Goal: Task Accomplishment & Management: Use online tool/utility

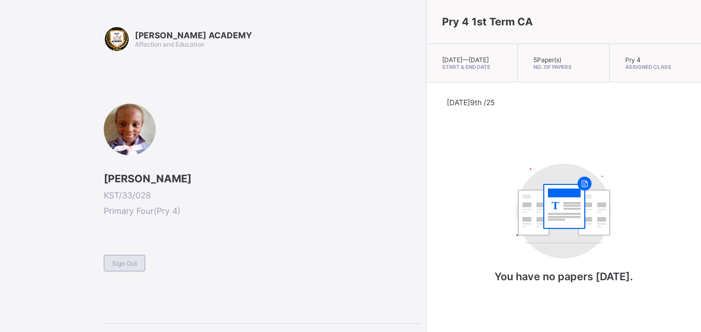
click at [121, 265] on span "Sign Out" at bounding box center [124, 264] width 25 height 8
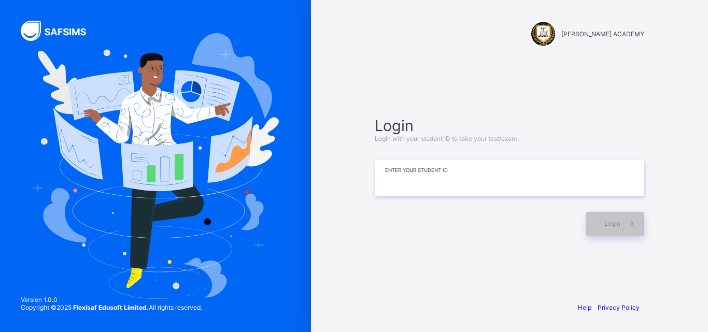
click at [487, 186] on input at bounding box center [510, 178] width 270 height 36
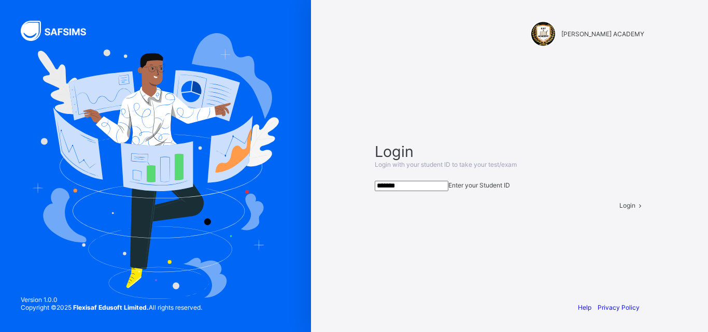
click at [449, 186] on input "*******" at bounding box center [412, 186] width 74 height 10
type input "**********"
click at [620, 210] on div "Login" at bounding box center [632, 206] width 25 height 8
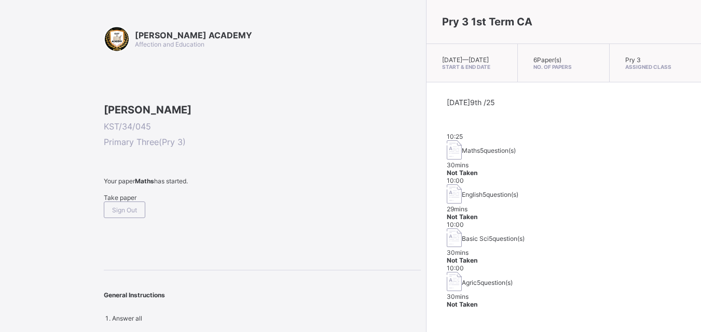
click at [136, 202] on div "Take paper" at bounding box center [262, 198] width 317 height 8
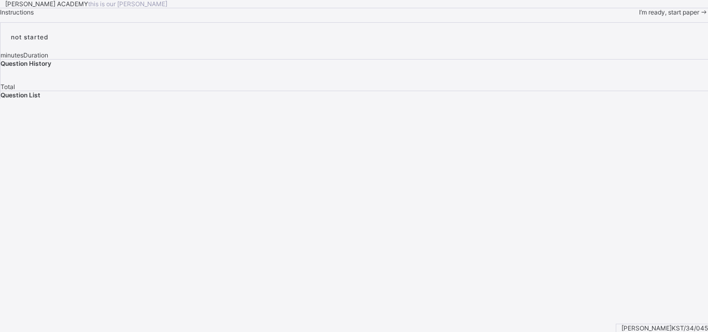
click at [639, 16] on div "I’m ready, start paper" at bounding box center [673, 12] width 69 height 8
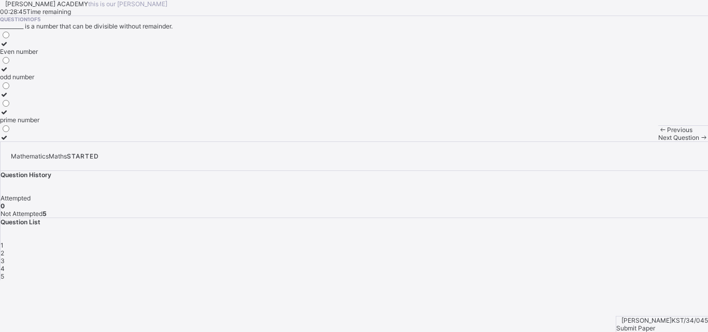
click at [39, 124] on div "prime number" at bounding box center [19, 120] width 39 height 8
click at [39, 124] on label "prime number" at bounding box center [19, 116] width 39 height 16
click at [659, 142] on span "Next Question" at bounding box center [679, 138] width 41 height 8
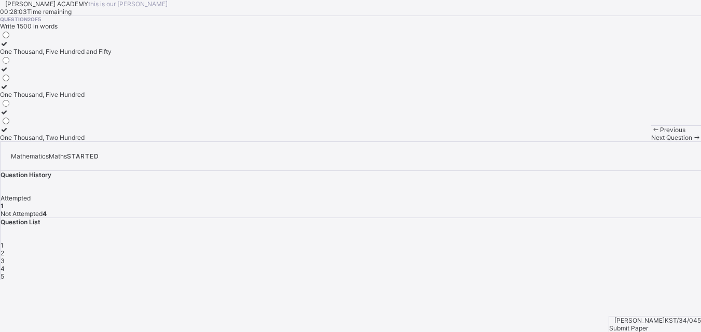
click at [522, 242] on div "1" at bounding box center [351, 246] width 700 height 8
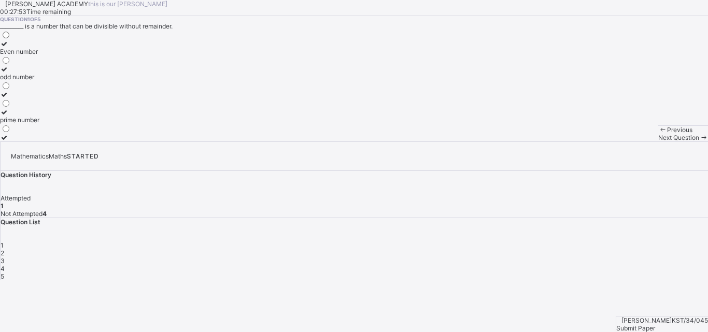
click at [39, 55] on div "Even number" at bounding box center [19, 52] width 39 height 8
click at [659, 142] on div "Next Question" at bounding box center [684, 138] width 50 height 8
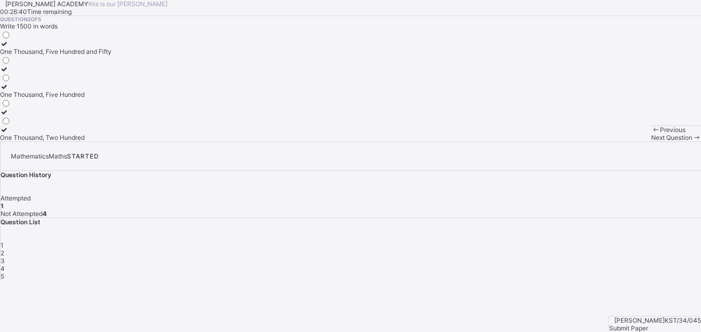
click at [77, 99] on div "One Thousand, Five Hundred" at bounding box center [56, 95] width 112 height 8
click at [651, 142] on span "Next Question" at bounding box center [671, 138] width 41 height 8
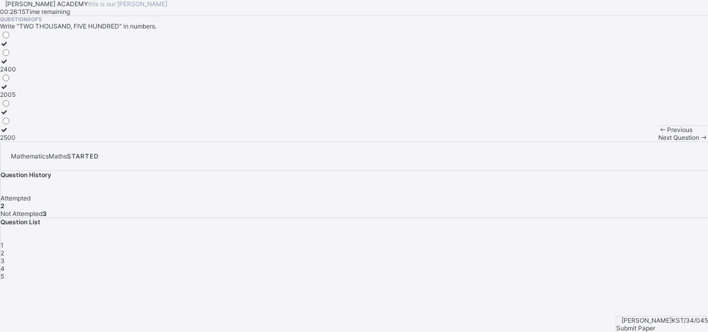
click at [16, 142] on div "2500" at bounding box center [8, 138] width 16 height 8
click at [659, 142] on span "Next Question" at bounding box center [679, 138] width 41 height 8
click at [32, 142] on div "Thousands" at bounding box center [16, 138] width 32 height 8
click at [659, 142] on span "Next Question" at bounding box center [679, 138] width 41 height 8
click at [659, 142] on div "Previous Next Question" at bounding box center [684, 134] width 50 height 16
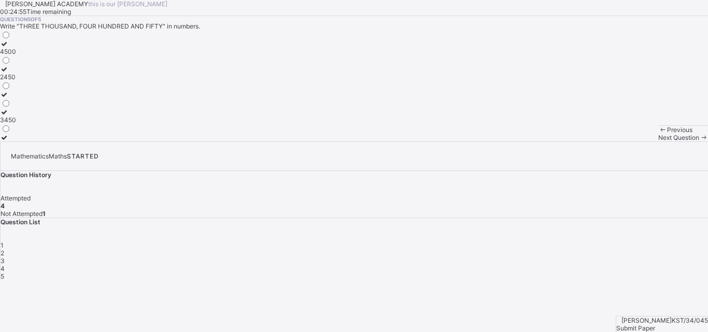
click at [659, 142] on div "Previous Next Question" at bounding box center [684, 134] width 50 height 16
click at [598, 265] on div "4" at bounding box center [355, 269] width 708 height 8
click at [659, 142] on div "Next Question" at bounding box center [684, 138] width 50 height 8
click at [9, 116] on icon at bounding box center [4, 112] width 9 height 8
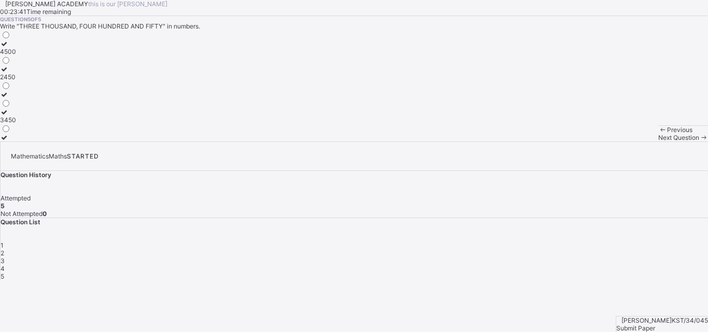
click at [656, 325] on span "Submit Paper" at bounding box center [636, 329] width 39 height 8
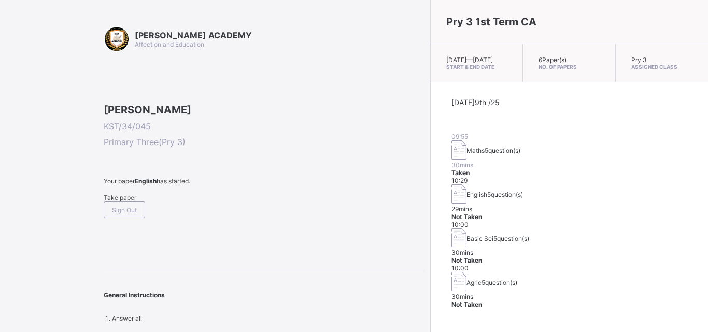
click at [120, 202] on div "Take paper" at bounding box center [265, 198] width 322 height 8
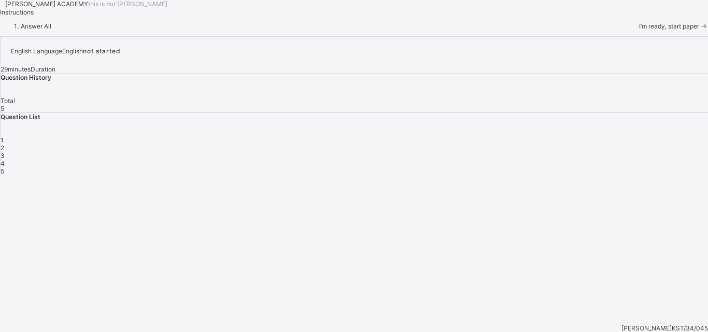
click at [639, 30] on div "I’m ready, start paper" at bounding box center [673, 26] width 69 height 8
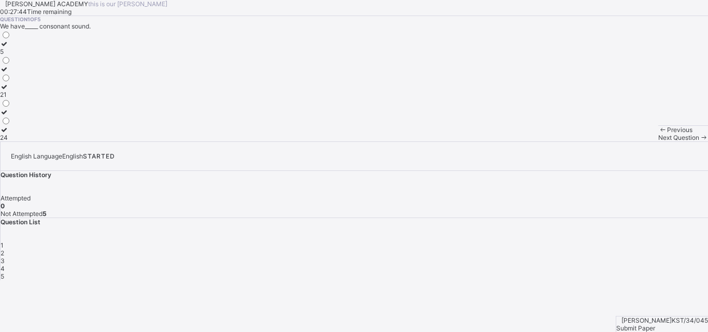
click at [322, 142] on div "Question 1 of 5 We have_____ consonant sound. 5 21 24" at bounding box center [354, 79] width 708 height 126
click at [11, 99] on div "21" at bounding box center [5, 95] width 11 height 8
click at [659, 142] on span "Next Question" at bounding box center [679, 138] width 41 height 8
click at [26, 91] on div "Reading" at bounding box center [13, 87] width 26 height 8
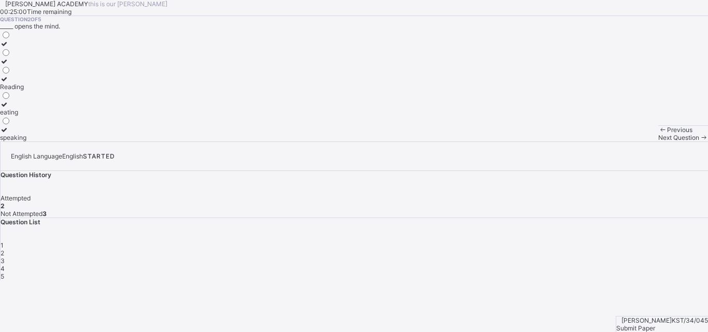
click at [659, 142] on span "Next Question" at bounding box center [679, 138] width 41 height 8
click at [24, 116] on div "Noun" at bounding box center [12, 112] width 24 height 8
click at [659, 142] on span "Next Question" at bounding box center [679, 138] width 41 height 8
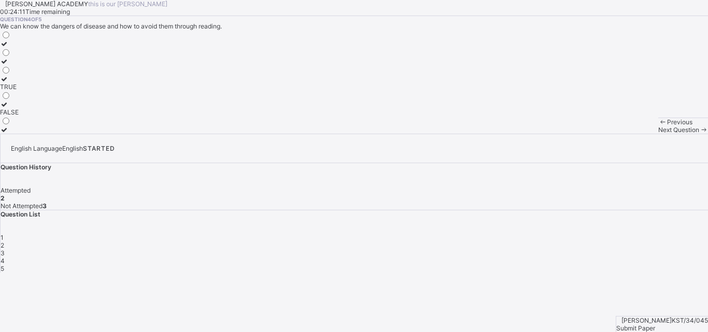
click at [570, 249] on div "3" at bounding box center [355, 253] width 708 height 8
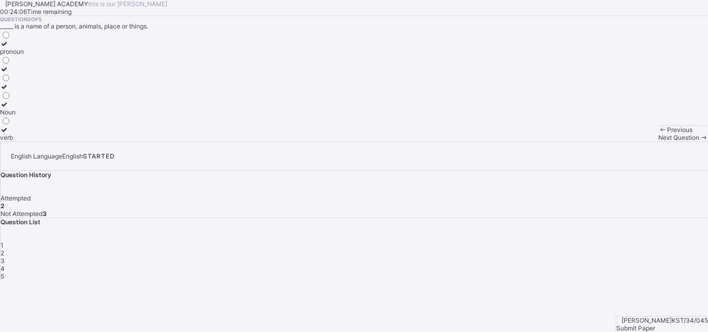
click at [24, 116] on div "Noun" at bounding box center [12, 112] width 24 height 8
click at [659, 142] on span "Next Question" at bounding box center [679, 138] width 41 height 8
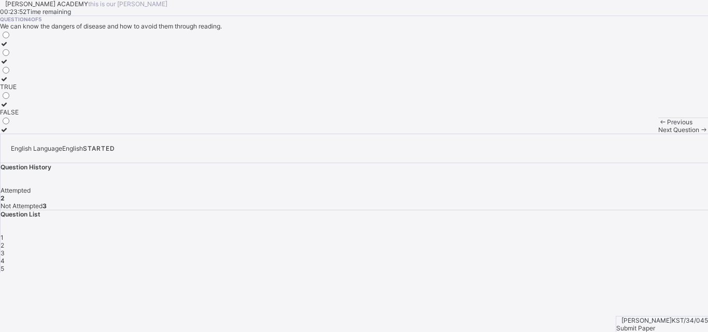
click at [574, 249] on div "3" at bounding box center [355, 253] width 708 height 8
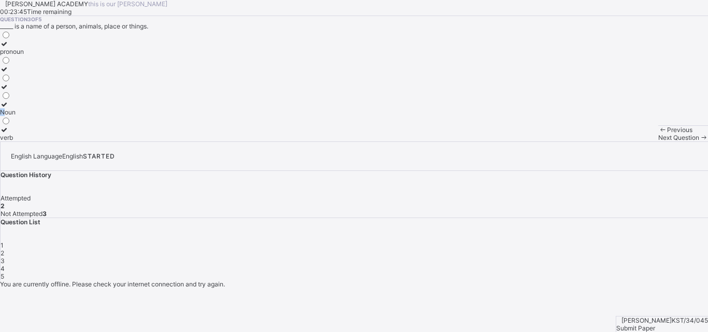
drag, startPoint x: 79, startPoint y: 215, endPoint x: 78, endPoint y: 236, distance: 21.8
click at [24, 142] on div "pronoun Noun verb" at bounding box center [12, 86] width 24 height 112
click at [24, 116] on div "Noun" at bounding box center [12, 112] width 24 height 8
click at [659, 142] on span "Next Question" at bounding box center [679, 138] width 41 height 8
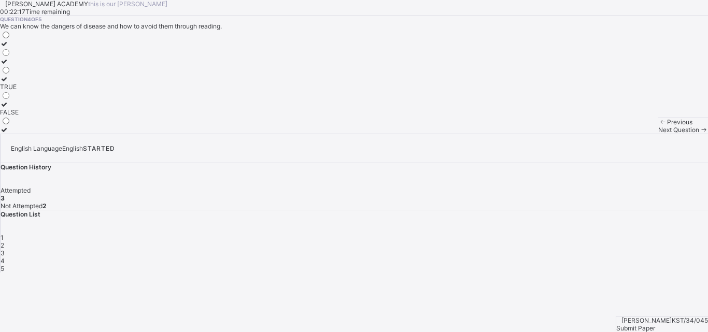
click at [9, 83] on icon at bounding box center [4, 79] width 9 height 8
click at [659, 134] on span "Next Question" at bounding box center [679, 130] width 41 height 8
click at [19, 134] on div "FALSE" at bounding box center [9, 130] width 19 height 8
click at [656, 325] on span "Submit Paper" at bounding box center [636, 329] width 39 height 8
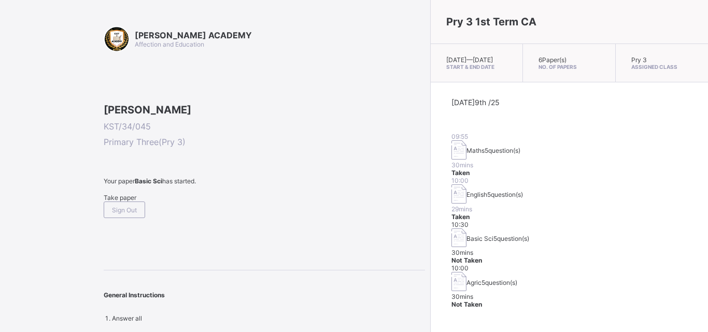
click at [115, 202] on div "Take paper" at bounding box center [265, 198] width 322 height 8
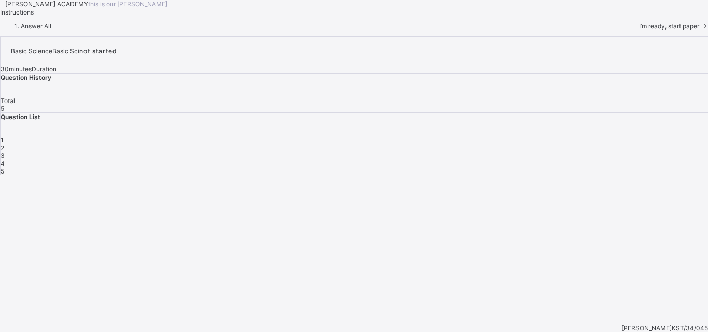
click at [639, 30] on span "I’m ready, start paper" at bounding box center [669, 26] width 60 height 8
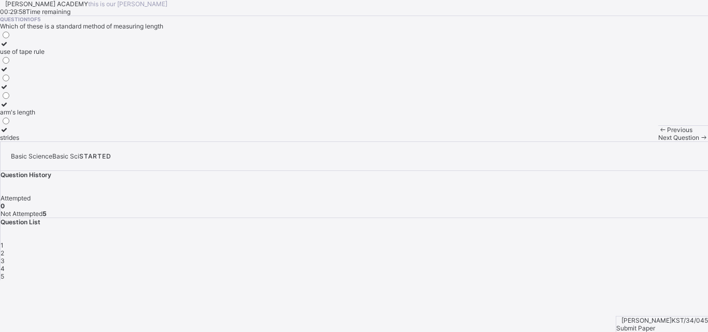
click at [201, 142] on div "use of tape rule arm's length strides" at bounding box center [354, 86] width 708 height 112
drag, startPoint x: 214, startPoint y: 213, endPoint x: 66, endPoint y: 240, distance: 150.8
click at [66, 142] on div "Question 1 of 5 Which of these is a standard method of measuring length use of …" at bounding box center [354, 79] width 708 height 126
click at [45, 116] on div "arm's length" at bounding box center [22, 112] width 45 height 8
click at [9, 108] on icon at bounding box center [4, 105] width 9 height 8
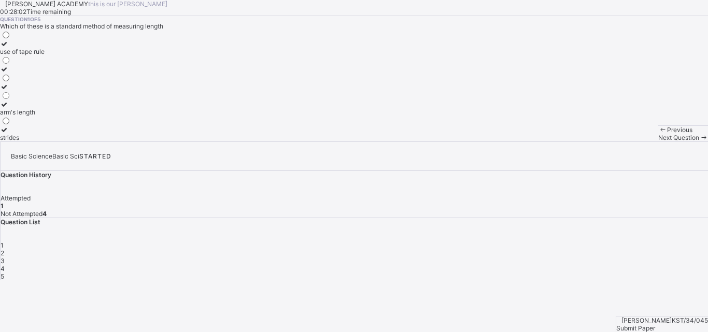
click at [9, 108] on icon at bounding box center [4, 105] width 9 height 8
click at [659, 142] on span "Next Question" at bounding box center [679, 138] width 41 height 8
click at [4, 249] on span "2" at bounding box center [3, 253] width 4 height 8
click at [9, 48] on icon at bounding box center [4, 44] width 9 height 8
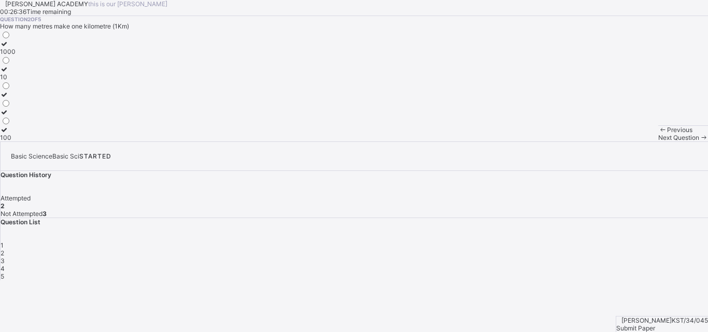
click at [659, 142] on span "Next Question" at bounding box center [679, 138] width 41 height 8
click at [303, 106] on div "Question 3 of 5 _________ is the distance between two points. width Length mass" at bounding box center [354, 79] width 708 height 126
click at [9, 116] on icon at bounding box center [4, 112] width 9 height 8
click at [659, 142] on div "Next Question" at bounding box center [684, 138] width 50 height 8
click at [9, 116] on icon at bounding box center [4, 112] width 9 height 8
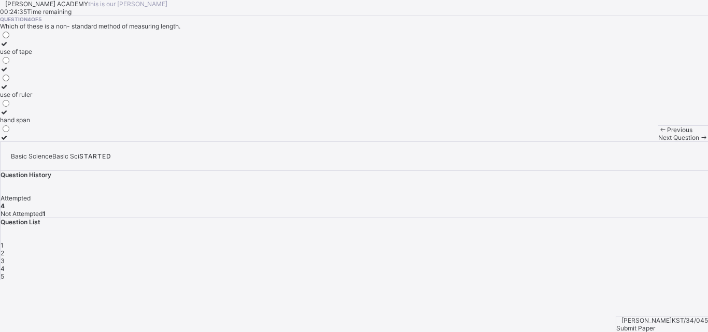
click at [659, 142] on span "Next Question" at bounding box center [679, 138] width 41 height 8
click at [31, 55] on label "millimetre" at bounding box center [15, 48] width 31 height 16
click at [31, 106] on div "metres" at bounding box center [15, 103] width 31 height 8
click at [656, 325] on span "Submit Paper" at bounding box center [636, 329] width 39 height 8
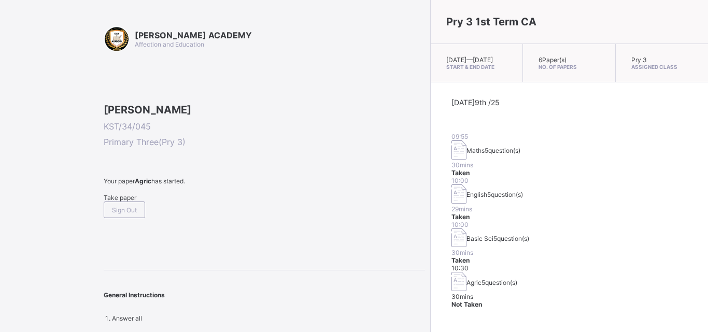
click at [122, 202] on span "Take paper" at bounding box center [120, 198] width 33 height 8
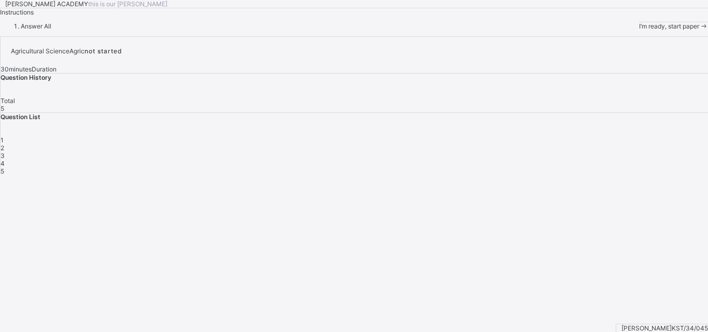
click at [639, 30] on div "I’m ready, start paper" at bounding box center [673, 26] width 69 height 8
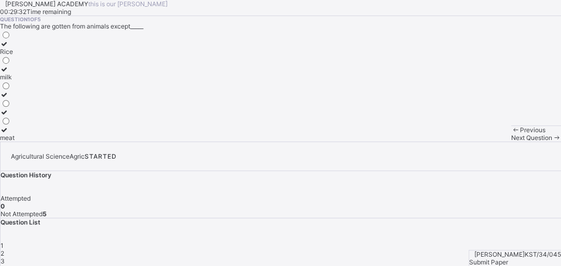
click at [15, 55] on label "Rice" at bounding box center [7, 48] width 15 height 16
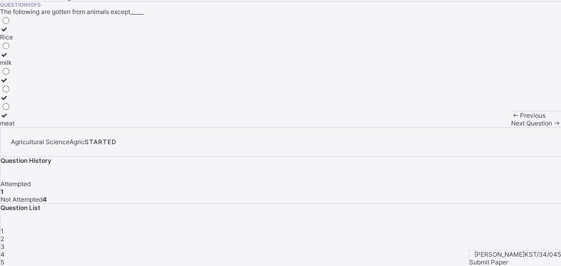
scroll to position [43, 0]
click at [511, 127] on div "Next Question" at bounding box center [536, 123] width 50 height 8
click at [407, 235] on div "2" at bounding box center [281, 239] width 560 height 8
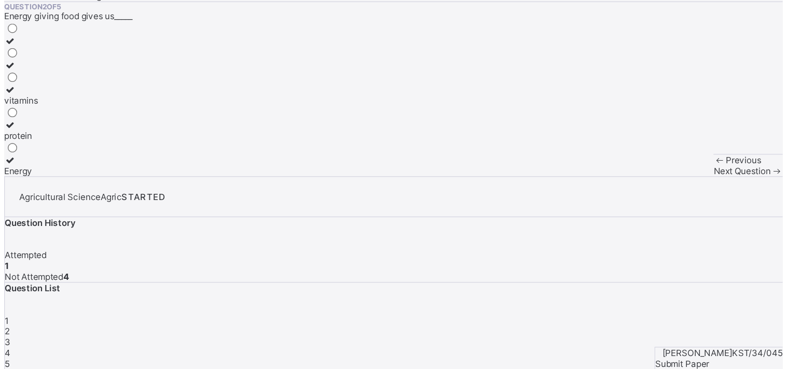
scroll to position [0, 0]
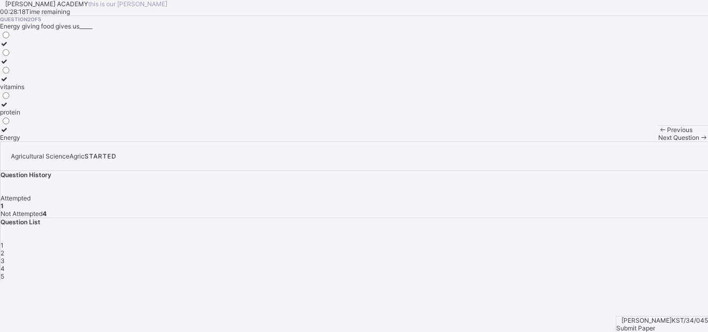
click at [9, 108] on icon at bounding box center [4, 105] width 9 height 8
click at [659, 142] on span "Next Question" at bounding box center [679, 138] width 41 height 8
click at [9, 108] on icon at bounding box center [4, 105] width 9 height 8
click at [659, 142] on span "Next Question" at bounding box center [679, 138] width 41 height 8
click at [54, 81] on div "Energy giving food" at bounding box center [27, 77] width 54 height 8
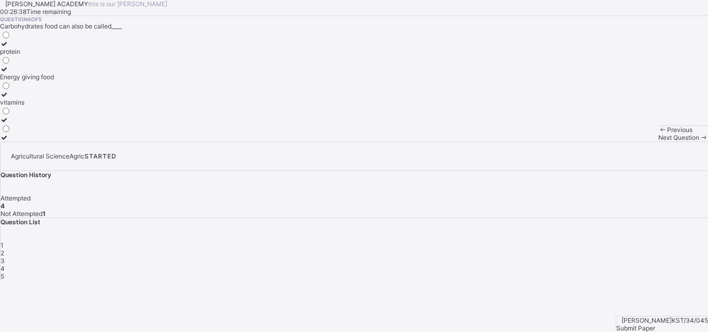
click at [659, 142] on span "Next Question" at bounding box center [679, 138] width 41 height 8
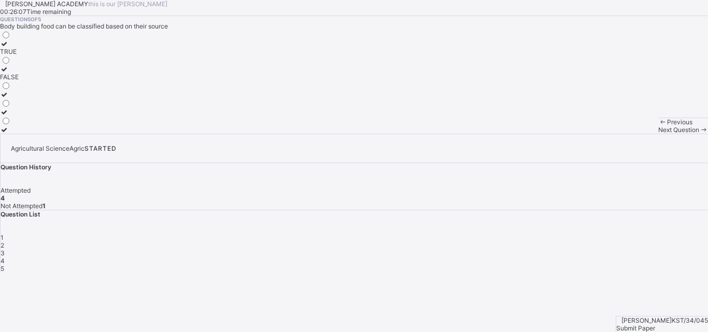
click at [19, 55] on div "TRUE" at bounding box center [9, 52] width 19 height 8
click at [656, 325] on span "Submit Paper" at bounding box center [636, 329] width 39 height 8
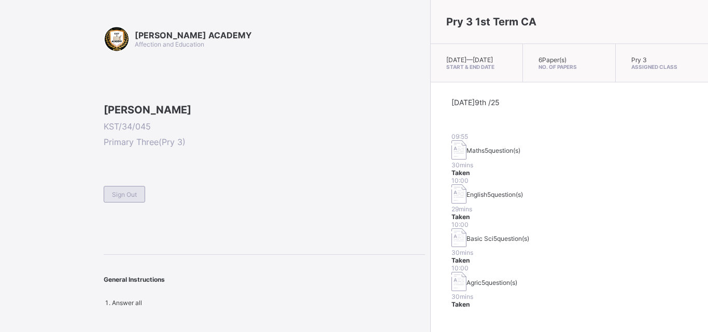
click at [141, 203] on div "Sign Out" at bounding box center [124, 194] width 41 height 17
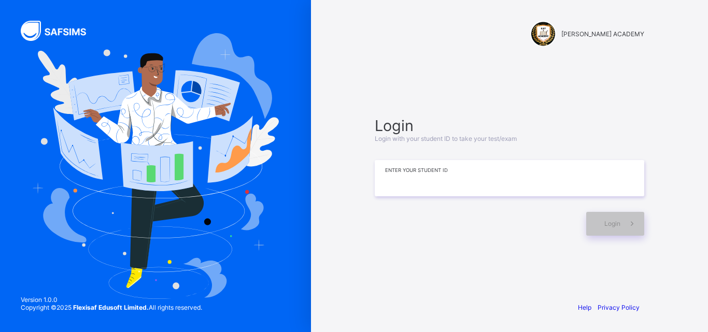
click at [398, 185] on input at bounding box center [510, 178] width 270 height 36
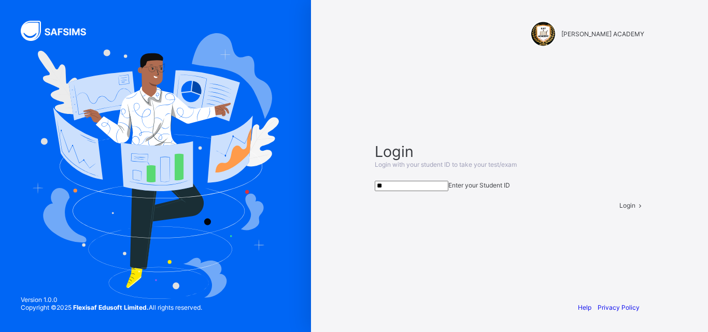
type input "*"
type input "**********"
click at [620, 210] on div "Login" at bounding box center [632, 206] width 25 height 8
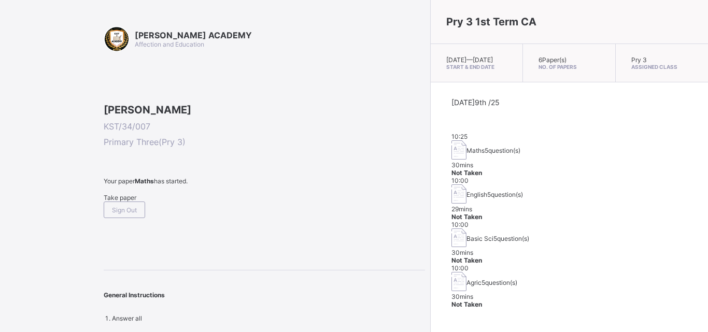
click at [547, 210] on div "Today 9th /25 10:25 Maths 5 question(s) 30 mins Not Taken 10:00 English 5 quest…" at bounding box center [570, 203] width 236 height 211
click at [130, 202] on div "Take paper" at bounding box center [265, 198] width 322 height 8
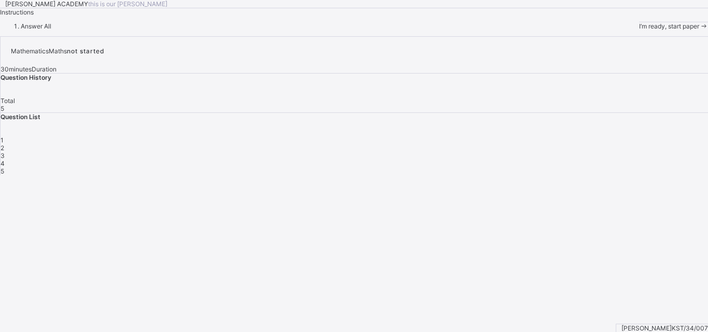
click at [639, 30] on span "I’m ready, start paper" at bounding box center [669, 26] width 60 height 8
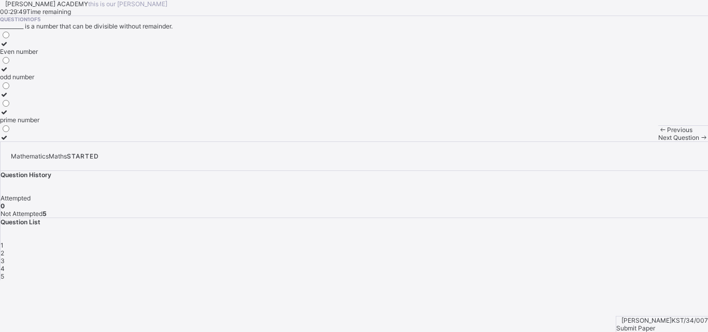
click at [39, 81] on div "odd number" at bounding box center [19, 77] width 39 height 8
drag, startPoint x: 251, startPoint y: 207, endPoint x: 257, endPoint y: 208, distance: 5.9
click at [254, 142] on div "Question 1 of 5 _________ is a number that can be divisible without remainder. …" at bounding box center [354, 79] width 708 height 126
click at [659, 142] on span "Next Question" at bounding box center [679, 138] width 41 height 8
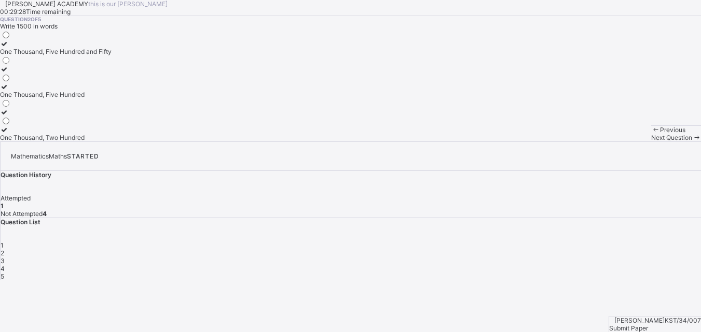
click at [651, 142] on span "Next Question" at bounding box center [671, 138] width 41 height 8
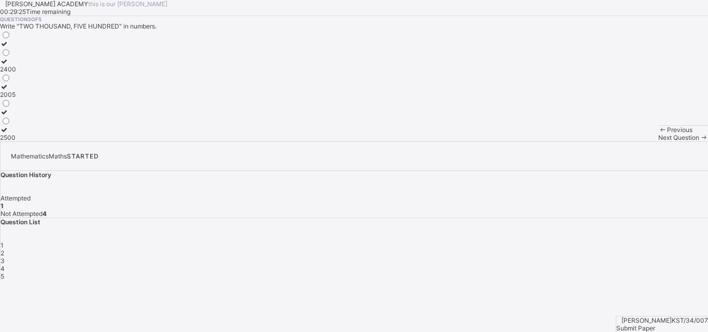
click at [551, 249] on div "2" at bounding box center [355, 253] width 708 height 8
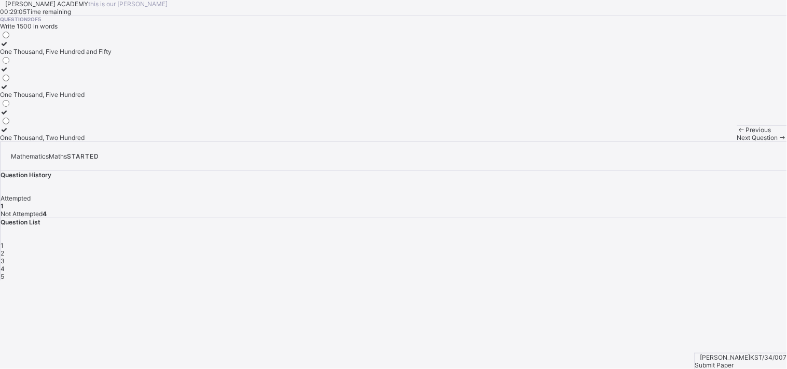
click at [112, 99] on div "One Thousand, Five Hundred" at bounding box center [56, 95] width 112 height 8
drag, startPoint x: 332, startPoint y: 229, endPoint x: 395, endPoint y: 267, distance: 73.5
drag, startPoint x: 395, startPoint y: 267, endPoint x: 418, endPoint y: 295, distance: 36.1
click at [418, 142] on div "Question 2 of 5 Write 1500 in words One Thousand, Five Hundred and Fifty One Th…" at bounding box center [393, 79] width 787 height 126
click at [700, 142] on span at bounding box center [782, 138] width 9 height 8
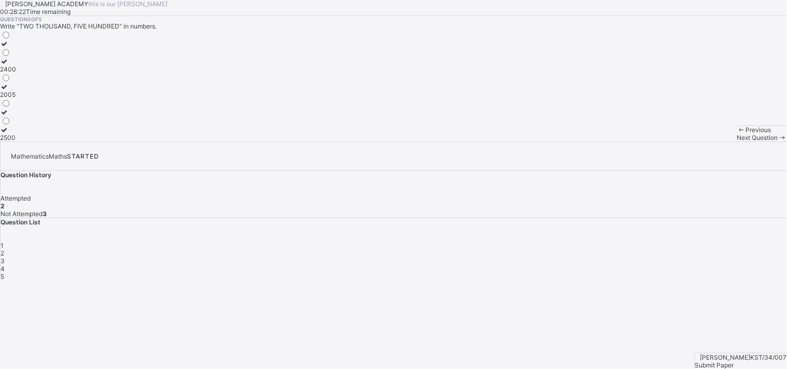
click at [16, 99] on div "2005" at bounding box center [8, 95] width 16 height 8
drag, startPoint x: 483, startPoint y: 354, endPoint x: 468, endPoint y: 392, distance: 40.7
click at [468, 332] on html "KAY ACADEMY this is our motton 00:28:16 Time remaining Question 3 of 5 Write "T…" at bounding box center [393, 184] width 787 height 369
click at [700, 142] on span "Next Question" at bounding box center [757, 138] width 41 height 8
click at [32, 116] on label "Hundred" at bounding box center [16, 109] width 32 height 16
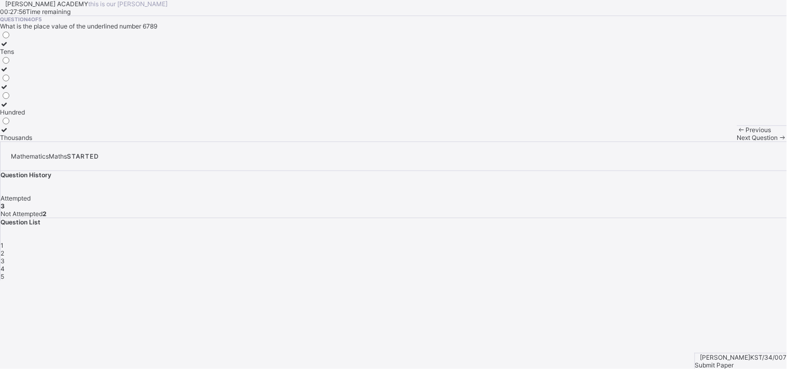
click at [32, 116] on label "Hundred" at bounding box center [16, 109] width 32 height 16
click at [700, 142] on div "Previous Next Question" at bounding box center [762, 134] width 50 height 16
click at [700, 142] on span "Next Question" at bounding box center [757, 138] width 41 height 8
click at [561, 142] on div "KAY ACADEMY this is our motton 00:27:23 Time remaining Question 5 of 5 Write "T…" at bounding box center [393, 71] width 787 height 142
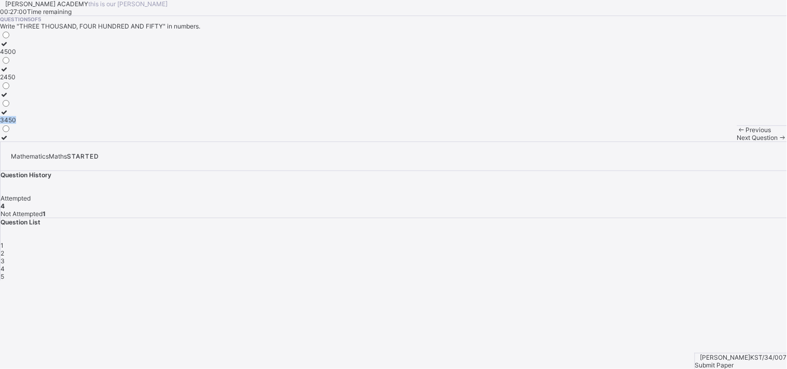
drag, startPoint x: 561, startPoint y: 272, endPoint x: 290, endPoint y: 330, distance: 276.4
click at [290, 142] on div "KAY ACADEMY this is our motton 00:27:00 Time remaining Question 5 of 5 Write "T…" at bounding box center [393, 71] width 787 height 142
click at [16, 124] on div "3450" at bounding box center [8, 120] width 16 height 8
click at [700, 332] on span "Submit Paper" at bounding box center [714, 365] width 39 height 8
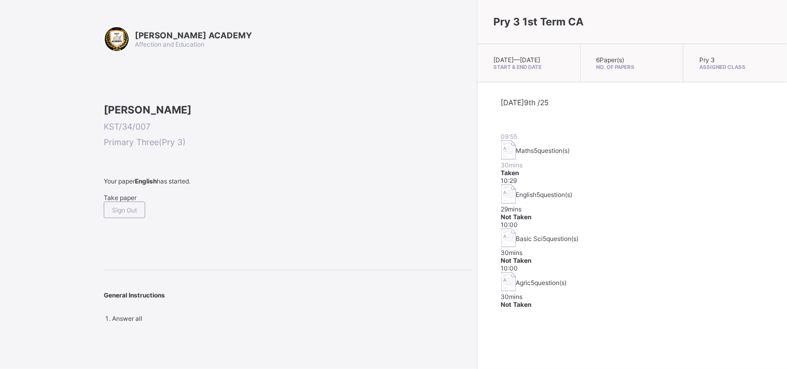
drag, startPoint x: 355, startPoint y: 240, endPoint x: 328, endPoint y: 270, distance: 39.7
click at [328, 218] on div "Your paper English has started. Take paper Sign Out" at bounding box center [288, 197] width 368 height 41
click at [136, 202] on span "Take paper" at bounding box center [120, 198] width 33 height 8
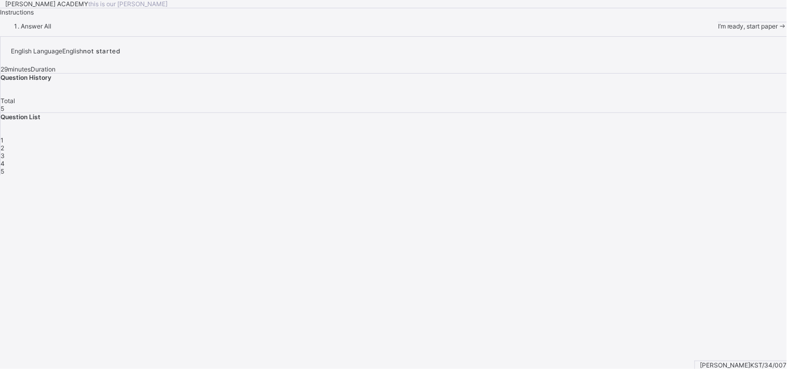
click at [700, 30] on div "I’m ready, start paper" at bounding box center [752, 26] width 69 height 8
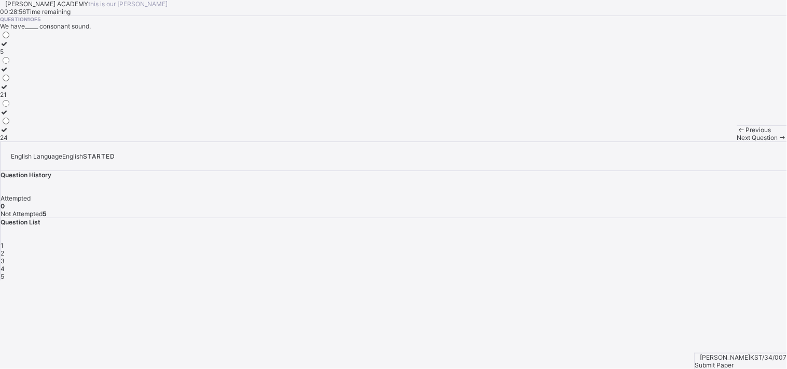
click at [11, 99] on label "21" at bounding box center [5, 91] width 11 height 16
click at [700, 142] on span at bounding box center [782, 138] width 9 height 8
click at [26, 91] on label "Reading" at bounding box center [13, 83] width 26 height 16
click at [700, 142] on span "Next Question" at bounding box center [757, 138] width 41 height 8
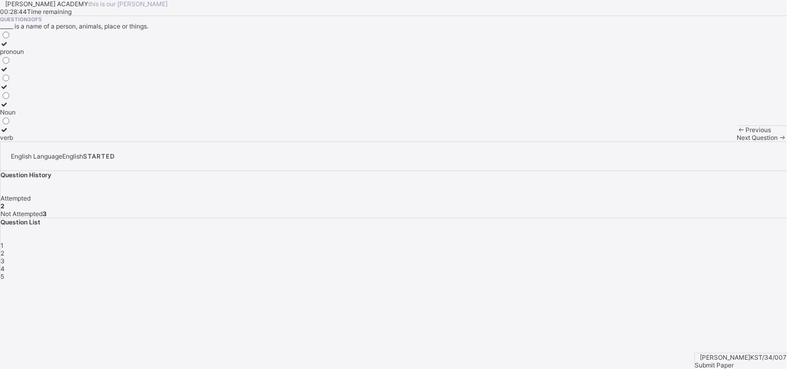
click at [24, 116] on label "Noun" at bounding box center [12, 109] width 24 height 16
click at [700, 142] on div "Next Question" at bounding box center [762, 138] width 50 height 8
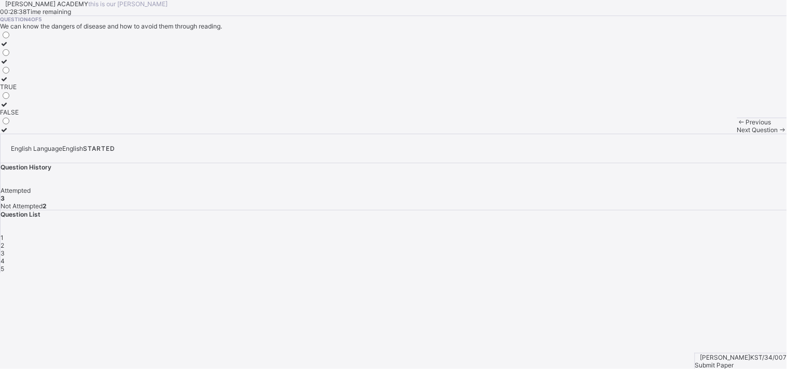
click at [19, 91] on div "TRUE" at bounding box center [9, 87] width 19 height 8
click at [700, 134] on span "Next Question" at bounding box center [757, 130] width 41 height 8
click at [19, 73] on div "TRUE" at bounding box center [9, 69] width 19 height 8
click at [700, 332] on span "Submit Paper" at bounding box center [714, 365] width 39 height 8
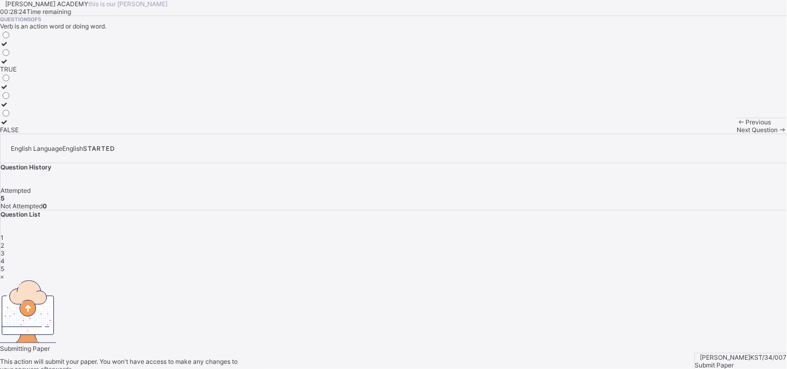
click at [700, 332] on div "× Submitting Paper This action will submit your paper. You won't have access to…" at bounding box center [393, 331] width 787 height 116
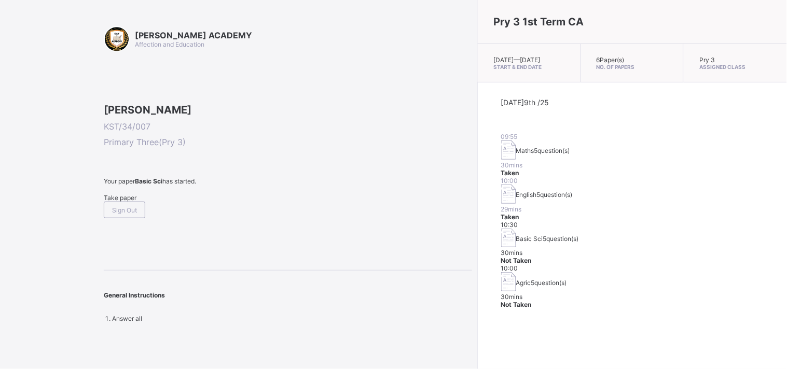
drag, startPoint x: 416, startPoint y: 262, endPoint x: 193, endPoint y: 347, distance: 238.9
click at [193, 332] on div "KAY ACADEMY Affection and Education David Damien KST/34/007 Primary Three ( Pry…" at bounding box center [393, 184] width 787 height 369
click at [584, 304] on div "Pry 3 1st Term CA Wed, Oct 8th 2025 — Wed, Oct 8th 2025 Start & End Date 6 Pape…" at bounding box center [632, 184] width 310 height 369
click at [133, 202] on span "Take paper" at bounding box center [120, 198] width 33 height 8
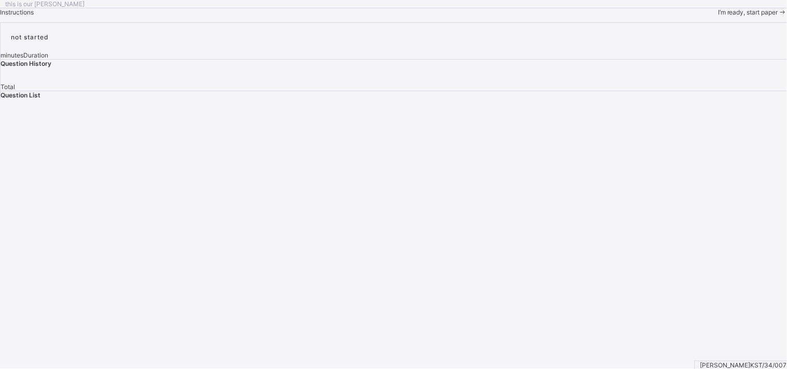
click at [700, 16] on span "I’m ready, start paper" at bounding box center [748, 12] width 60 height 8
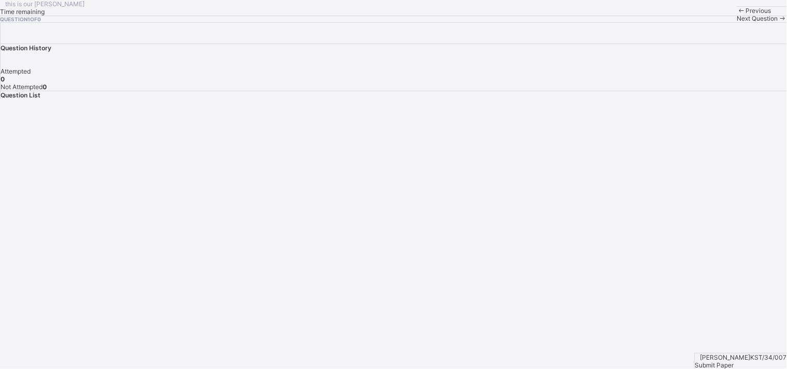
click at [700, 22] on span "Next Question" at bounding box center [757, 19] width 41 height 8
drag, startPoint x: 497, startPoint y: 352, endPoint x: 782, endPoint y: 301, distance: 289.6
click at [700, 99] on div "this is our motton Time remaining Question 1 of 0 Previous Next Question Questi…" at bounding box center [393, 49] width 787 height 99
click at [700, 332] on span "Submit Paper" at bounding box center [714, 365] width 39 height 8
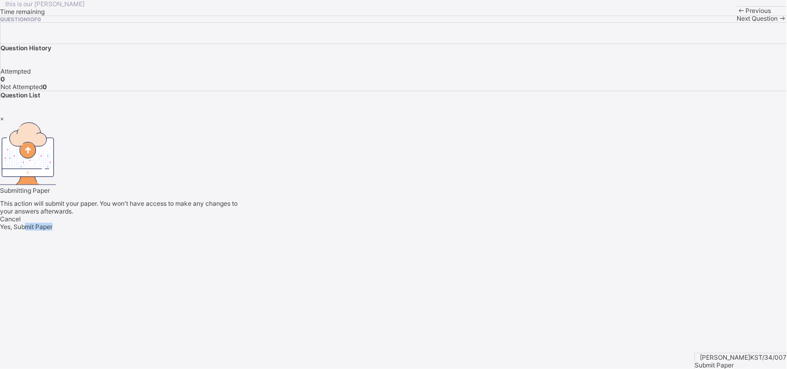
drag, startPoint x: 538, startPoint y: 314, endPoint x: 415, endPoint y: 266, distance: 131.6
click at [415, 231] on div "× Submitting Paper This action will submit your paper. You won't have access to…" at bounding box center [393, 173] width 787 height 116
click at [415, 231] on div "Yes, Submit Paper" at bounding box center [393, 227] width 787 height 8
click at [52, 231] on span "Yes, Submit Paper" at bounding box center [26, 227] width 52 height 8
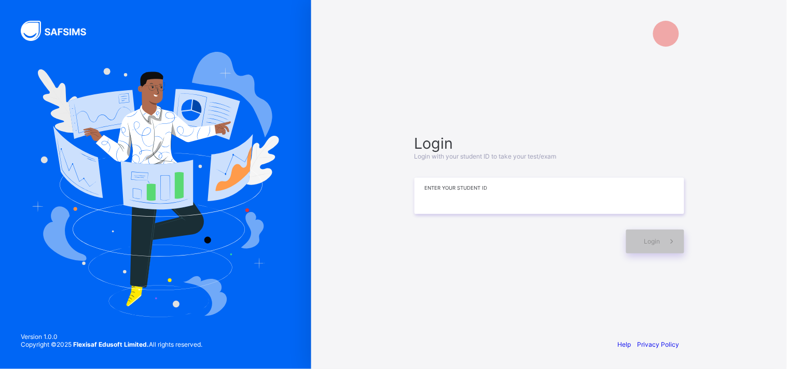
click at [448, 198] on input at bounding box center [549, 196] width 270 height 36
type input "**********"
click at [631, 234] on div "Login" at bounding box center [655, 242] width 58 height 24
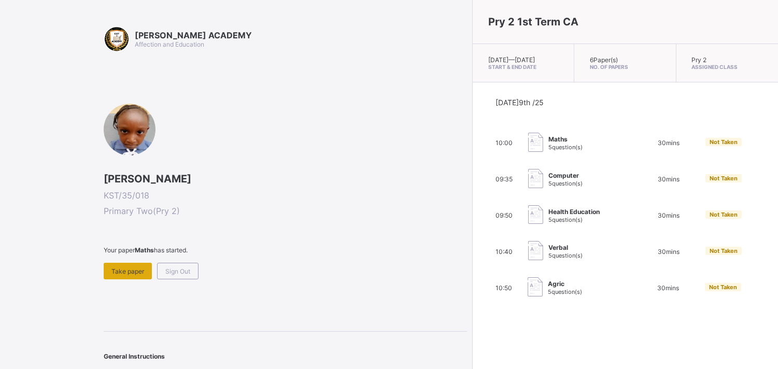
click at [116, 268] on span "Take paper" at bounding box center [128, 272] width 33 height 8
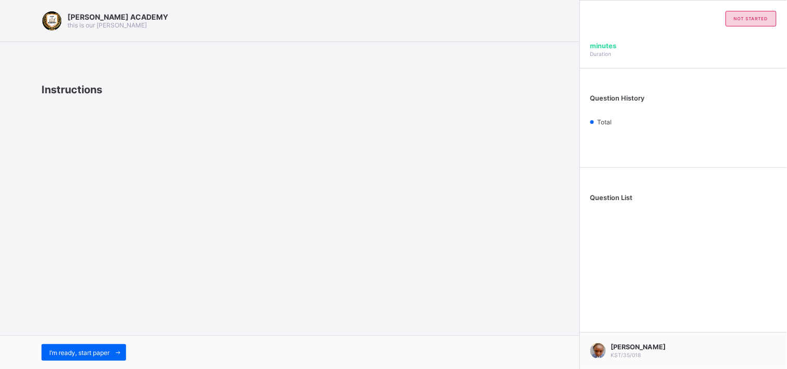
click at [116, 266] on div "KAY ACADEMY this is our motton Instructions I’m ready, start paper" at bounding box center [289, 184] width 579 height 369
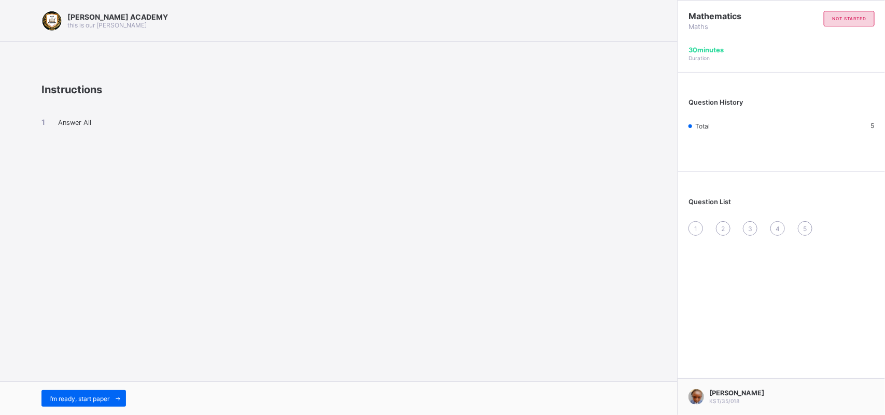
click at [661, 76] on div "KAY ACADEMY this is our motton Instructions Answer All I’m ready, start paper" at bounding box center [339, 207] width 678 height 415
click at [118, 369] on icon at bounding box center [118, 399] width 8 height 7
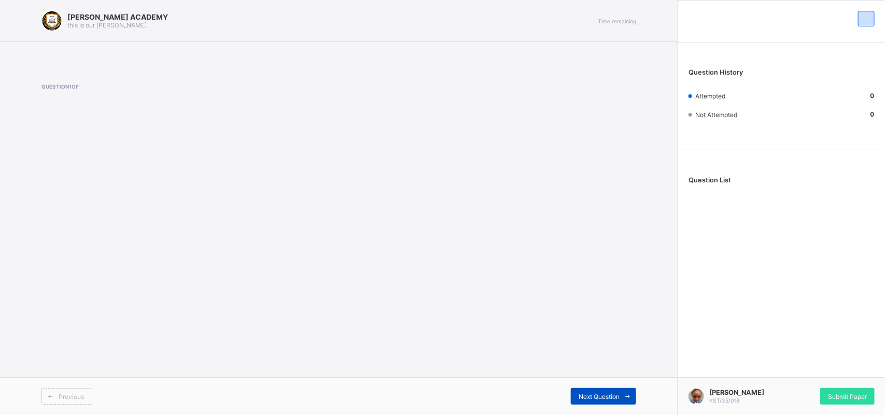
click at [624, 369] on span at bounding box center [628, 396] width 17 height 17
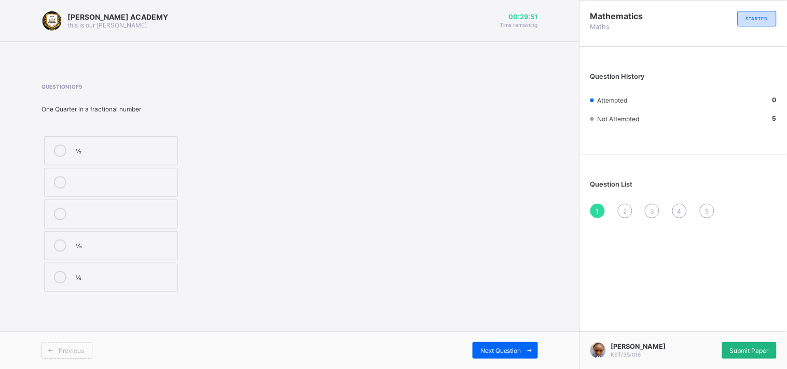
click at [741, 348] on span "Submit Paper" at bounding box center [749, 351] width 39 height 8
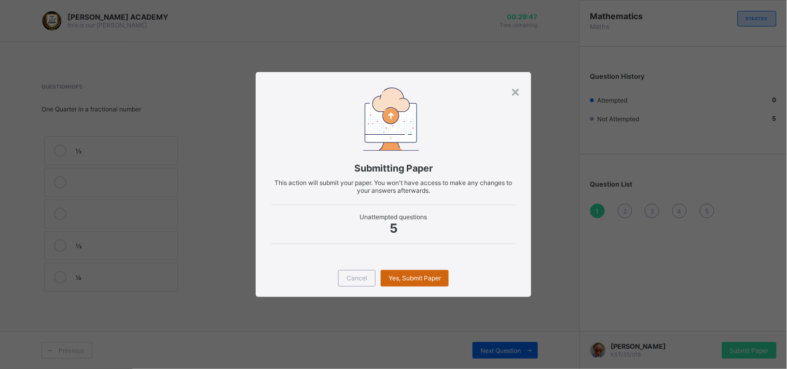
click at [430, 277] on span "Yes, Submit Paper" at bounding box center [414, 278] width 52 height 8
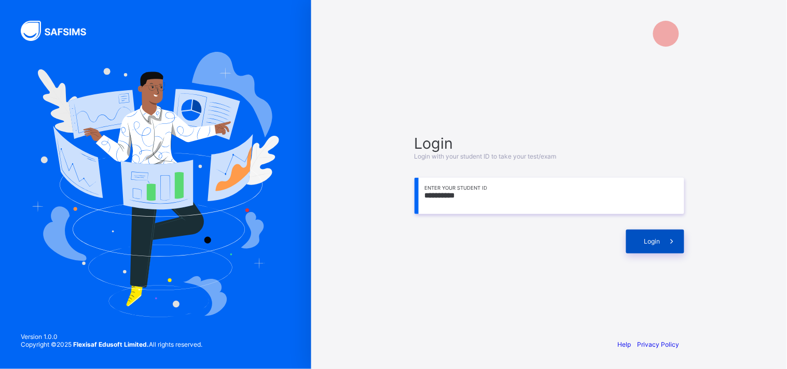
type input "**********"
click at [647, 233] on div "Login" at bounding box center [655, 242] width 58 height 24
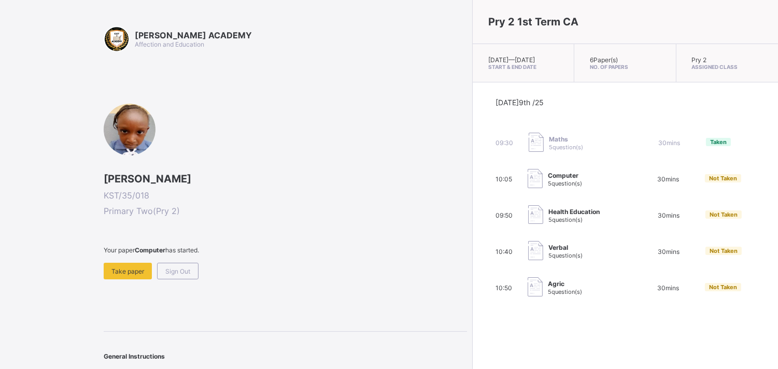
click at [316, 310] on div "KAY ACADEMY Affection and Education Isabella John KST/35/018 Primary Two ( Pry …" at bounding box center [286, 205] width 364 height 358
click at [122, 260] on span at bounding box center [286, 258] width 364 height 9
click at [135, 268] on span "Take paper" at bounding box center [128, 272] width 33 height 8
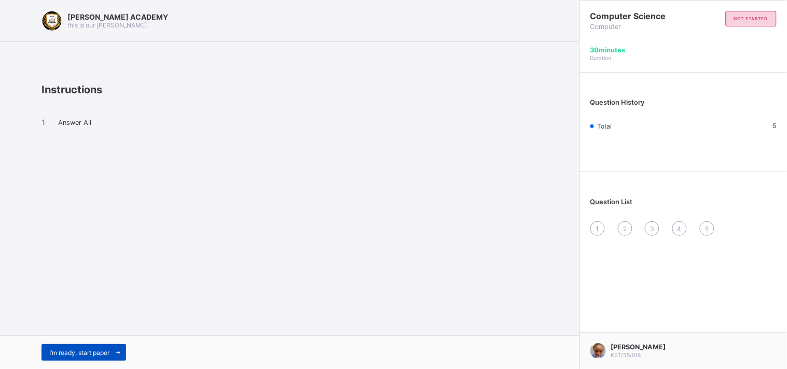
click at [105, 350] on span "I’m ready, start paper" at bounding box center [79, 353] width 60 height 8
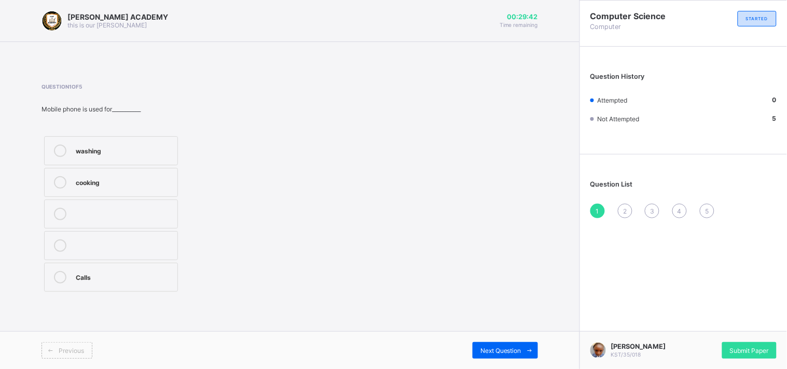
click at [79, 275] on div "Calls" at bounding box center [124, 276] width 96 height 10
click at [514, 346] on div "Next Question" at bounding box center [504, 350] width 65 height 17
click at [138, 204] on label "Personal Computer" at bounding box center [111, 214] width 134 height 29
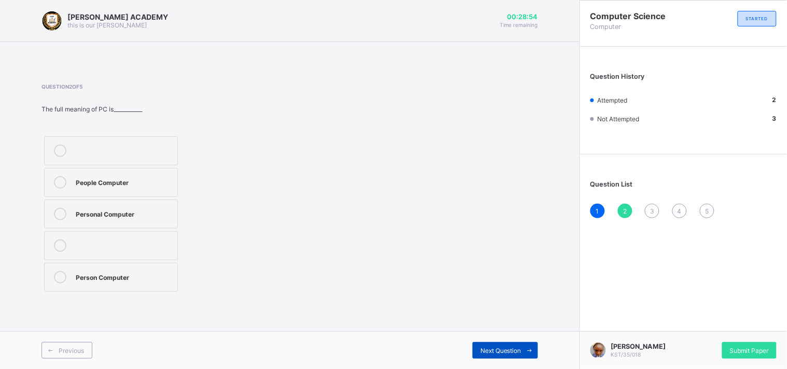
click at [510, 344] on div "Next Question" at bounding box center [504, 350] width 65 height 17
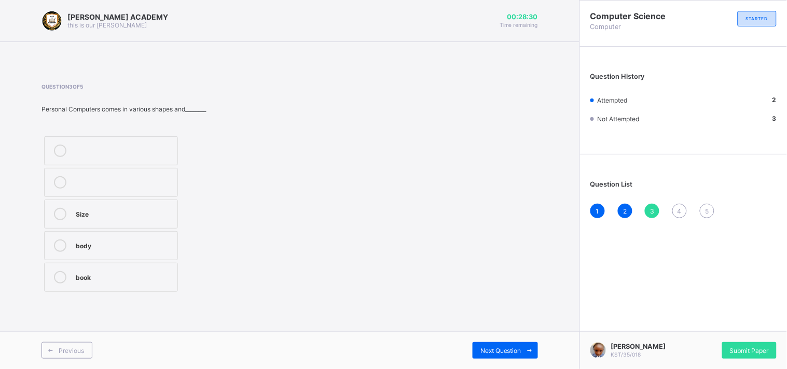
click at [76, 214] on div "Size" at bounding box center [124, 213] width 96 height 10
click at [520, 351] on span "Next Question" at bounding box center [500, 351] width 41 height 8
click at [127, 275] on div "Addition" at bounding box center [124, 276] width 96 height 10
click at [705, 204] on div "5" at bounding box center [707, 211] width 15 height 15
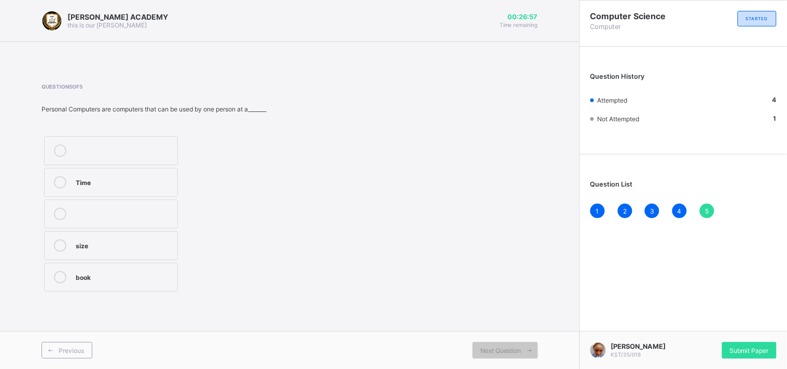
click at [701, 208] on div "5" at bounding box center [707, 211] width 15 height 15
click at [109, 174] on label "Time" at bounding box center [111, 182] width 134 height 29
click at [753, 354] on span "Submit Paper" at bounding box center [749, 351] width 39 height 8
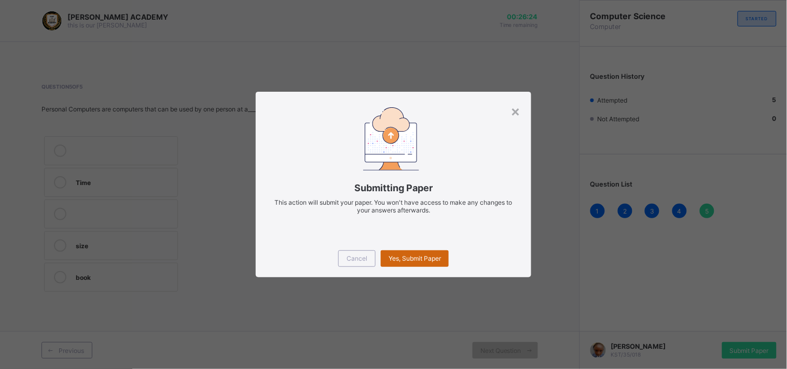
click at [405, 250] on div "Yes, Submit Paper" at bounding box center [415, 258] width 68 height 17
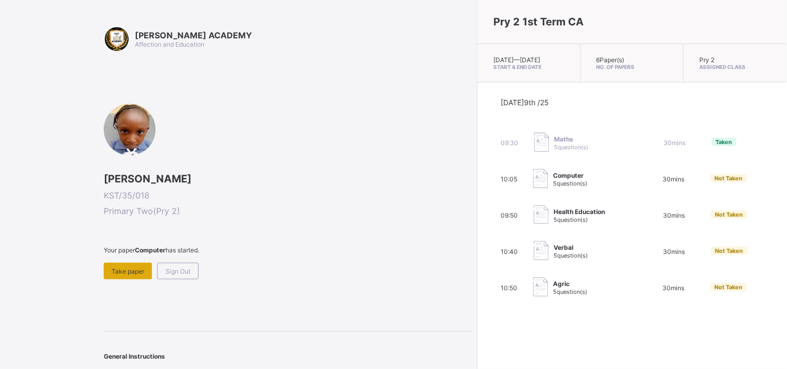
click at [132, 268] on span "Take paper" at bounding box center [128, 272] width 33 height 8
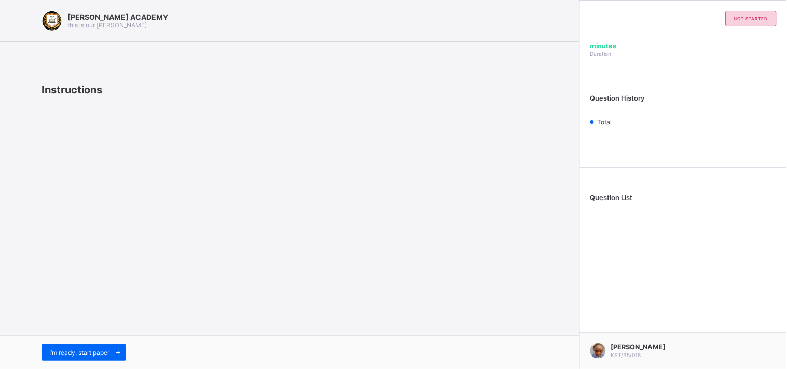
click at [649, 192] on div "Question List" at bounding box center [683, 200] width 207 height 54
click at [629, 199] on span "Question List" at bounding box center [611, 198] width 43 height 8
click at [649, 184] on div "Question List" at bounding box center [683, 200] width 207 height 54
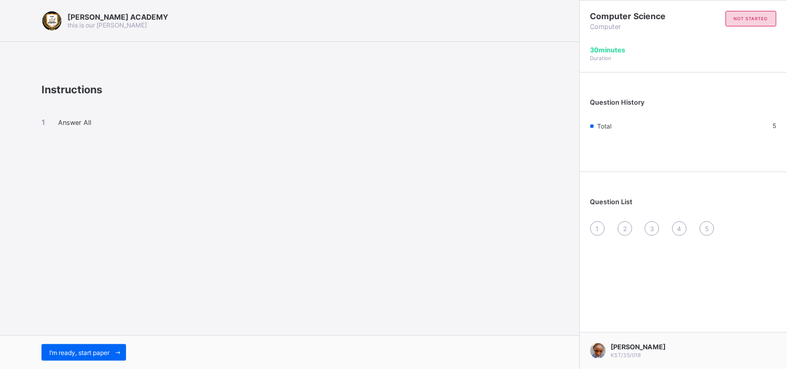
click at [596, 231] on span "1" at bounding box center [597, 229] width 3 height 8
click at [130, 115] on div "Answer All" at bounding box center [289, 131] width 496 height 71
click at [64, 351] on span "I’m ready, start paper" at bounding box center [79, 353] width 60 height 8
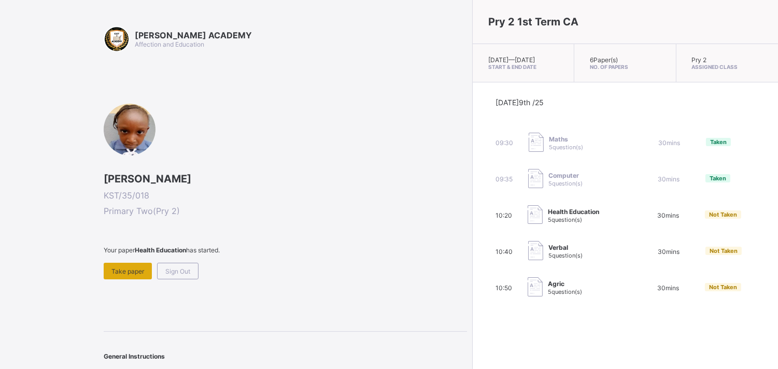
click at [141, 263] on div "Take paper" at bounding box center [128, 271] width 48 height 17
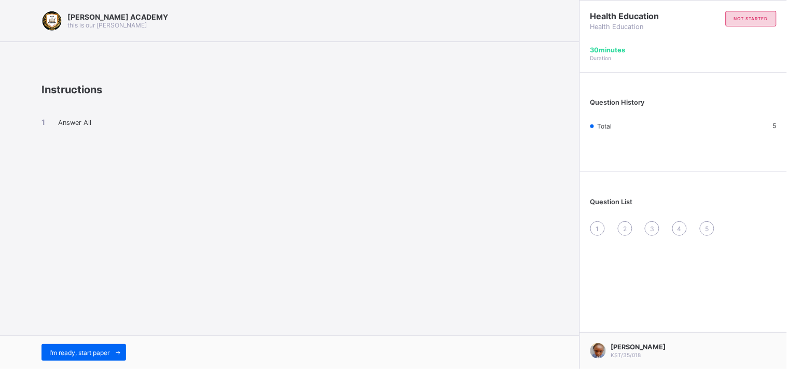
click at [596, 224] on div "1" at bounding box center [597, 228] width 15 height 15
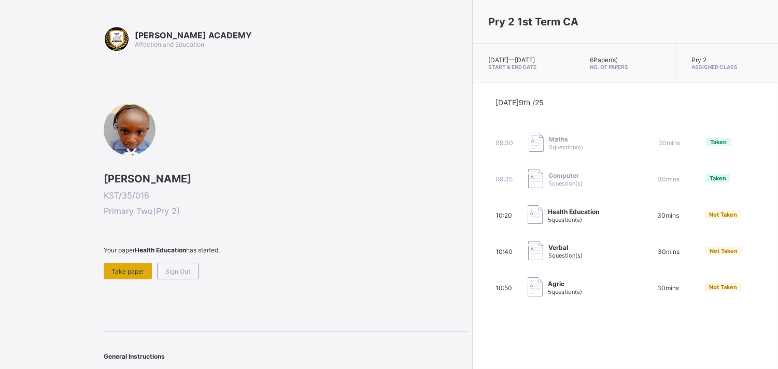
click at [124, 273] on div "Take paper" at bounding box center [128, 271] width 48 height 17
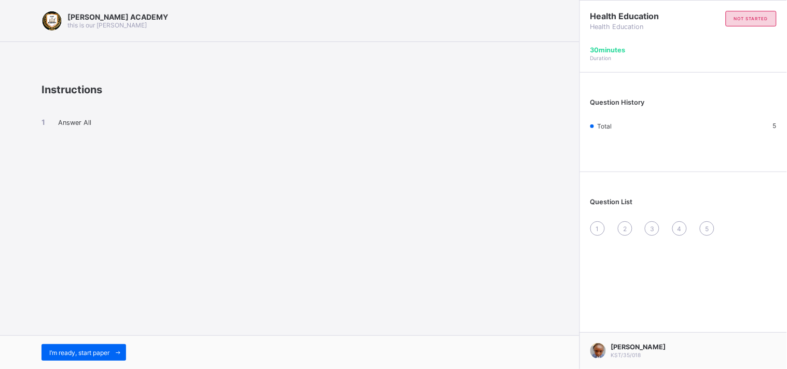
click at [597, 224] on div "1" at bounding box center [597, 228] width 15 height 15
click at [100, 349] on span "I’m ready, start paper" at bounding box center [79, 353] width 60 height 8
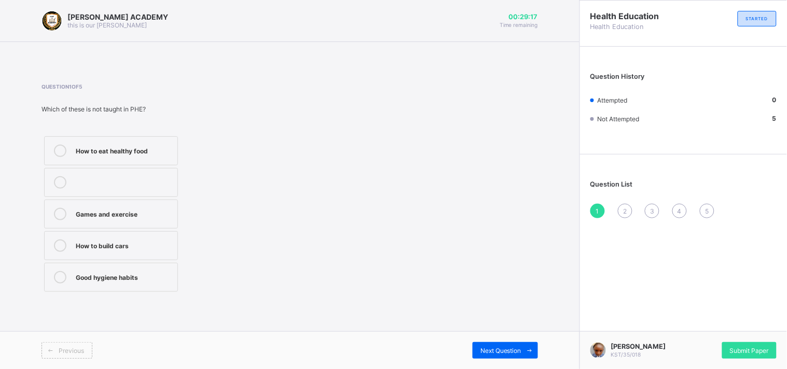
click at [128, 211] on div "Games and exercise" at bounding box center [124, 213] width 96 height 10
click at [491, 344] on div "Next Question" at bounding box center [504, 350] width 65 height 17
click at [131, 208] on div "How to take care of our body" at bounding box center [124, 213] width 96 height 10
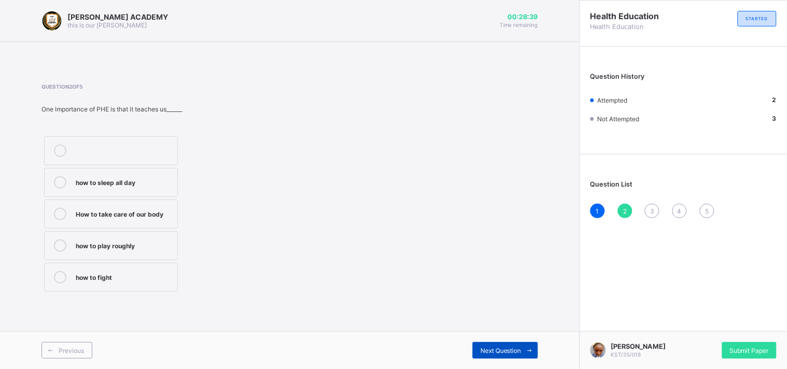
click at [522, 350] on span at bounding box center [529, 350] width 17 height 17
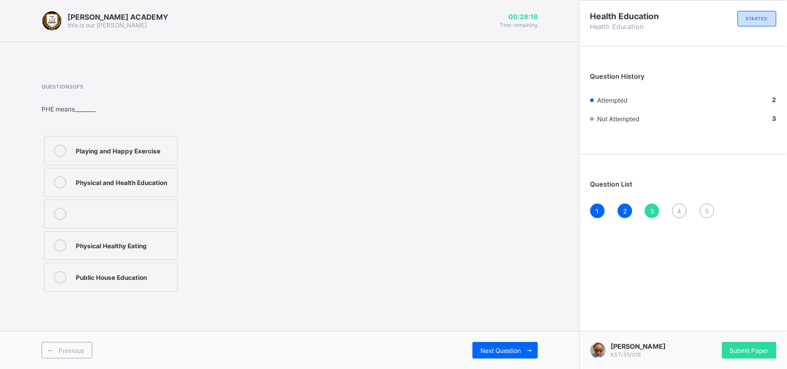
click at [66, 177] on div at bounding box center [60, 182] width 21 height 12
click at [514, 344] on div "Next Question" at bounding box center [504, 350] width 65 height 17
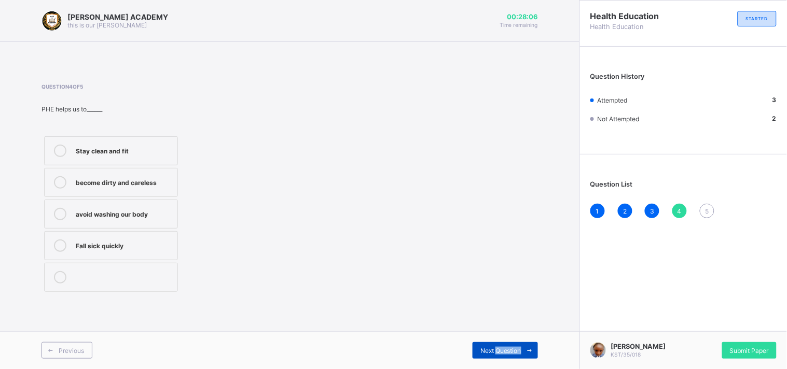
click at [514, 344] on div "Next Question" at bounding box center [504, 350] width 65 height 17
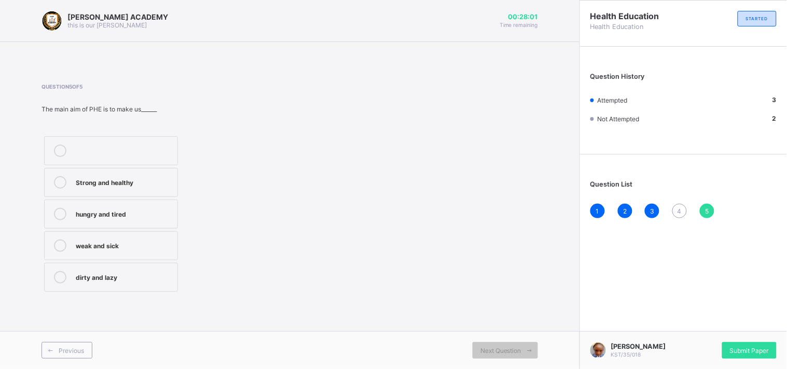
click at [676, 208] on div "4" at bounding box center [679, 211] width 15 height 15
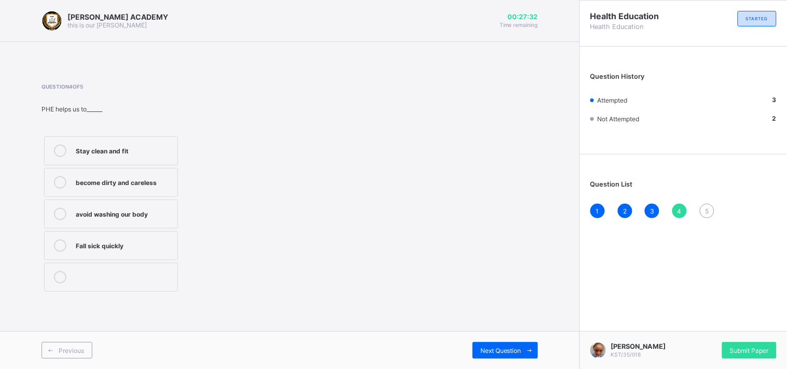
click at [112, 152] on div "Stay clean and fit" at bounding box center [124, 150] width 96 height 10
click at [516, 349] on span "Next Question" at bounding box center [500, 351] width 41 height 8
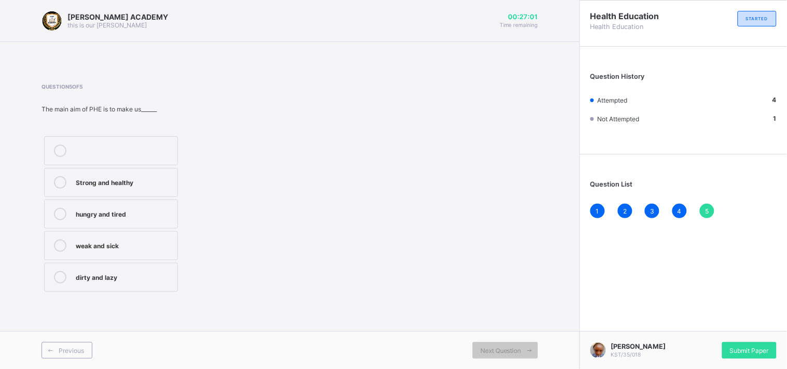
click at [137, 176] on div "Strong and healthy" at bounding box center [124, 181] width 96 height 10
click at [743, 343] on div "Submit Paper" at bounding box center [749, 350] width 54 height 17
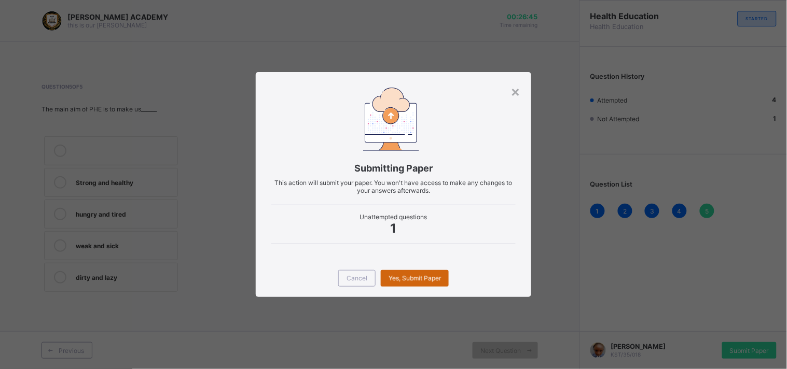
click at [406, 276] on div "Yes, Submit Paper" at bounding box center [415, 278] width 68 height 17
click at [406, 275] on div "Yes, Submit Paper" at bounding box center [415, 278] width 68 height 17
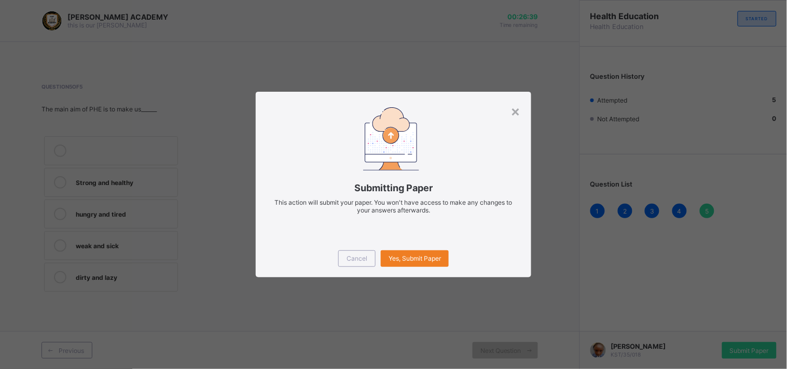
click at [480, 275] on div "Cancel Yes, Submit Paper" at bounding box center [393, 258] width 275 height 37
click at [405, 259] on span "Yes, Submit Paper" at bounding box center [414, 259] width 52 height 8
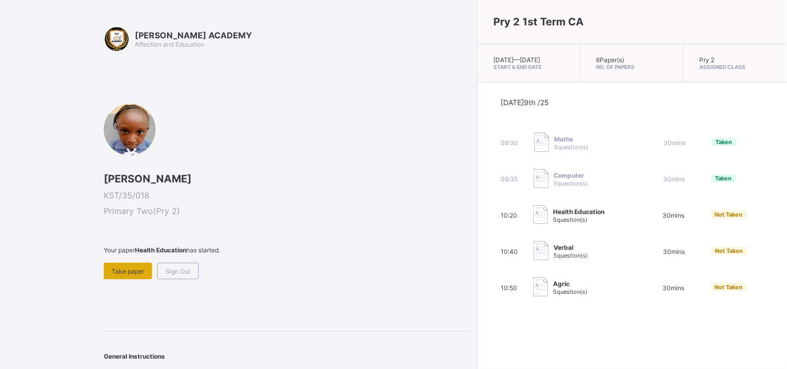
click at [120, 268] on span "Take paper" at bounding box center [128, 272] width 33 height 8
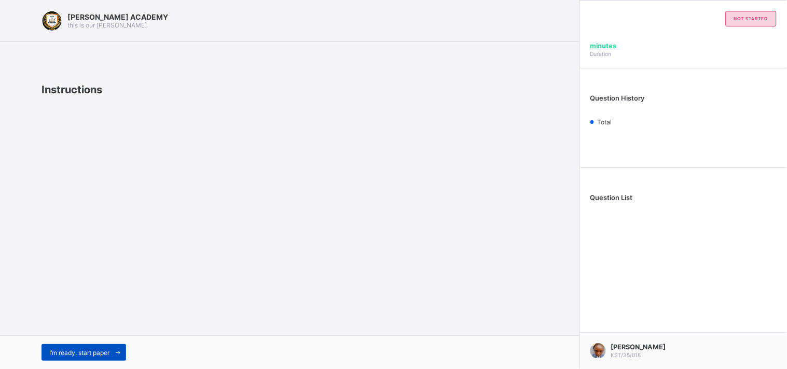
click at [58, 350] on span "I’m ready, start paper" at bounding box center [79, 353] width 60 height 8
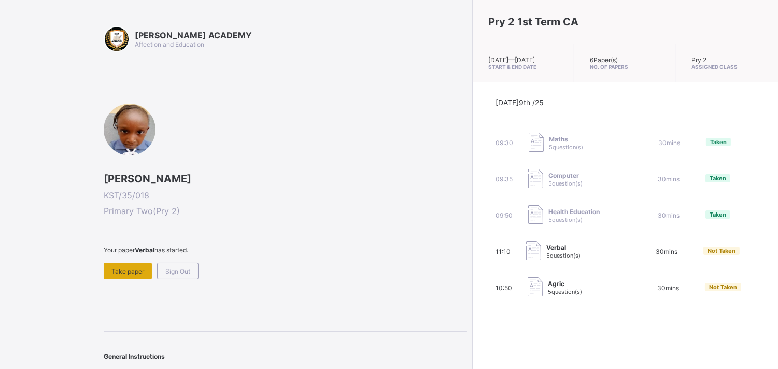
click at [128, 263] on div "Take paper" at bounding box center [128, 271] width 48 height 17
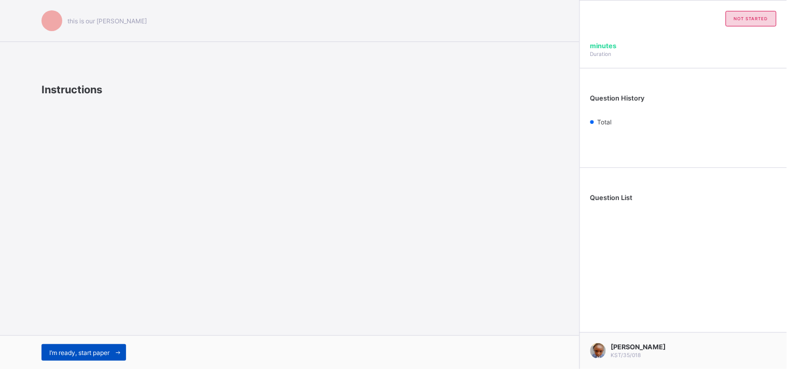
click at [53, 346] on div "I’m ready, start paper" at bounding box center [83, 352] width 85 height 17
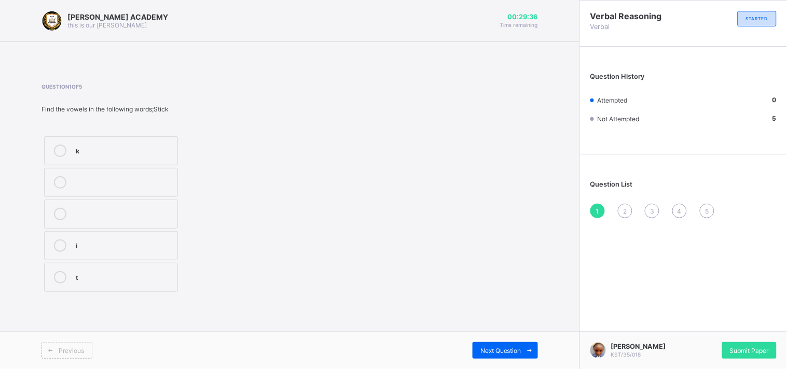
click at [75, 237] on label "i" at bounding box center [111, 245] width 134 height 29
click at [499, 347] on span "Next Question" at bounding box center [500, 351] width 41 height 8
click at [74, 242] on label "o" at bounding box center [111, 245] width 134 height 29
click at [500, 348] on span "Next Question" at bounding box center [500, 351] width 41 height 8
click at [95, 270] on label "p" at bounding box center [111, 277] width 134 height 29
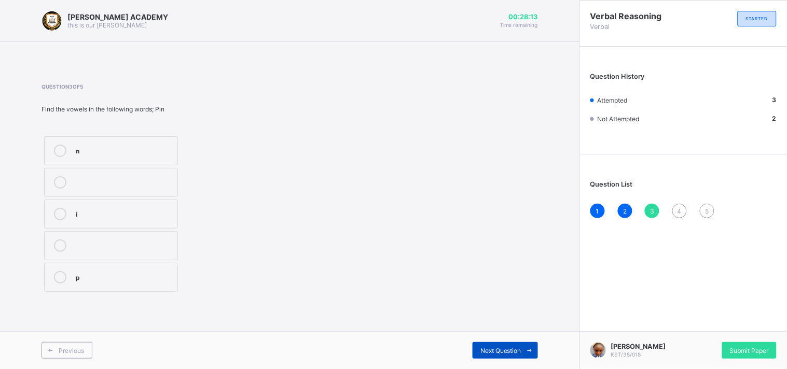
click at [509, 354] on span "Next Question" at bounding box center [500, 351] width 41 height 8
click at [75, 205] on label "l" at bounding box center [111, 214] width 134 height 29
click at [493, 348] on span "Next Question" at bounding box center [500, 351] width 41 height 8
click at [95, 277] on div "h" at bounding box center [124, 276] width 96 height 10
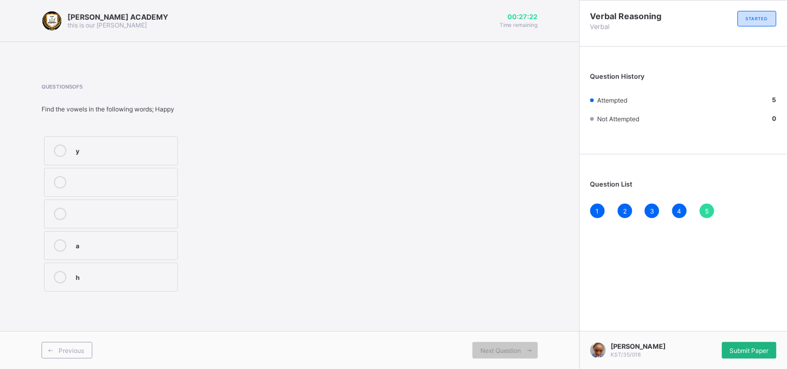
click at [730, 345] on div "Submit Paper" at bounding box center [749, 350] width 54 height 17
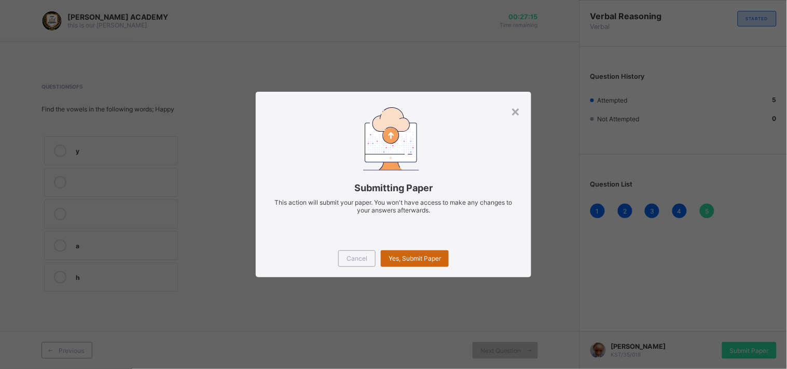
click at [407, 252] on div "Yes, Submit Paper" at bounding box center [415, 258] width 68 height 17
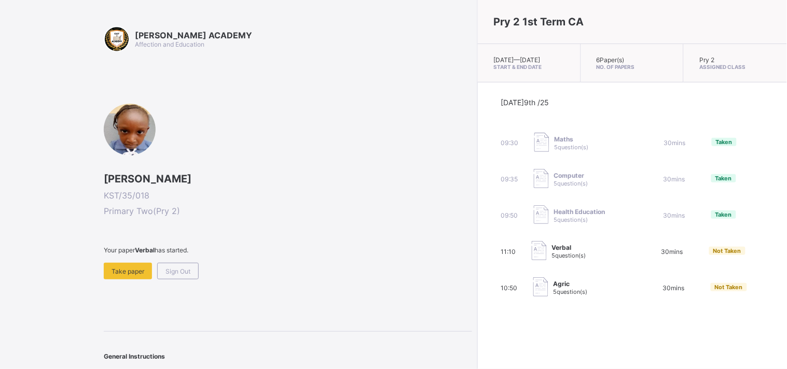
click at [715, 291] on span "Not Taken" at bounding box center [729, 287] width 28 height 7
click at [112, 265] on div "Take paper" at bounding box center [128, 271] width 48 height 17
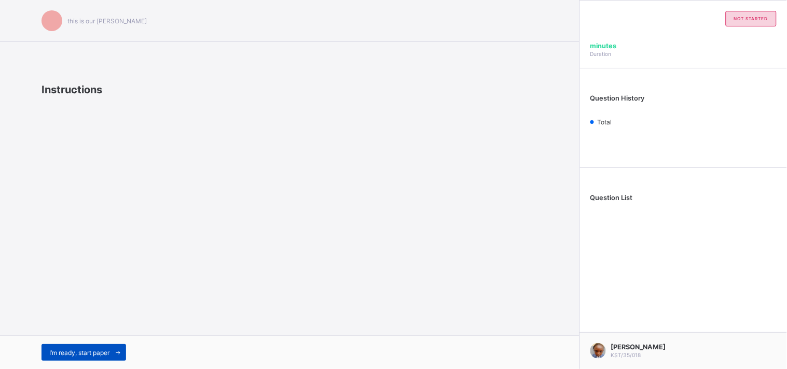
click at [90, 348] on div "I’m ready, start paper" at bounding box center [83, 352] width 85 height 17
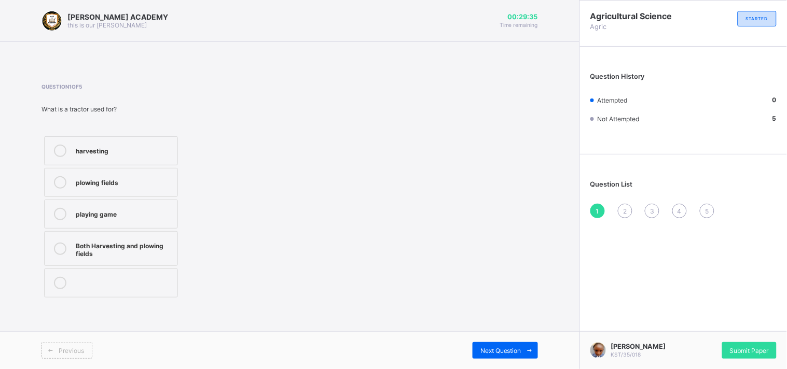
click at [76, 145] on div "harvesting" at bounding box center [124, 150] width 96 height 10
click at [500, 350] on span "Next Question" at bounding box center [500, 351] width 41 height 8
click at [162, 216] on div "Watering can" at bounding box center [124, 213] width 96 height 10
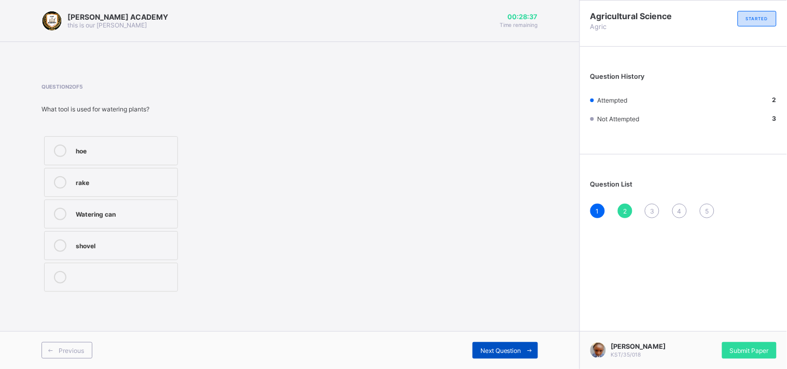
click at [495, 351] on span "Next Question" at bounding box center [500, 351] width 41 height 8
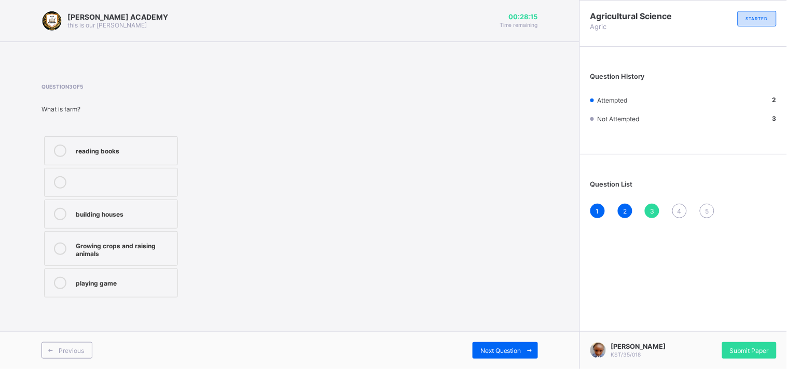
click at [116, 244] on div "Growing crops and raising animals" at bounding box center [124, 249] width 96 height 18
click at [518, 354] on span "Next Question" at bounding box center [500, 351] width 41 height 8
drag, startPoint x: 131, startPoint y: 208, endPoint x: 529, endPoint y: 190, distance: 398.7
click at [529, 190] on div "Question 4 of 5 What is a rake used for? planting seeds harvesting crops Collec…" at bounding box center [289, 188] width 496 height 211
click at [113, 174] on label "harvesting crops" at bounding box center [111, 182] width 134 height 29
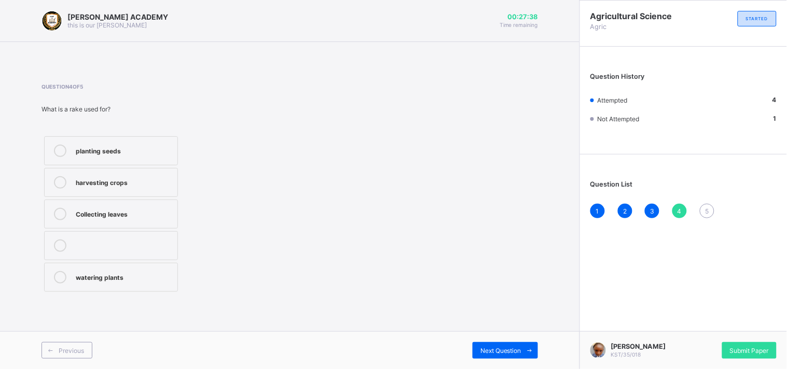
click at [489, 341] on div "Previous Next Question" at bounding box center [289, 350] width 579 height 38
click at [491, 344] on div "Next Question" at bounding box center [504, 350] width 65 height 17
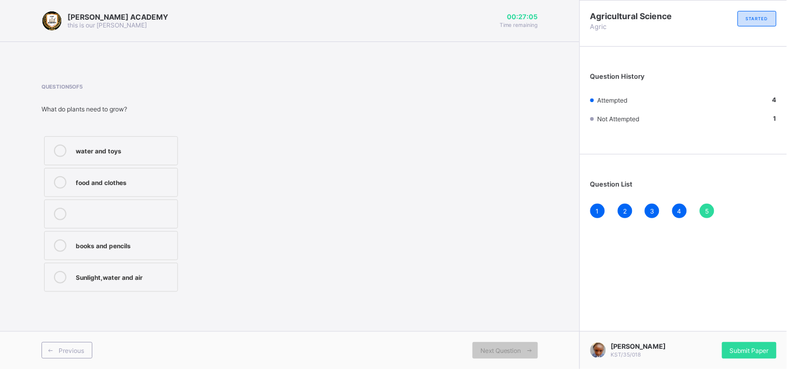
click at [158, 282] on div "Sunlight,water and air" at bounding box center [124, 277] width 96 height 12
click at [764, 347] on span "Submit Paper" at bounding box center [749, 351] width 39 height 8
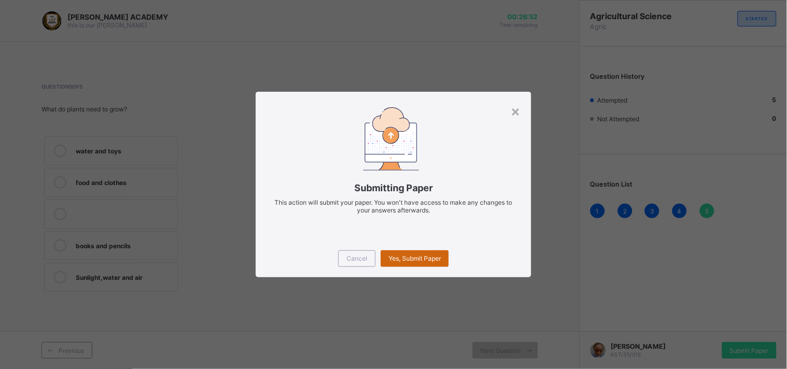
click at [428, 253] on div "Yes, Submit Paper" at bounding box center [415, 258] width 68 height 17
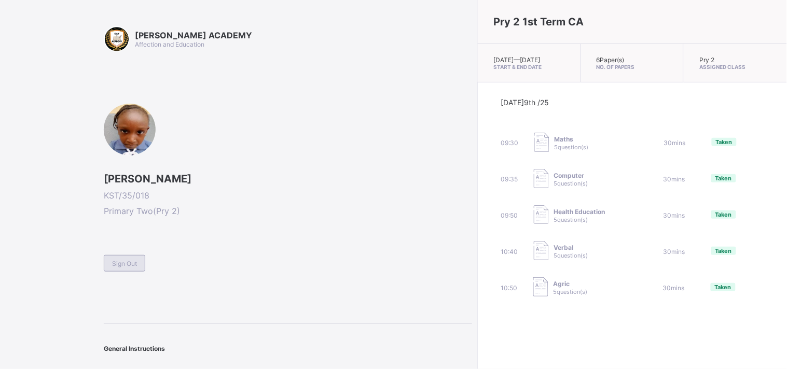
click at [124, 263] on span "Sign Out" at bounding box center [124, 264] width 25 height 8
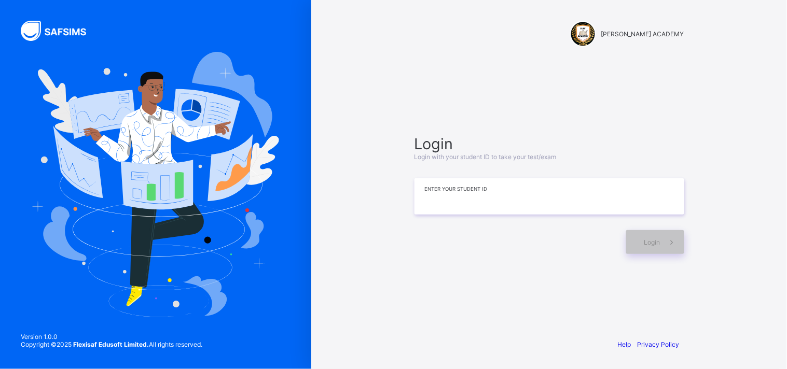
drag, startPoint x: 397, startPoint y: 201, endPoint x: 423, endPoint y: 198, distance: 26.1
click at [423, 198] on div "KAY ACADEMY Login Login with your student ID to take your test/exam Enter your …" at bounding box center [549, 184] width 311 height 369
click at [423, 198] on input at bounding box center [549, 196] width 270 height 36
type input "**********"
click at [665, 239] on span at bounding box center [672, 242] width 24 height 24
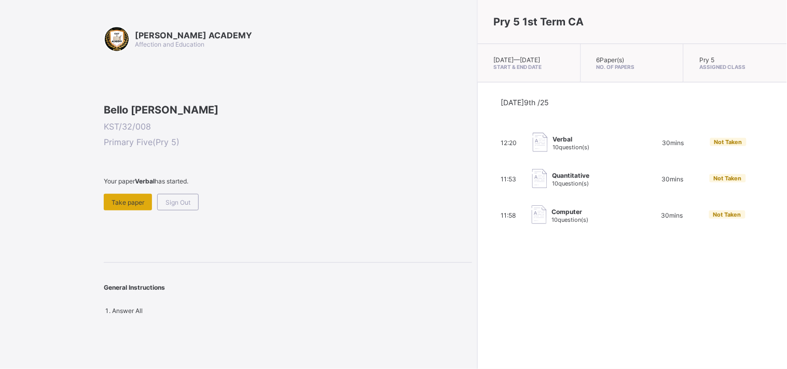
click at [117, 211] on div "Take paper" at bounding box center [128, 202] width 48 height 17
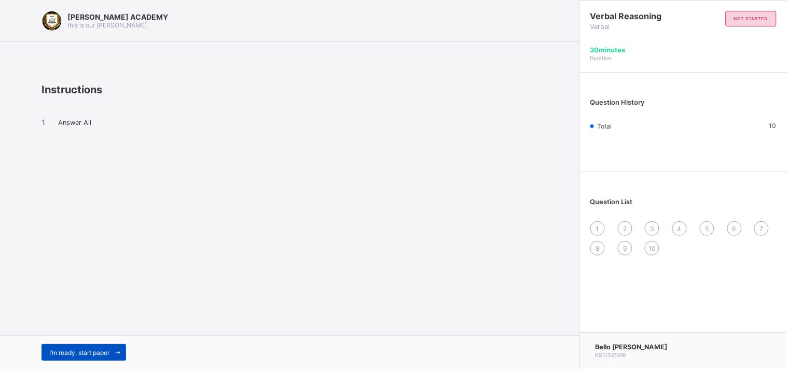
click at [63, 356] on span "I’m ready, start paper" at bounding box center [79, 353] width 60 height 8
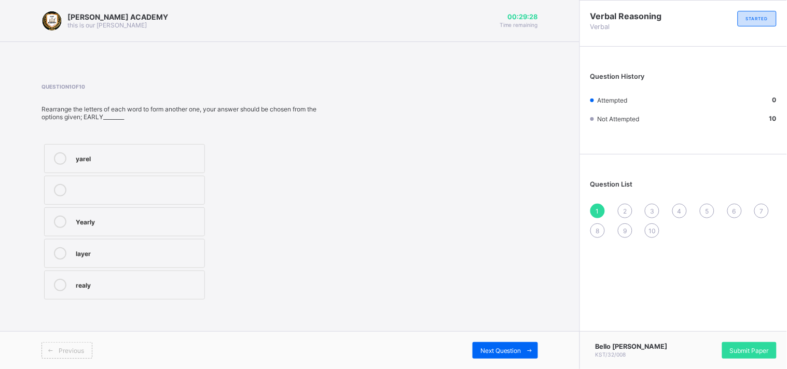
click at [70, 260] on label "layer" at bounding box center [124, 253] width 161 height 29
click at [625, 210] on span "2" at bounding box center [625, 211] width 4 height 8
click at [134, 198] on label "danger" at bounding box center [124, 190] width 161 height 29
click at [654, 210] on span "3" at bounding box center [652, 211] width 4 height 8
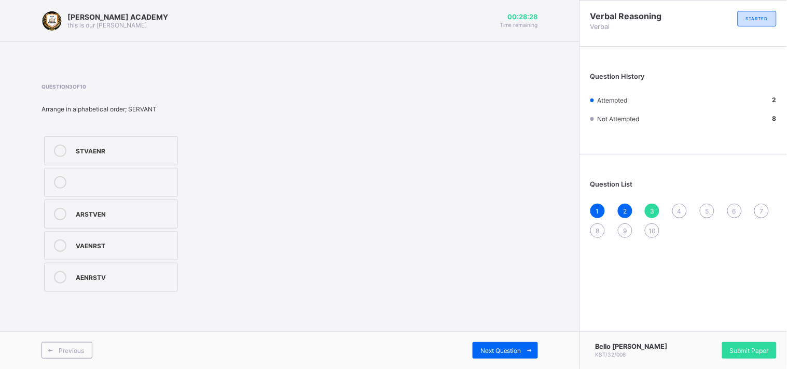
click at [109, 143] on label "STVAENR" at bounding box center [111, 150] width 134 height 29
click at [680, 211] on span "4" at bounding box center [679, 211] width 4 height 8
click at [67, 208] on div at bounding box center [60, 214] width 21 height 12
click at [706, 210] on span "5" at bounding box center [707, 211] width 4 height 8
click at [147, 203] on label "a,e,I,o,u" at bounding box center [111, 214] width 134 height 29
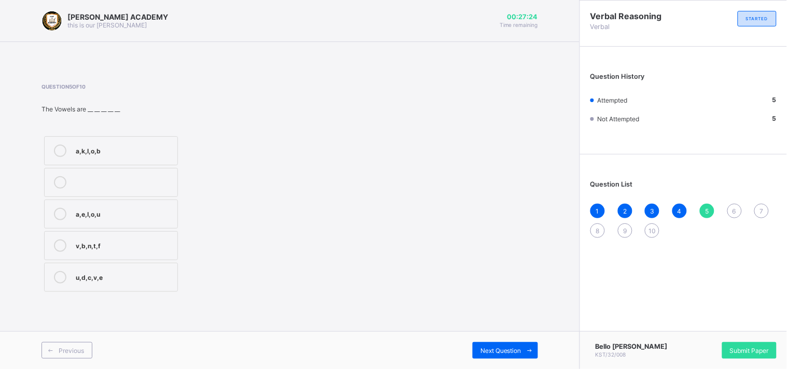
click at [737, 204] on div "6" at bounding box center [734, 211] width 15 height 15
click at [142, 213] on div "2" at bounding box center [124, 213] width 96 height 10
click at [760, 210] on span "7" at bounding box center [762, 211] width 4 height 8
click at [142, 211] on div "21" at bounding box center [124, 213] width 96 height 10
click at [596, 227] on span "8" at bounding box center [598, 231] width 4 height 8
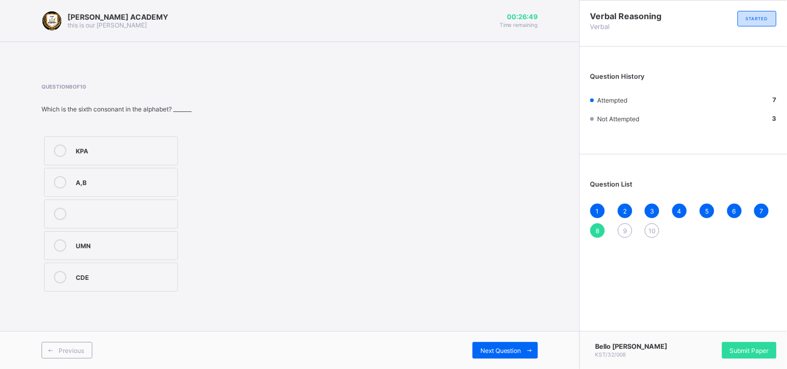
click at [112, 143] on label "KPA" at bounding box center [111, 150] width 134 height 29
click at [624, 225] on div "9" at bounding box center [625, 231] width 15 height 15
click at [104, 202] on label "ASEV" at bounding box center [111, 214] width 134 height 29
click at [650, 227] on span "10" at bounding box center [651, 231] width 7 height 8
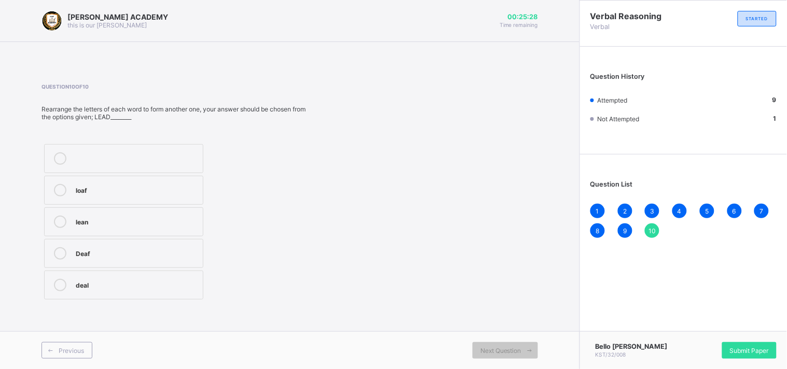
click at [190, 279] on div "deal" at bounding box center [137, 284] width 122 height 10
click at [746, 350] on span "Submit Paper" at bounding box center [749, 351] width 39 height 8
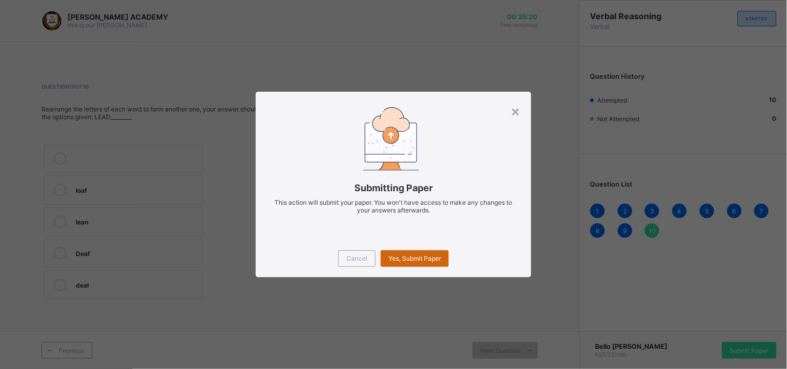
click at [410, 265] on div "Yes, Submit Paper" at bounding box center [415, 258] width 68 height 17
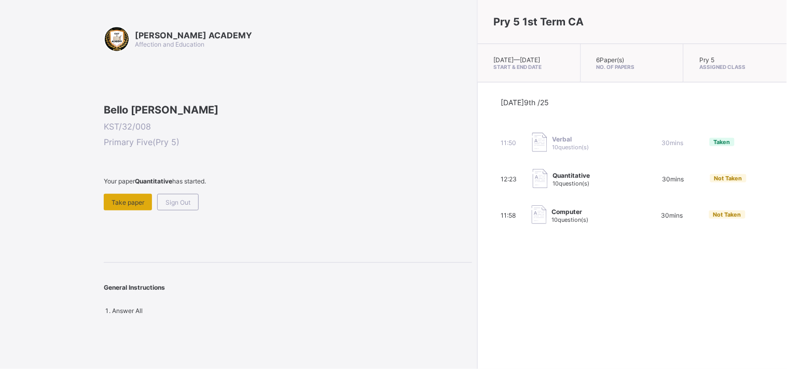
click at [131, 211] on div "Take paper" at bounding box center [128, 202] width 48 height 17
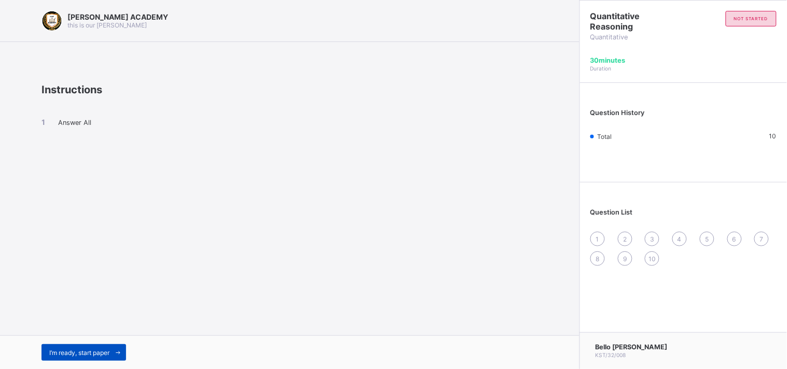
click at [96, 353] on span "I’m ready, start paper" at bounding box center [79, 353] width 60 height 8
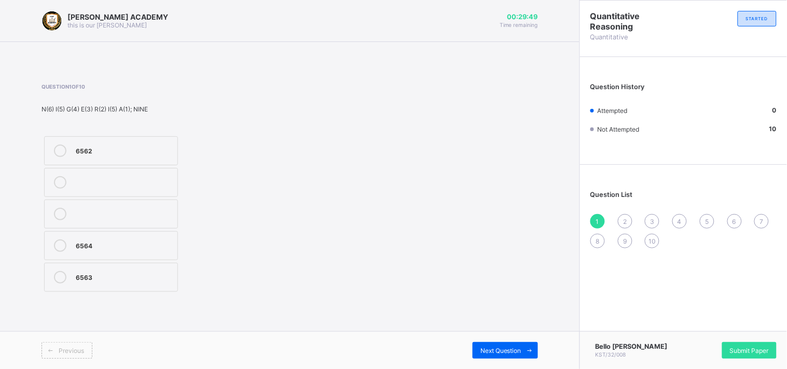
click at [97, 173] on label at bounding box center [111, 182] width 134 height 29
click at [91, 140] on label "6562" at bounding box center [111, 150] width 134 height 29
click at [621, 219] on div "2" at bounding box center [625, 221] width 15 height 15
click at [155, 191] on label "65342" at bounding box center [111, 182] width 134 height 29
click at [652, 220] on span "3" at bounding box center [652, 222] width 4 height 8
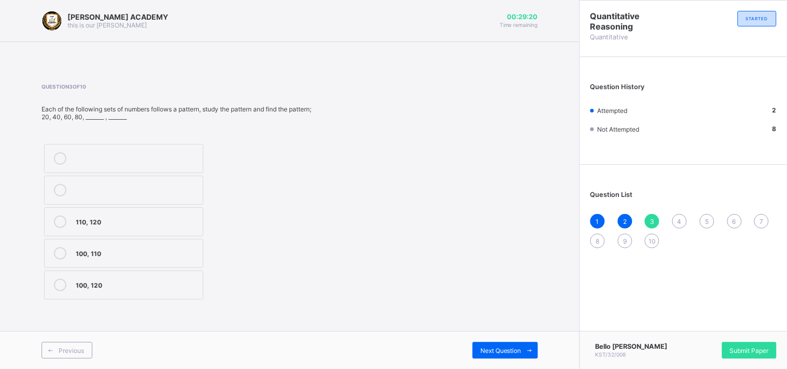
click at [140, 231] on label "110, 120" at bounding box center [123, 221] width 159 height 29
click at [683, 215] on div "4" at bounding box center [679, 221] width 15 height 15
click at [160, 200] on label "112, 118" at bounding box center [123, 190] width 159 height 29
click at [707, 219] on span "5" at bounding box center [707, 222] width 4 height 8
click at [157, 249] on div "23, 25" at bounding box center [136, 252] width 121 height 10
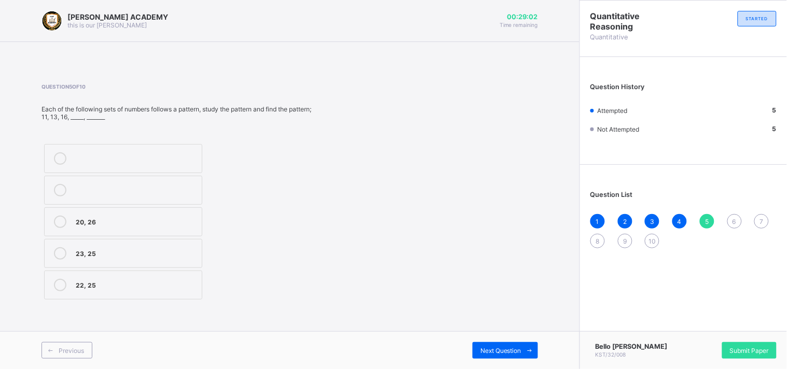
click at [731, 224] on div "6" at bounding box center [734, 221] width 15 height 15
click at [141, 187] on div "251" at bounding box center [124, 182] width 96 height 12
click at [760, 219] on span "7" at bounding box center [762, 222] width 4 height 8
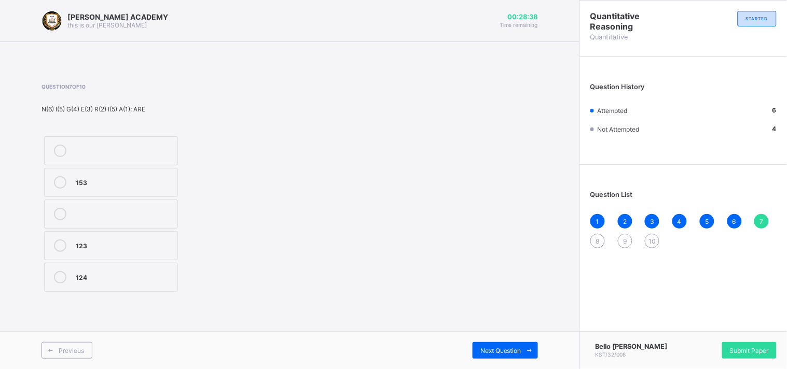
click at [125, 270] on label "124" at bounding box center [111, 277] width 134 height 29
click at [595, 236] on div "8" at bounding box center [597, 241] width 15 height 15
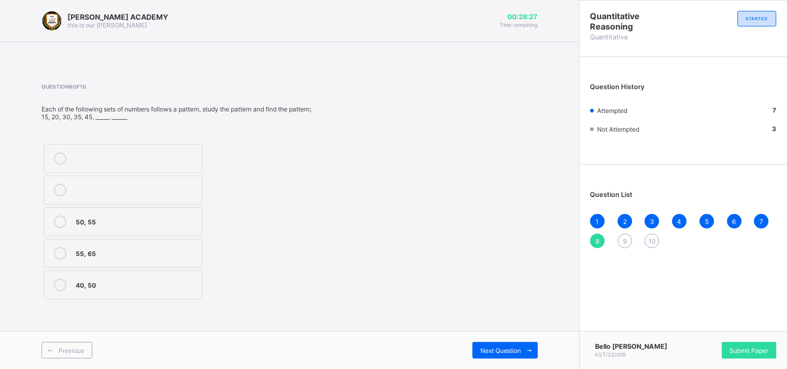
click at [83, 231] on label "50, 55" at bounding box center [123, 221] width 158 height 29
click at [619, 233] on div "1 2 3 4 5 6 7 8 9 10" at bounding box center [683, 231] width 186 height 34
click at [623, 240] on span "9" at bounding box center [625, 242] width 4 height 8
click at [99, 197] on label "160, 180" at bounding box center [123, 190] width 159 height 29
click at [649, 235] on div "10" at bounding box center [652, 241] width 15 height 15
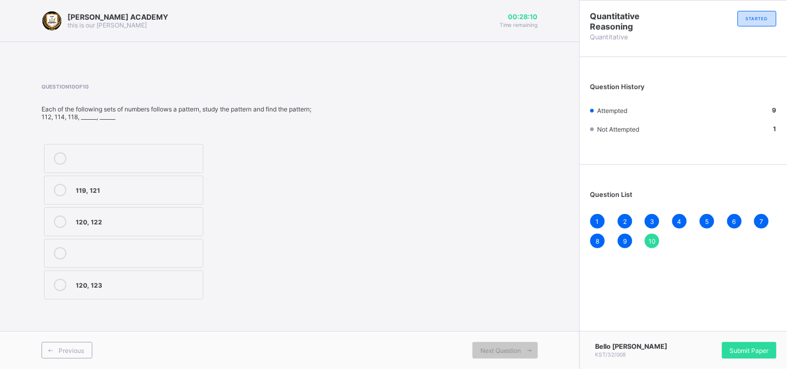
click at [94, 221] on div "120, 122" at bounding box center [137, 221] width 122 height 10
click at [749, 345] on div "Submit Paper" at bounding box center [749, 350] width 54 height 17
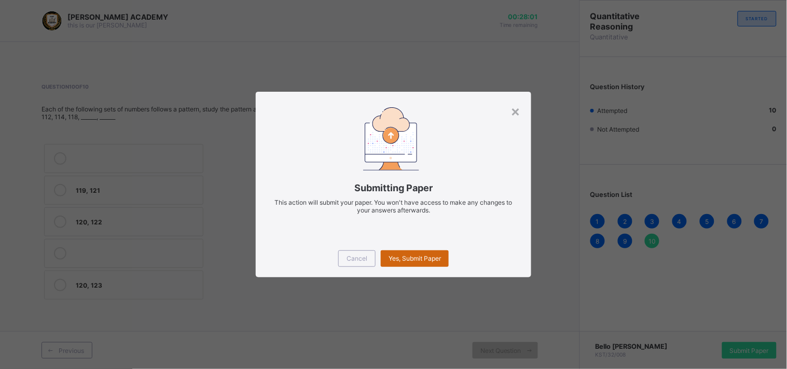
click at [423, 254] on div "Yes, Submit Paper" at bounding box center [415, 258] width 68 height 17
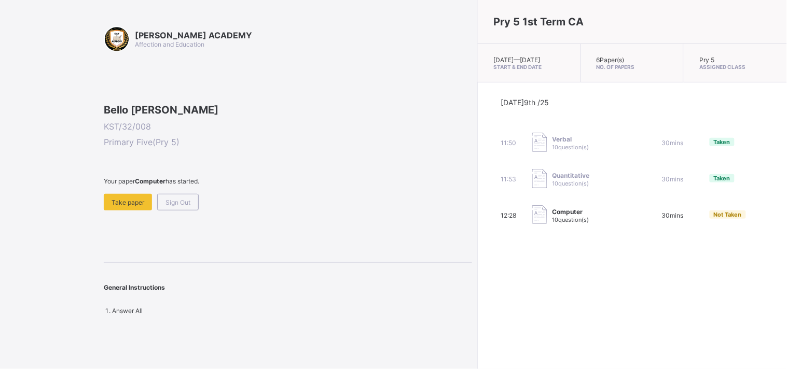
click at [128, 278] on div "KAY ACADEMY Affection and Education Bello Sambo Bello KST/32/008 Primary Five (…" at bounding box center [288, 170] width 368 height 289
click at [128, 206] on span "Take paper" at bounding box center [128, 203] width 33 height 8
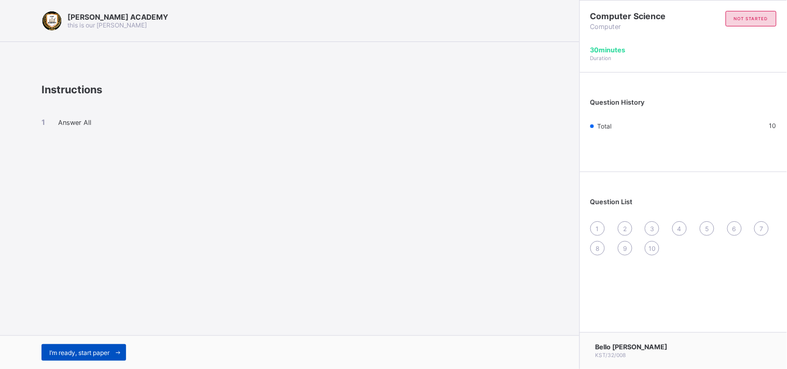
click at [99, 353] on span "I’m ready, start paper" at bounding box center [79, 353] width 60 height 8
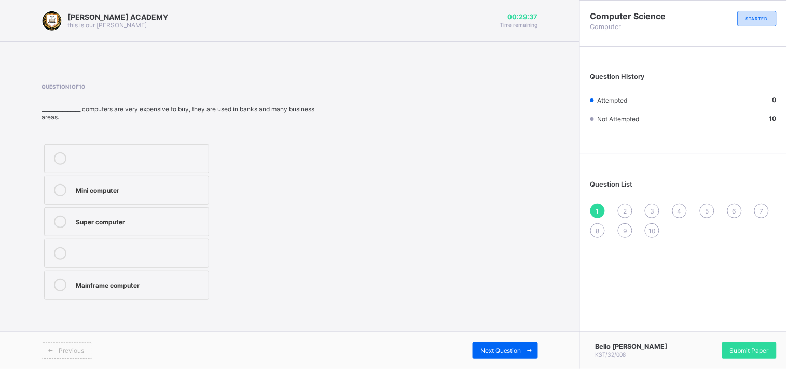
click at [116, 282] on div "Mainframe computer" at bounding box center [140, 284] width 128 height 10
click at [629, 206] on div "2" at bounding box center [625, 211] width 15 height 15
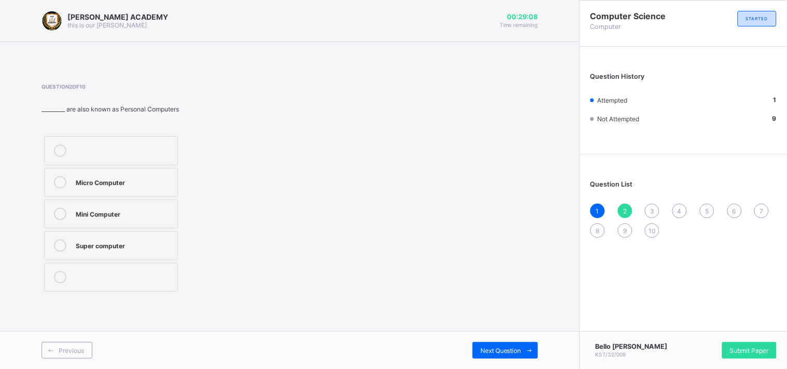
click at [136, 234] on label "Super computer" at bounding box center [111, 245] width 134 height 29
click at [652, 204] on div "3" at bounding box center [652, 211] width 15 height 15
click at [92, 271] on div "Net book" at bounding box center [124, 276] width 96 height 10
click at [677, 207] on span "4" at bounding box center [679, 211] width 4 height 8
click at [147, 242] on div "Laptop" at bounding box center [124, 245] width 96 height 10
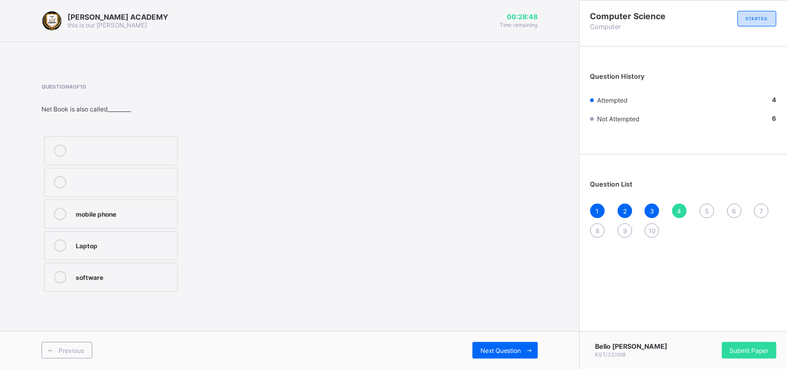
click at [706, 208] on span "5" at bounding box center [707, 211] width 4 height 8
click at [170, 256] on label "table" at bounding box center [111, 245] width 134 height 29
click at [735, 207] on span "6" at bounding box center [734, 211] width 4 height 8
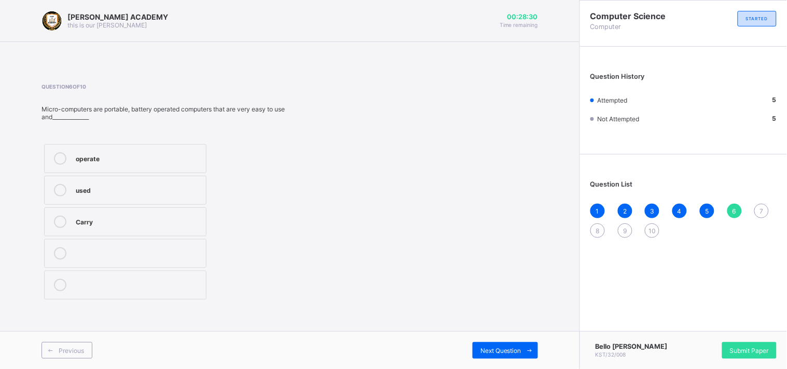
click at [131, 150] on label "operate" at bounding box center [125, 158] width 162 height 29
click at [764, 205] on div "7" at bounding box center [761, 211] width 15 height 15
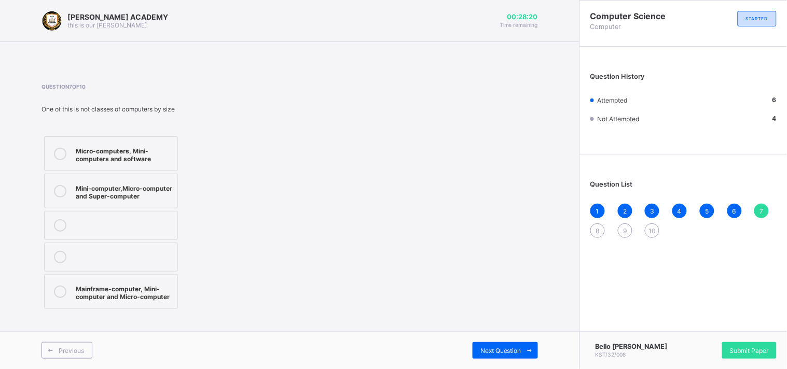
click at [112, 201] on label "Mini-computer,Micro-computer and Super-computer" at bounding box center [111, 191] width 134 height 35
click at [592, 226] on div "8" at bounding box center [597, 231] width 15 height 15
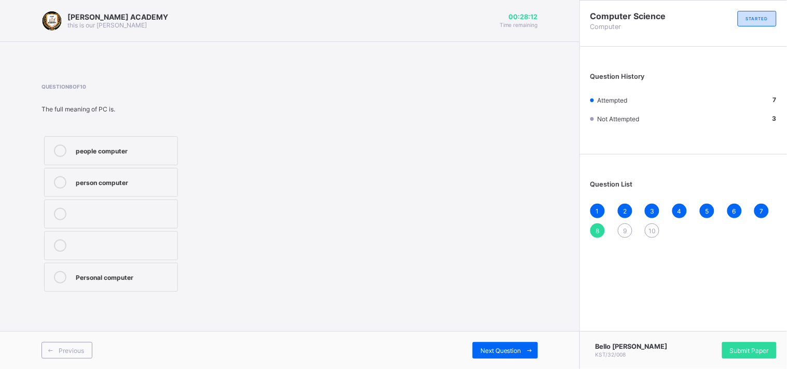
click at [148, 150] on div "people computer" at bounding box center [124, 150] width 96 height 10
click at [618, 229] on div "9" at bounding box center [625, 231] width 15 height 15
click at [154, 217] on div "Super computer" at bounding box center [124, 213] width 96 height 10
click at [649, 225] on div "10" at bounding box center [652, 231] width 15 height 15
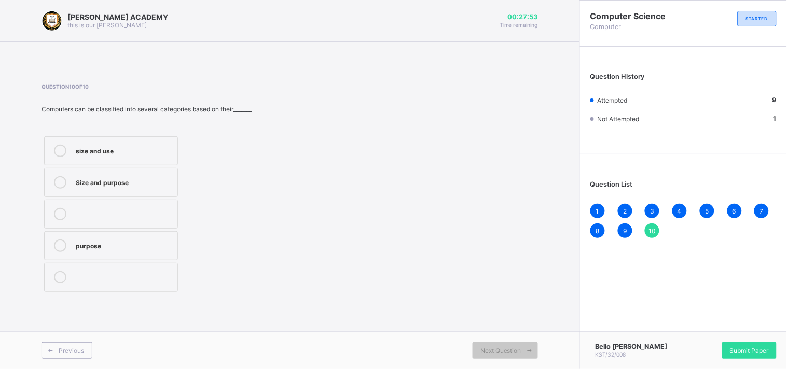
click at [149, 252] on div "purpose" at bounding box center [124, 246] width 96 height 12
click at [744, 347] on span "Submit Paper" at bounding box center [749, 351] width 39 height 8
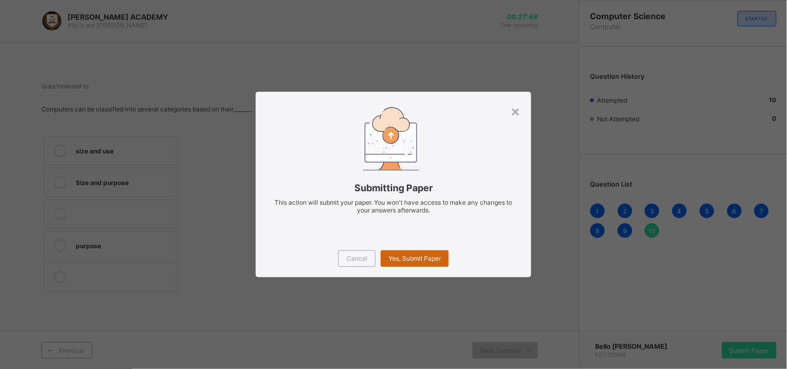
click at [414, 253] on div "Yes, Submit Paper" at bounding box center [415, 258] width 68 height 17
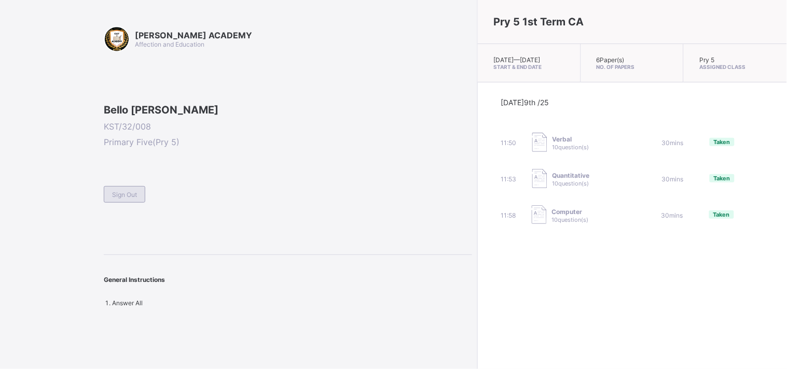
click at [138, 203] on div "Sign Out" at bounding box center [124, 194] width 41 height 17
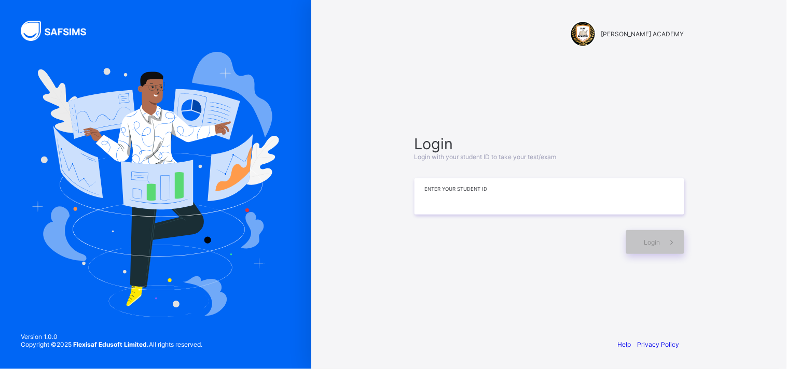
click at [453, 210] on input at bounding box center [549, 196] width 270 height 36
type input "**********"
click at [642, 239] on div "Login" at bounding box center [655, 242] width 58 height 24
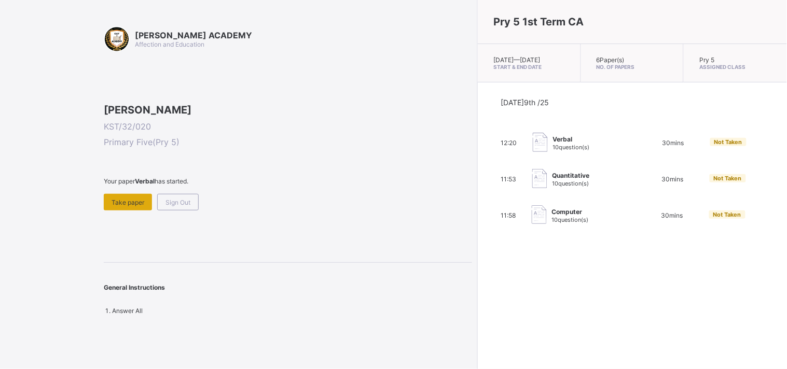
click at [120, 211] on div "Take paper" at bounding box center [128, 202] width 48 height 17
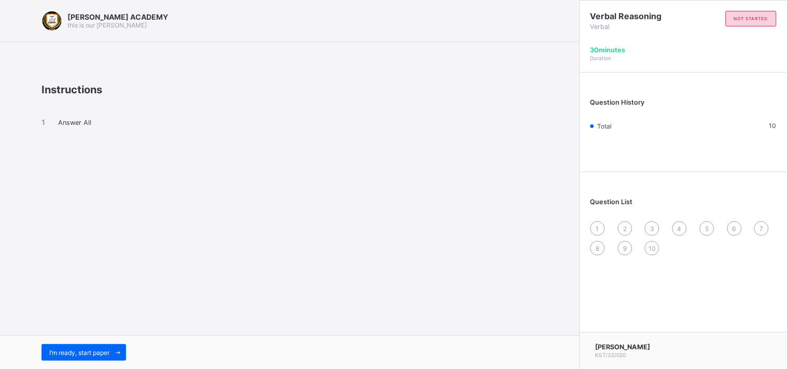
click at [120, 262] on div "KAY ACADEMY this is our motton Instructions Answer All I’m ready, start paper" at bounding box center [289, 184] width 579 height 369
click at [72, 349] on span "I’m ready, start paper" at bounding box center [79, 353] width 60 height 8
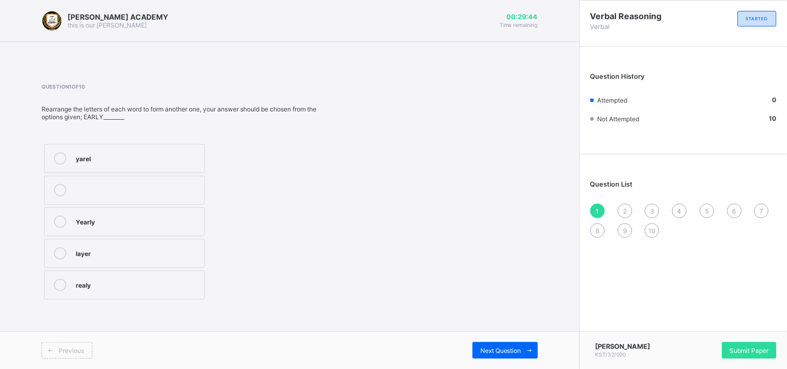
drag, startPoint x: 127, startPoint y: 238, endPoint x: 107, endPoint y: 162, distance: 77.6
click at [107, 162] on div "yarel Yearly layer realy" at bounding box center [124, 222] width 166 height 161
click at [95, 155] on div "yarel" at bounding box center [137, 157] width 123 height 10
click at [504, 344] on div "Next Question" at bounding box center [504, 350] width 65 height 17
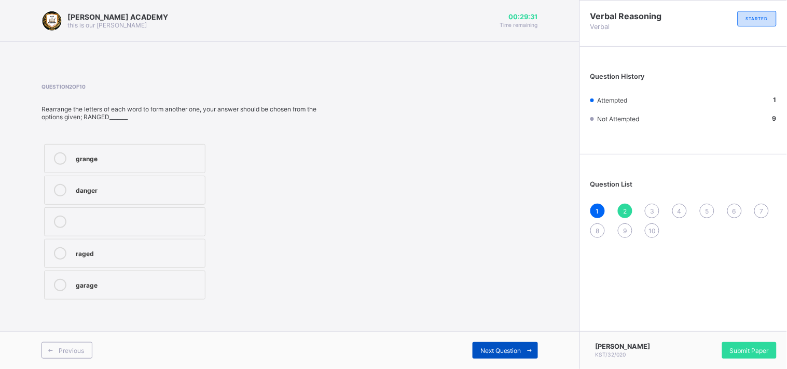
click at [504, 344] on div "Next Question" at bounding box center [504, 350] width 65 height 17
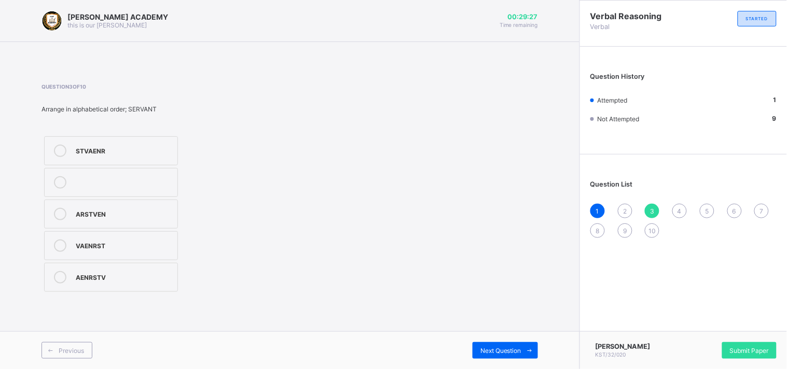
click at [457, 274] on div "Question 3 of 10 Arrange in alphabetical order; SERVANT STVAENR ARSTVEN VAENRST…" at bounding box center [289, 188] width 496 height 211
click at [456, 269] on div "Question 3 of 10 Arrange in alphabetical order; SERVANT STVAENR ARSTVEN VAENRST…" at bounding box center [289, 188] width 496 height 211
click at [272, 211] on div "STVAENR ARSTVEN VAENRST AENRSTV" at bounding box center [157, 214] width 232 height 161
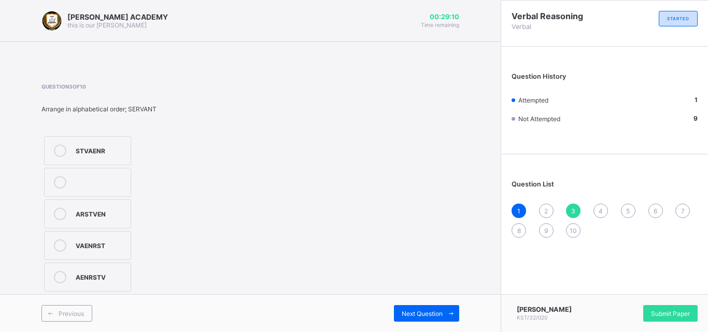
click at [102, 164] on label "STVAENR" at bounding box center [87, 150] width 87 height 29
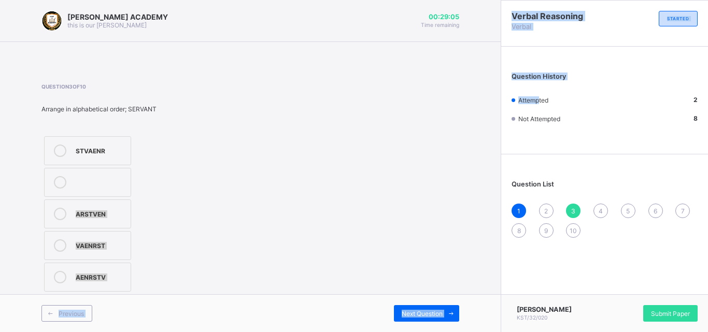
drag, startPoint x: 343, startPoint y: 129, endPoint x: 546, endPoint y: 104, distance: 204.8
click at [546, 104] on div "KAY ACADEMY this is our motton 00:29:05 Time remaining Question 3 of 10 Arrange…" at bounding box center [354, 166] width 708 height 332
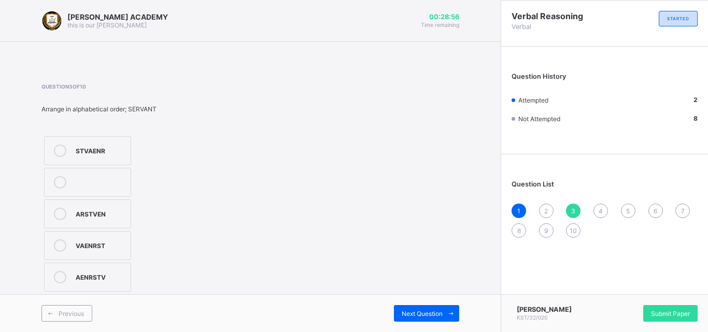
click at [545, 213] on span "2" at bounding box center [547, 211] width 4 height 8
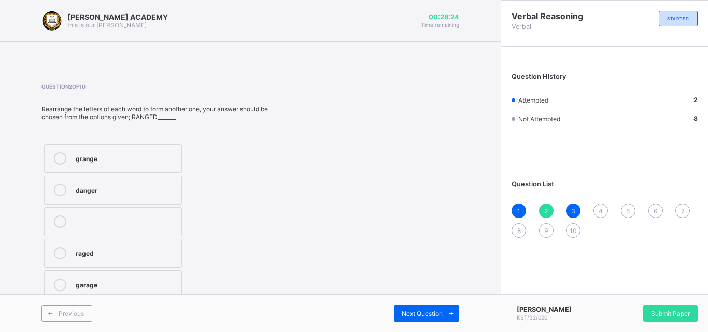
click at [117, 180] on label "danger" at bounding box center [113, 190] width 138 height 29
click at [116, 180] on label "danger" at bounding box center [113, 190] width 138 height 29
click at [412, 310] on span "Next Question" at bounding box center [422, 314] width 41 height 8
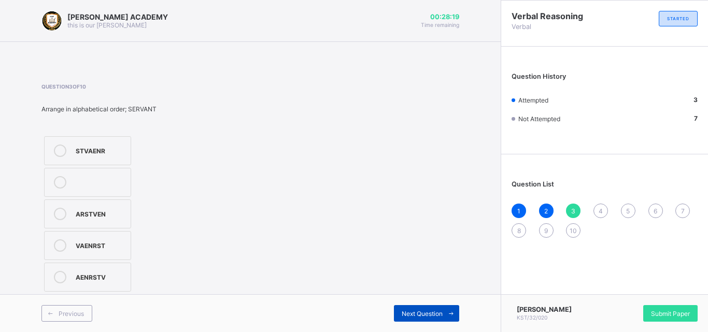
click at [412, 310] on span "Next Question" at bounding box center [422, 314] width 41 height 8
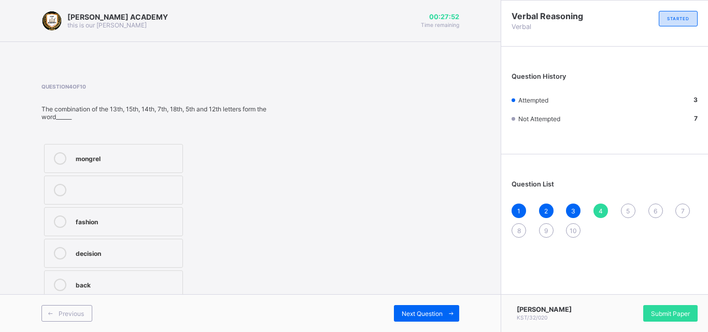
click at [105, 247] on div "decision" at bounding box center [127, 252] width 102 height 10
click at [419, 314] on span "Next Question" at bounding box center [422, 314] width 41 height 8
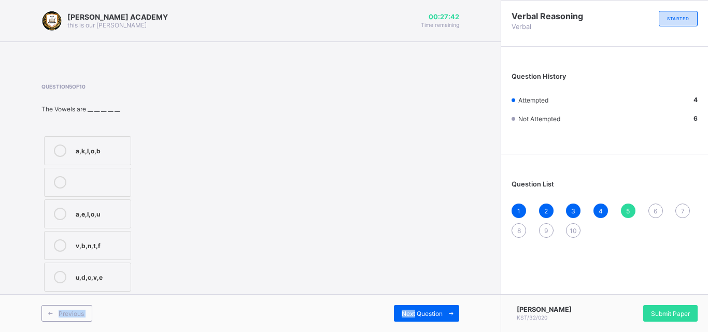
drag, startPoint x: 419, startPoint y: 314, endPoint x: 416, endPoint y: 272, distance: 42.6
click at [416, 272] on div "KAY ACADEMY this is our motton 00:27:42 Time remaining Question 5 of 10 The Vow…" at bounding box center [250, 166] width 501 height 332
click at [383, 258] on div "Question 5 of 10 The Vowels are __ __ __ __ __ a,k,l,o,b a,e,I,o,u v,b,n,t,f u,…" at bounding box center [250, 188] width 418 height 211
click at [123, 222] on label "a,e,I,o,u" at bounding box center [87, 214] width 87 height 29
click at [408, 304] on div "Previous Next Question" at bounding box center [250, 314] width 501 height 38
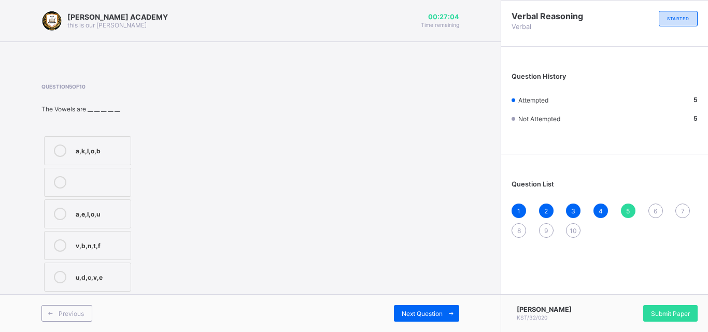
click at [408, 304] on div "Previous Next Question" at bounding box center [250, 314] width 501 height 38
click at [383, 224] on div "Question 5 of 10 The Vowels are __ __ __ __ __ a,k,l,o,b a,e,I,o,u v,b,n,t,f u,…" at bounding box center [250, 188] width 418 height 211
click at [420, 315] on span "Next Question" at bounding box center [422, 314] width 41 height 8
click at [89, 173] on label "3" at bounding box center [87, 182] width 87 height 29
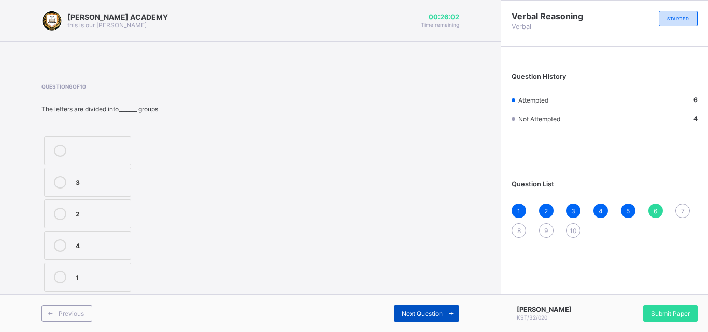
click at [407, 315] on span "Next Question" at bounding box center [422, 314] width 41 height 8
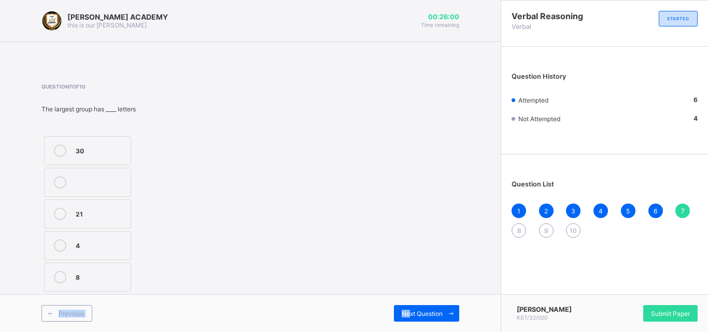
drag, startPoint x: 408, startPoint y: 314, endPoint x: 396, endPoint y: 278, distance: 38.2
click at [396, 278] on div "KAY ACADEMY this is our motton 00:26:00 Time remaining Question 7 of 10 The lar…" at bounding box center [250, 166] width 501 height 332
click at [122, 202] on label "21" at bounding box center [87, 214] width 87 height 29
drag, startPoint x: 413, startPoint y: 310, endPoint x: 436, endPoint y: 316, distance: 23.5
click at [436, 316] on span "Next Question" at bounding box center [422, 314] width 41 height 8
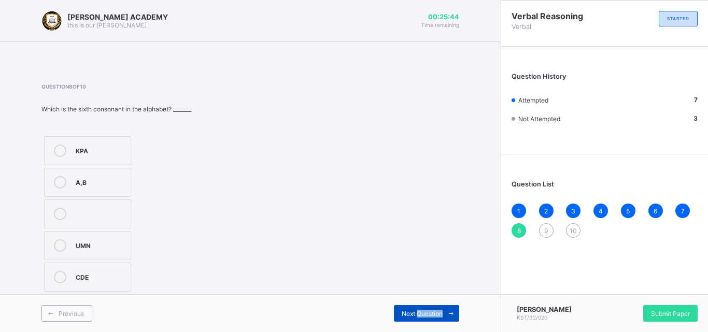
click at [436, 316] on span "Next Question" at bounding box center [422, 314] width 41 height 8
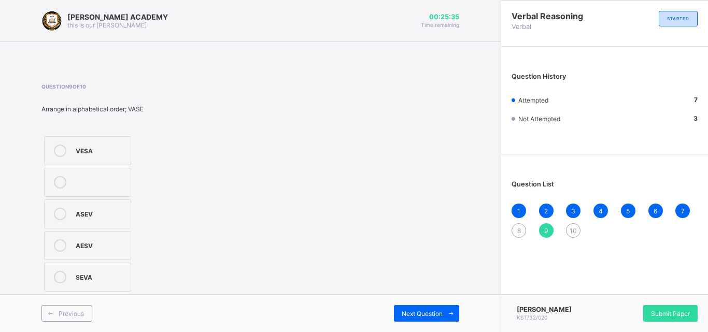
click at [514, 229] on div "8" at bounding box center [519, 231] width 15 height 15
click at [71, 249] on label "UMN" at bounding box center [87, 245] width 87 height 29
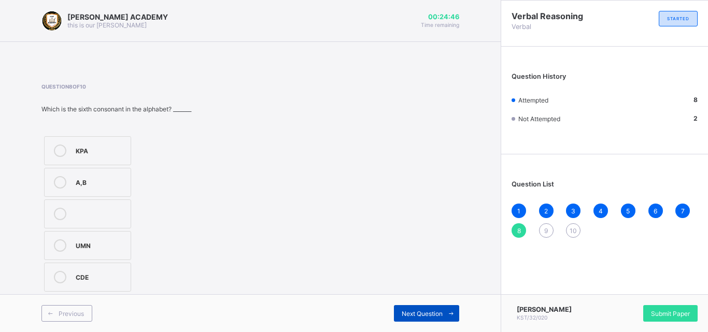
click at [410, 307] on div "Next Question" at bounding box center [426, 313] width 65 height 17
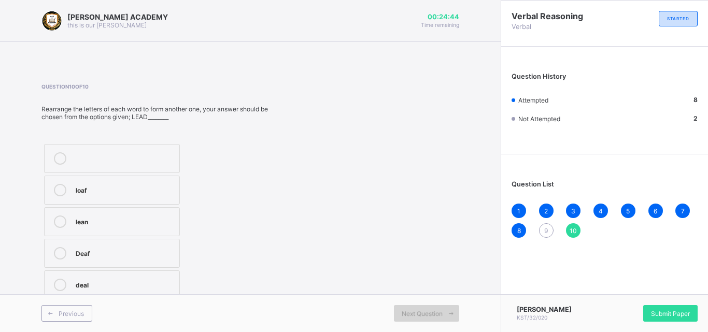
click at [410, 307] on div "Next Question" at bounding box center [426, 313] width 65 height 17
click at [545, 232] on span "9" at bounding box center [547, 231] width 4 height 8
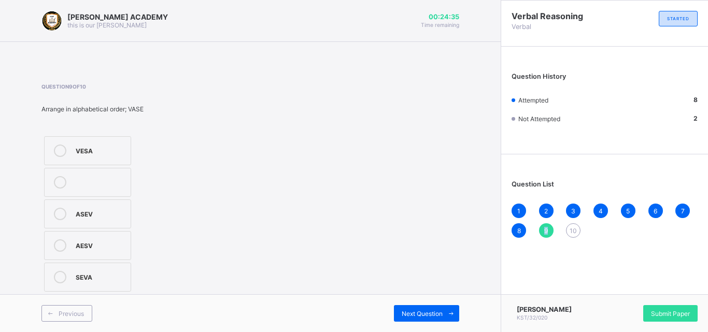
click at [545, 232] on span "9" at bounding box center [547, 231] width 4 height 8
click at [91, 144] on label "VESA" at bounding box center [87, 150] width 87 height 29
click at [428, 313] on span "Next Question" at bounding box center [422, 314] width 41 height 8
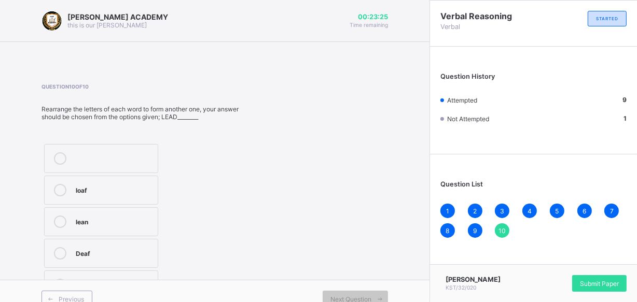
click at [213, 213] on div "loaf lean Deaf deal" at bounding box center [140, 222] width 199 height 161
click at [480, 226] on div "9" at bounding box center [475, 231] width 15 height 15
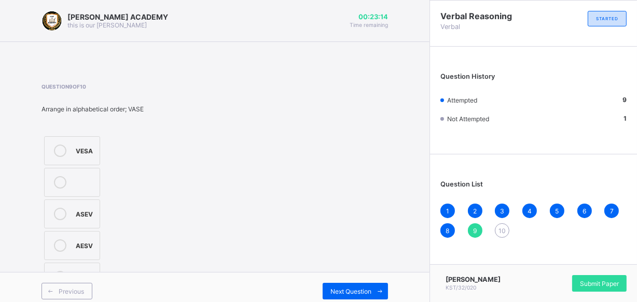
click at [506, 231] on span "10" at bounding box center [501, 231] width 7 height 8
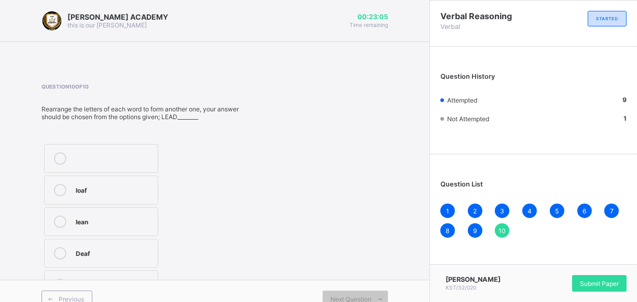
click at [68, 200] on label "loaf" at bounding box center [101, 190] width 114 height 29
click at [606, 278] on div "Submit Paper" at bounding box center [599, 283] width 54 height 17
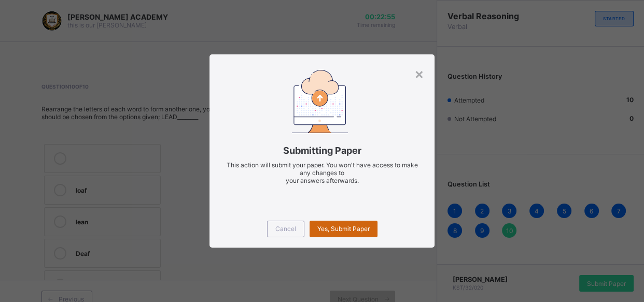
click at [346, 233] on div "Yes, Submit Paper" at bounding box center [344, 229] width 68 height 17
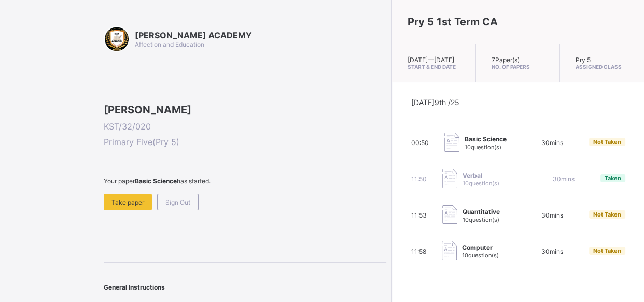
click at [450, 217] on div "Quantitative 10 question(s)" at bounding box center [478, 215] width 73 height 21
click at [536, 219] on div "11:53 Quantitative 10 question(s) 30 mins Not Taken" at bounding box center [518, 215] width 214 height 21
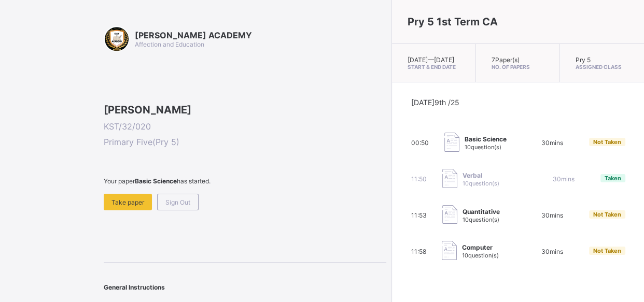
click at [536, 219] on div "11:53 Quantitative 10 question(s) 30 mins Not Taken" at bounding box center [518, 215] width 214 height 21
click at [110, 211] on div "Take paper" at bounding box center [128, 202] width 48 height 17
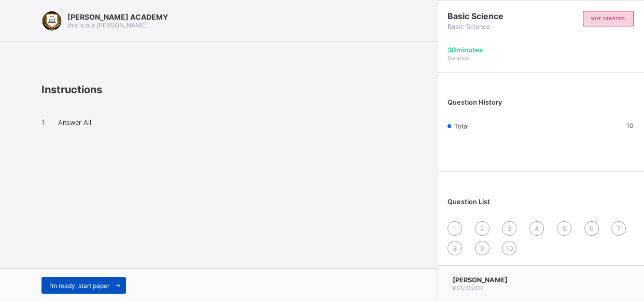
click at [85, 287] on span "I’m ready, start paper" at bounding box center [79, 286] width 60 height 8
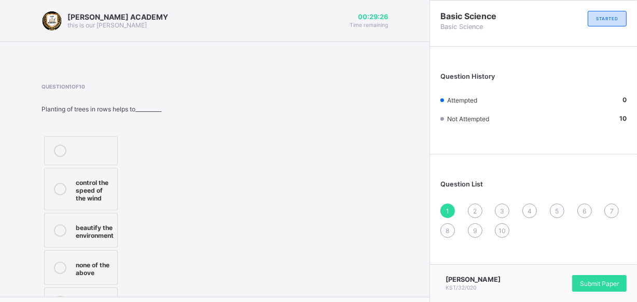
click at [86, 178] on div "control the speed of the wind" at bounding box center [94, 189] width 36 height 26
click at [477, 204] on div "1 2 3 4 5 6 7 8 9 10" at bounding box center [533, 221] width 186 height 34
click at [482, 201] on div "Question List 1 2 3 4 5 6 7 8 9 10" at bounding box center [533, 204] width 207 height 89
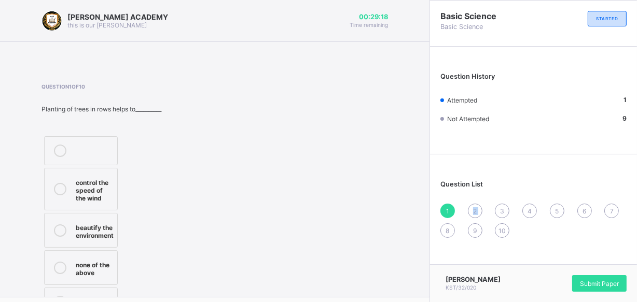
click at [482, 201] on div "Question List 1 2 3 4 5 6 7 8 9 10" at bounding box center [533, 204] width 207 height 89
click at [414, 263] on div "KAY ACADEMY this is our motton 00:29:13 Time remaining Question 1 of 10 Plantin…" at bounding box center [214, 167] width 429 height 335
click at [482, 206] on div "2" at bounding box center [475, 211] width 15 height 15
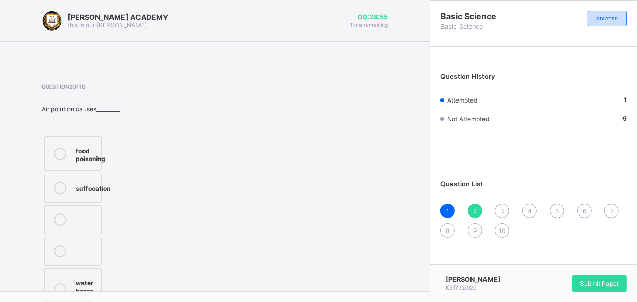
click at [95, 197] on label "suffocation" at bounding box center [73, 188] width 58 height 29
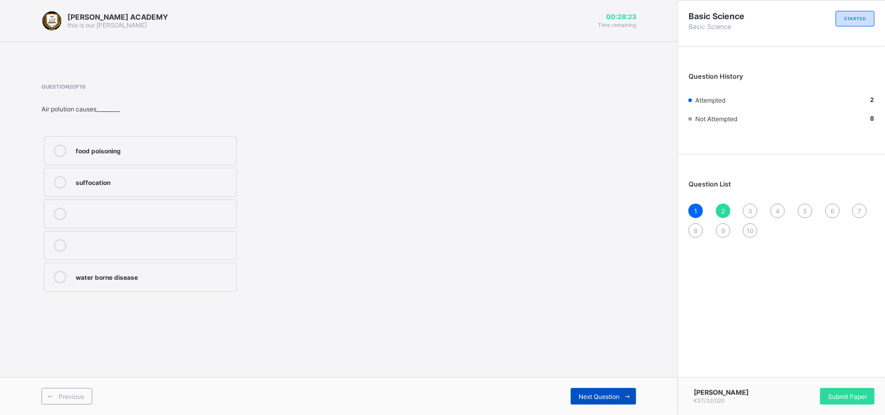
click at [592, 369] on div "Next Question" at bounding box center [603, 396] width 65 height 17
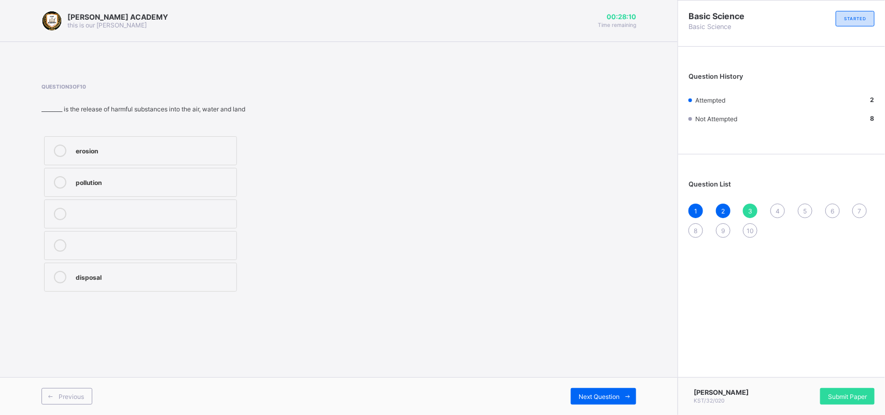
click at [140, 188] on div "pollution" at bounding box center [154, 182] width 156 height 12
click at [597, 369] on div "Previous Next Question" at bounding box center [339, 397] width 678 height 38
click at [582, 369] on span "Next Question" at bounding box center [599, 397] width 41 height 8
click at [582, 369] on div "Previous Next Question" at bounding box center [339, 397] width 678 height 38
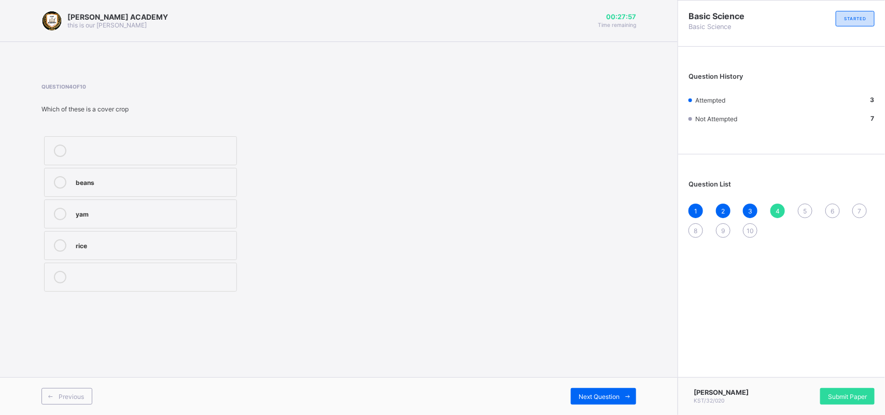
click at [130, 179] on div "beans" at bounding box center [154, 181] width 156 height 10
click at [616, 369] on div "Next Question" at bounding box center [603, 396] width 65 height 17
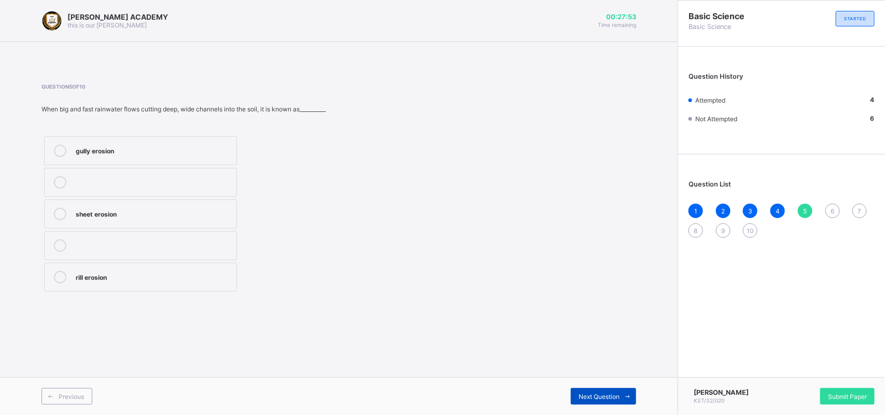
click at [616, 369] on div "Next Question" at bounding box center [603, 396] width 65 height 17
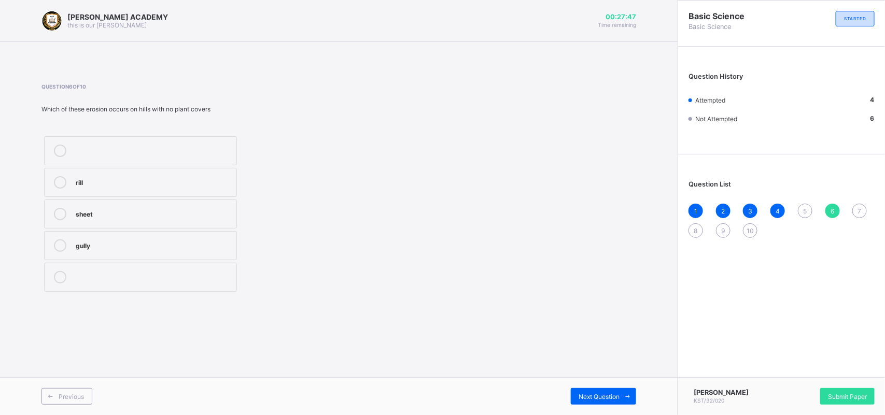
click at [786, 209] on div "5" at bounding box center [805, 211] width 15 height 15
click at [218, 188] on div at bounding box center [154, 182] width 156 height 12
click at [156, 218] on div "sheet erosion" at bounding box center [154, 213] width 156 height 10
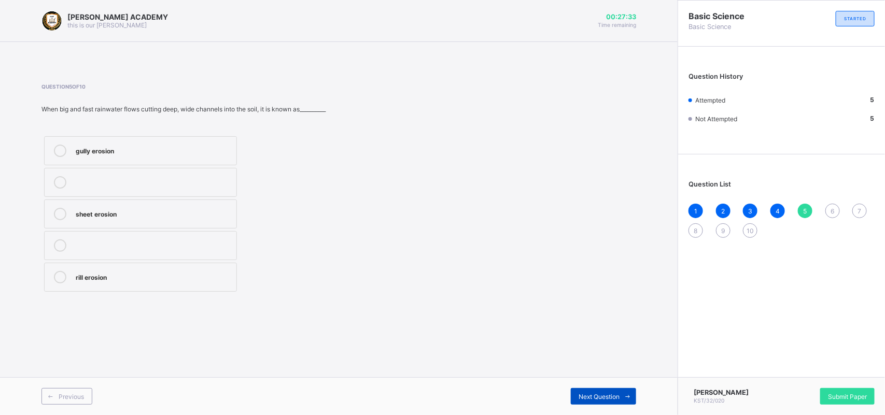
click at [608, 369] on div "Next Question" at bounding box center [603, 396] width 65 height 17
click at [786, 197] on div "Question List 1 2 3 4 5 6 7 8 9 10" at bounding box center [781, 204] width 207 height 89
click at [112, 216] on div "waste" at bounding box center [154, 213] width 156 height 10
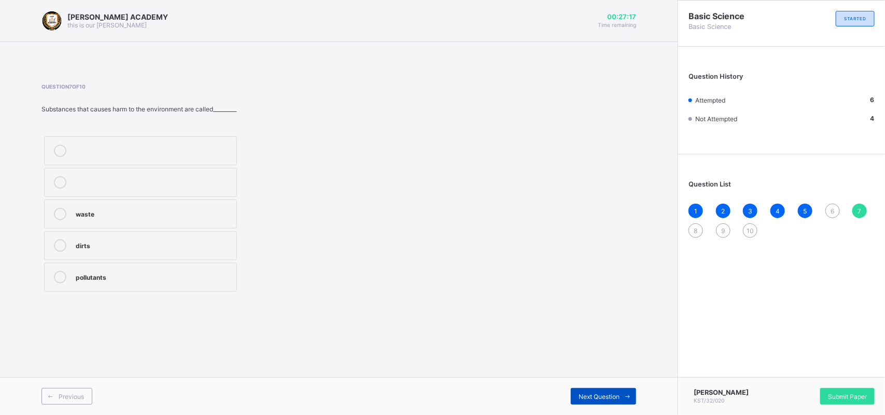
click at [585, 369] on span "Next Question" at bounding box center [599, 397] width 41 height 8
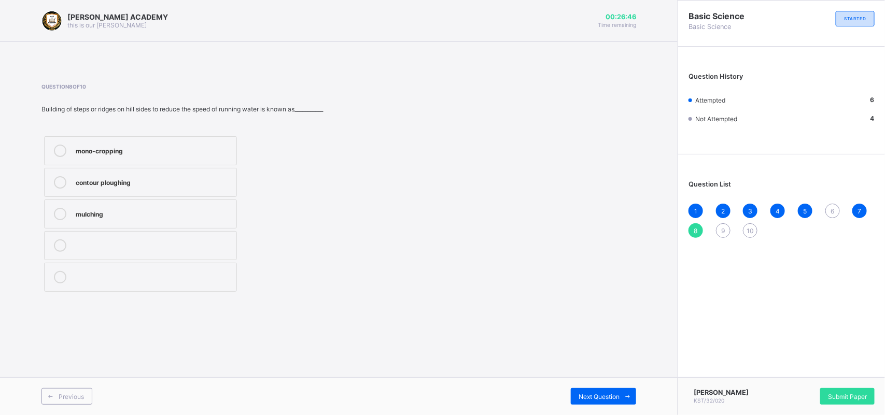
click at [134, 175] on label "contour ploughing" at bounding box center [140, 182] width 193 height 29
drag, startPoint x: 447, startPoint y: 212, endPoint x: 499, endPoint y: 300, distance: 102.6
click at [499, 300] on div "Question 8 of 10 Building of steps or ridges on hill sides to reduce the speed …" at bounding box center [338, 189] width 595 height 242
click at [581, 369] on span "Next Question" at bounding box center [599, 397] width 41 height 8
click at [176, 146] on div "afforestation" at bounding box center [154, 150] width 156 height 10
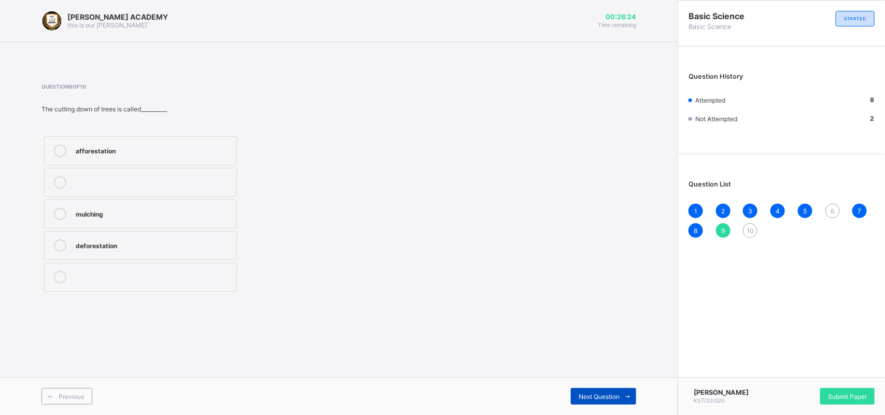
click at [603, 369] on span "Next Question" at bounding box center [599, 397] width 41 height 8
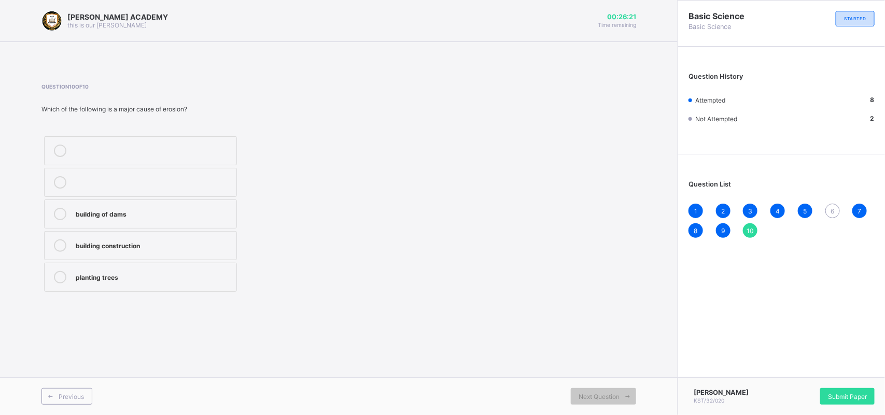
click at [342, 281] on div "building of dams building construction planting trees" at bounding box center [206, 214] width 330 height 161
click at [176, 247] on div "building construction" at bounding box center [154, 245] width 156 height 10
click at [786, 208] on div "6" at bounding box center [833, 211] width 15 height 15
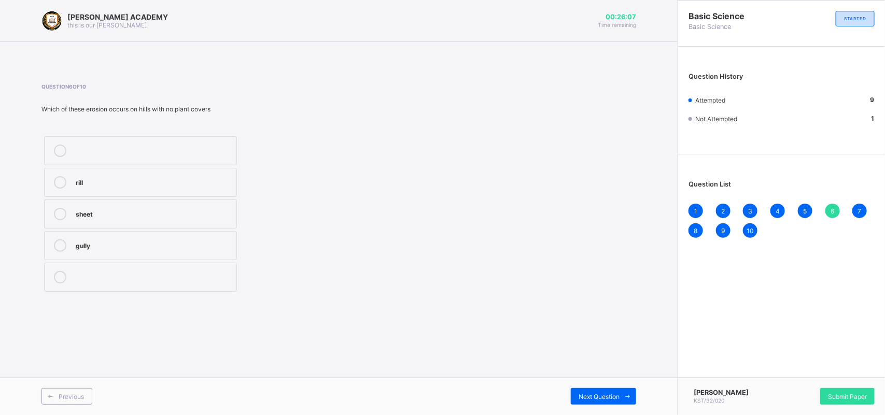
click at [786, 208] on div "6" at bounding box center [833, 211] width 15 height 15
click at [152, 245] on div "gully" at bounding box center [154, 245] width 156 height 10
click at [602, 369] on div "Next Question" at bounding box center [603, 396] width 65 height 17
click at [786, 369] on div "Submit Paper" at bounding box center [847, 396] width 54 height 17
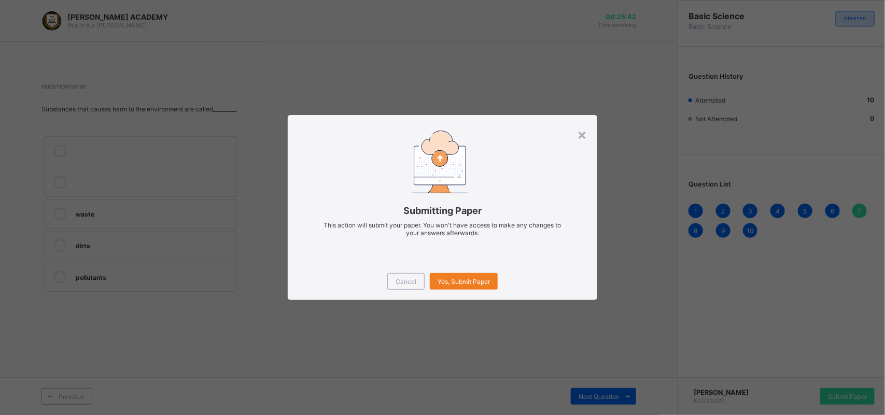
click at [465, 268] on div "Cancel Yes, Submit Paper" at bounding box center [443, 281] width 310 height 37
click at [466, 278] on span "Yes, Submit Paper" at bounding box center [464, 282] width 52 height 8
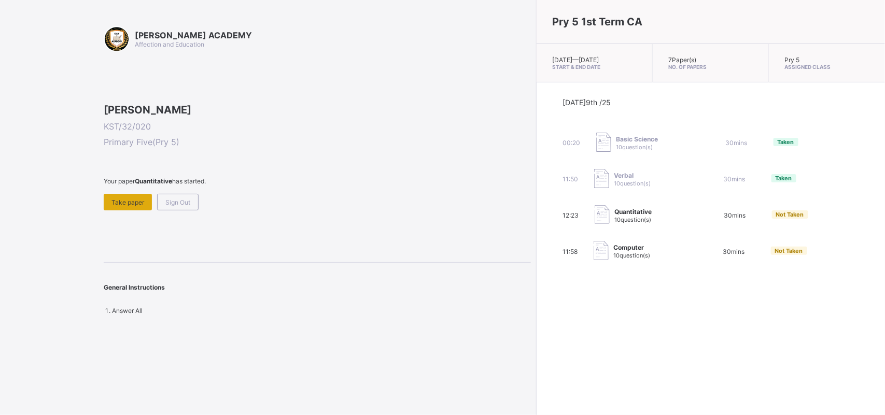
click at [126, 211] on div "Take paper" at bounding box center [128, 202] width 48 height 17
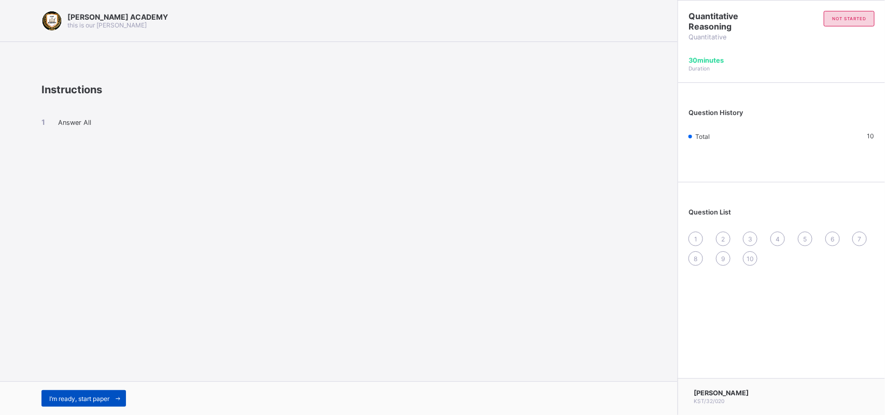
click at [79, 369] on div "I’m ready, start paper" at bounding box center [83, 399] width 85 height 17
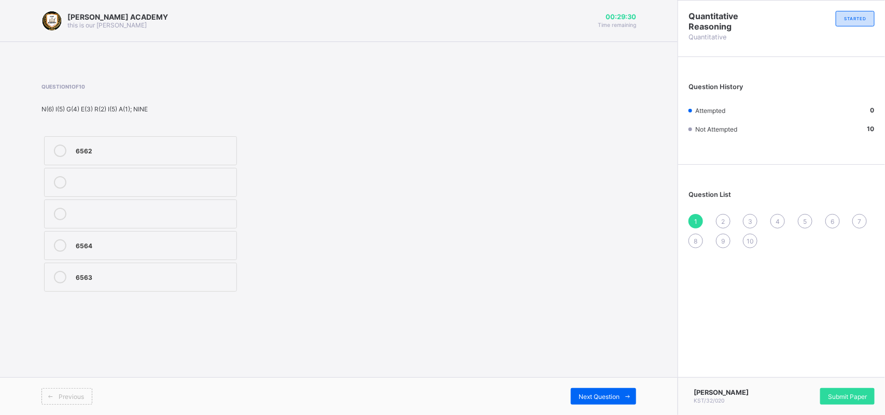
click at [329, 234] on div "6562 6564 6563" at bounding box center [206, 214] width 330 height 161
drag, startPoint x: 337, startPoint y: 221, endPoint x: 320, endPoint y: 231, distance: 20.0
click at [320, 231] on div "6562 6564 6563" at bounding box center [206, 214] width 330 height 161
click at [81, 271] on label "6563" at bounding box center [140, 277] width 193 height 29
click at [602, 369] on div "Next Question" at bounding box center [603, 396] width 65 height 17
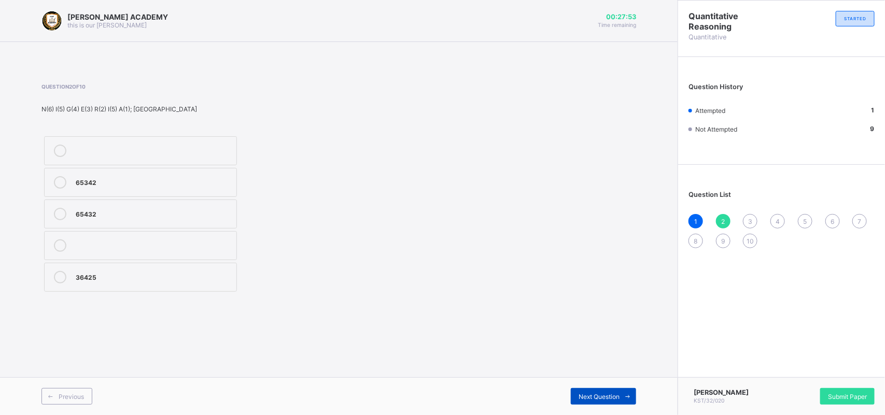
click at [595, 369] on span "Next Question" at bounding box center [599, 397] width 41 height 8
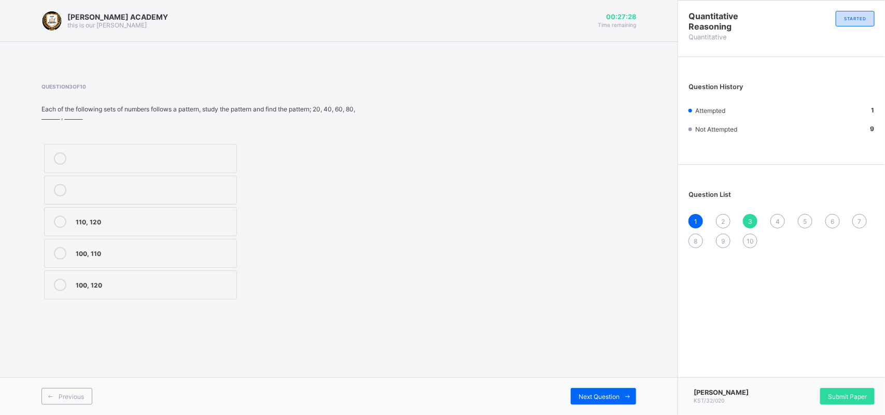
drag, startPoint x: 187, startPoint y: 347, endPoint x: 299, endPoint y: 441, distance: 145.8
click at [114, 222] on div "110, 120" at bounding box center [154, 221] width 156 height 10
click at [592, 369] on div "Previous Next Question" at bounding box center [339, 397] width 678 height 38
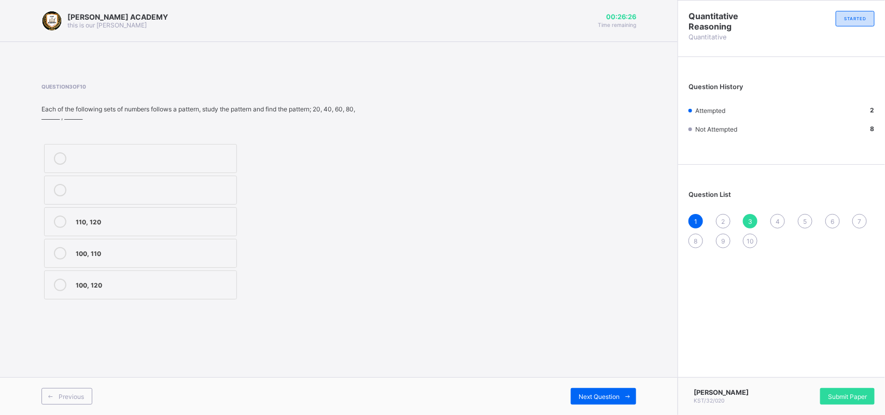
click at [721, 218] on span "2" at bounding box center [723, 222] width 4 height 8
click at [95, 215] on div "65432" at bounding box center [154, 213] width 156 height 10
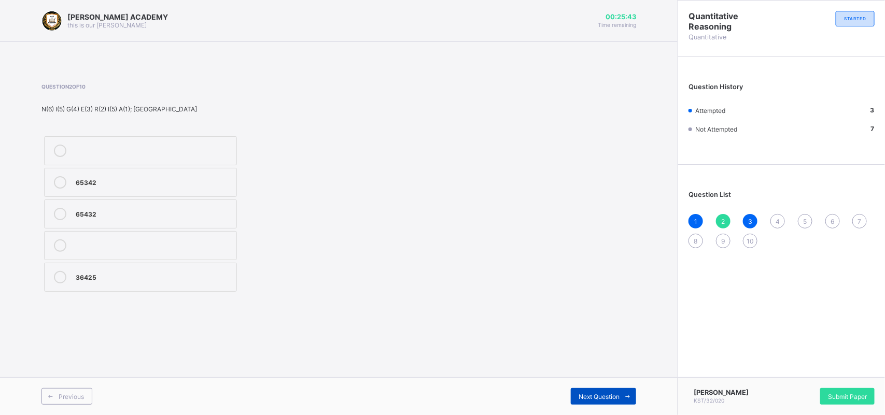
click at [631, 369] on span at bounding box center [628, 396] width 17 height 17
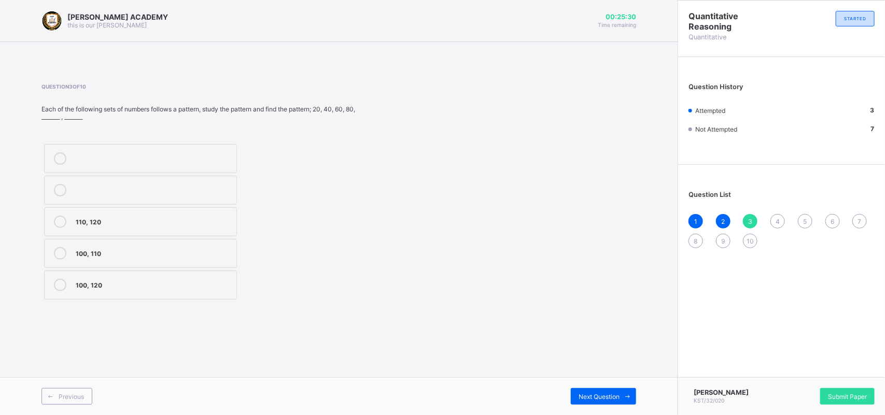
click at [773, 214] on div "1 2 3 4 5 6 7 8 9 10" at bounding box center [782, 231] width 186 height 34
click at [773, 211] on div "Question List 1 2 3 4 5 6 7 8 9 10" at bounding box center [781, 214] width 207 height 89
click at [776, 226] on div "4" at bounding box center [778, 221] width 15 height 15
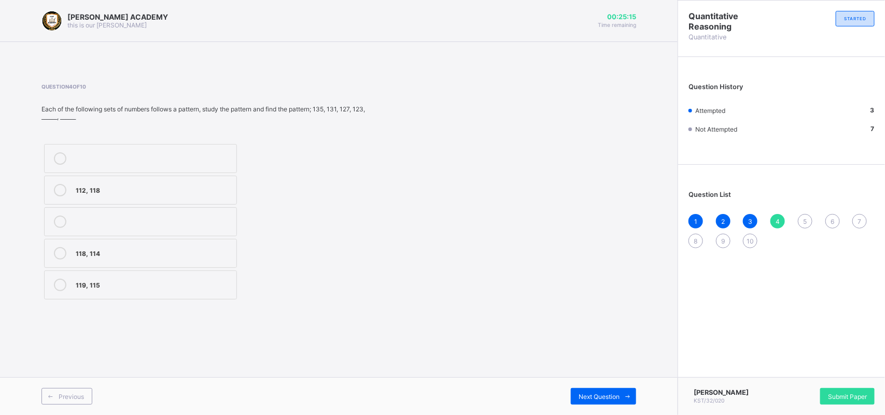
click at [79, 180] on label "112, 118" at bounding box center [140, 190] width 193 height 29
click at [786, 221] on div "5" at bounding box center [805, 221] width 15 height 15
click at [786, 224] on div "5" at bounding box center [805, 221] width 15 height 15
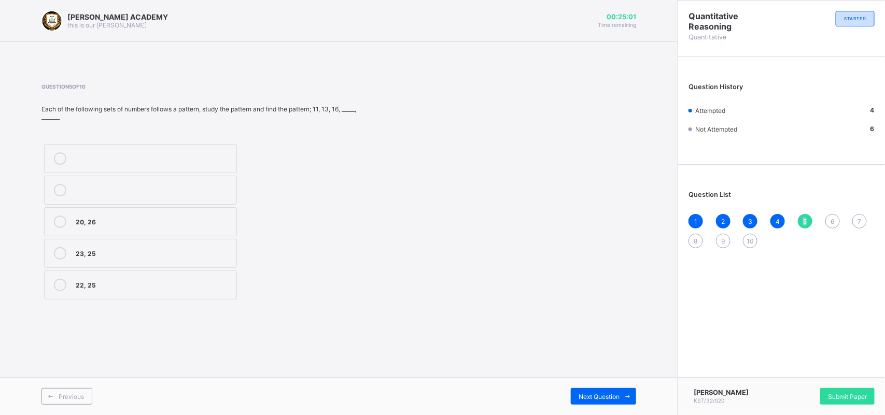
click at [786, 224] on div "5" at bounding box center [805, 221] width 15 height 15
click at [74, 226] on label "20, 26" at bounding box center [140, 221] width 193 height 29
click at [612, 369] on span "Next Question" at bounding box center [599, 397] width 41 height 8
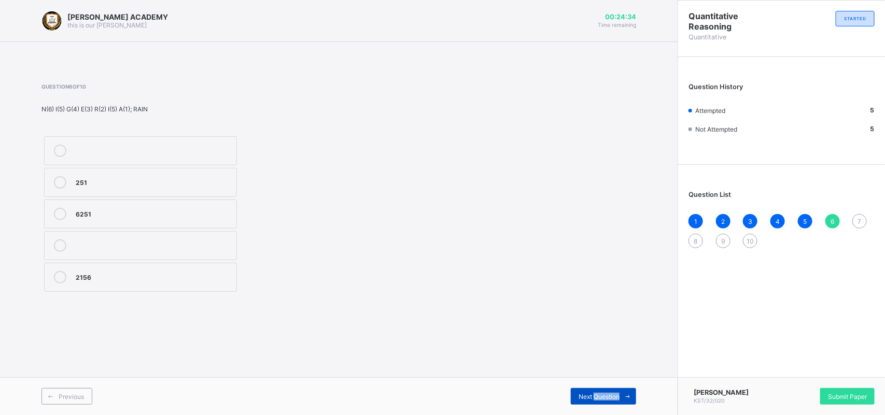
click at [612, 369] on span "Next Question" at bounding box center [599, 397] width 41 height 8
click at [136, 238] on label "123" at bounding box center [140, 245] width 193 height 29
click at [610, 369] on div "Next Question" at bounding box center [603, 396] width 65 height 17
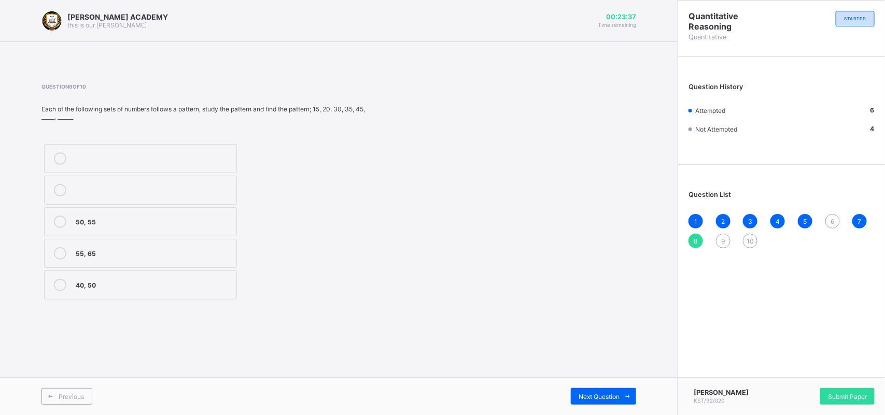
click at [786, 218] on span "6" at bounding box center [833, 222] width 4 height 8
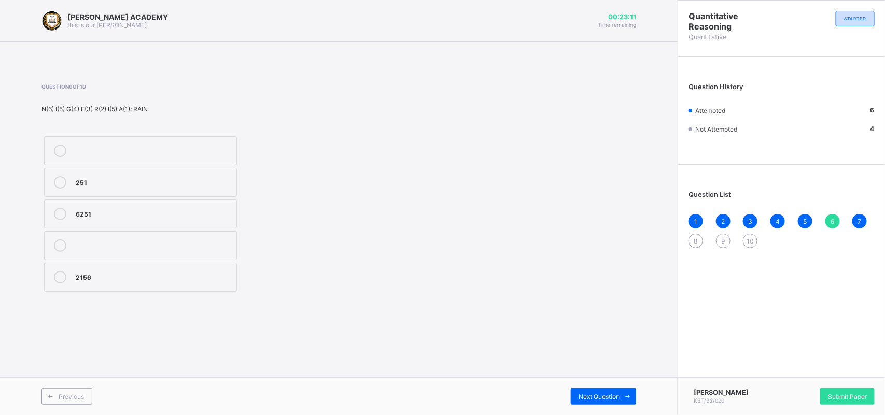
click at [82, 277] on div "2156" at bounding box center [154, 276] width 156 height 10
click at [595, 369] on span "Next Question" at bounding box center [599, 397] width 41 height 8
click at [587, 369] on span "Next Question" at bounding box center [599, 397] width 41 height 8
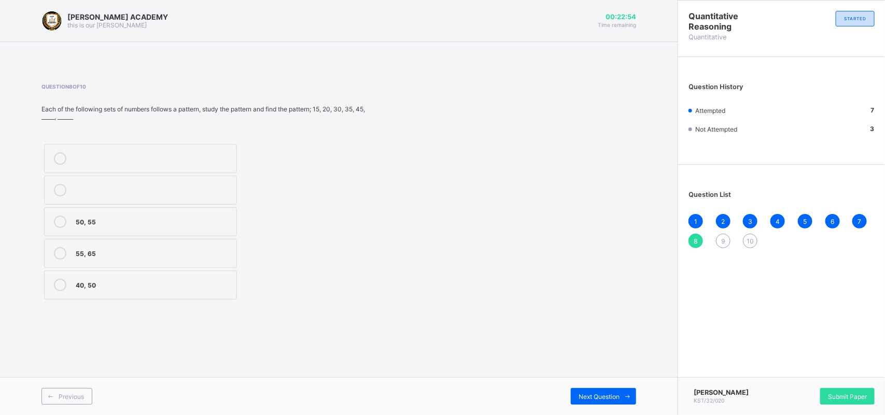
click at [169, 217] on div "50, 55" at bounding box center [154, 221] width 156 height 10
click at [590, 369] on div "Next Question" at bounding box center [603, 396] width 65 height 17
click at [188, 144] on label "160, 170" at bounding box center [140, 158] width 193 height 29
click at [602, 369] on div "Previous Next Question" at bounding box center [339, 397] width 678 height 38
click at [600, 369] on div "Next Question" at bounding box center [603, 396] width 65 height 17
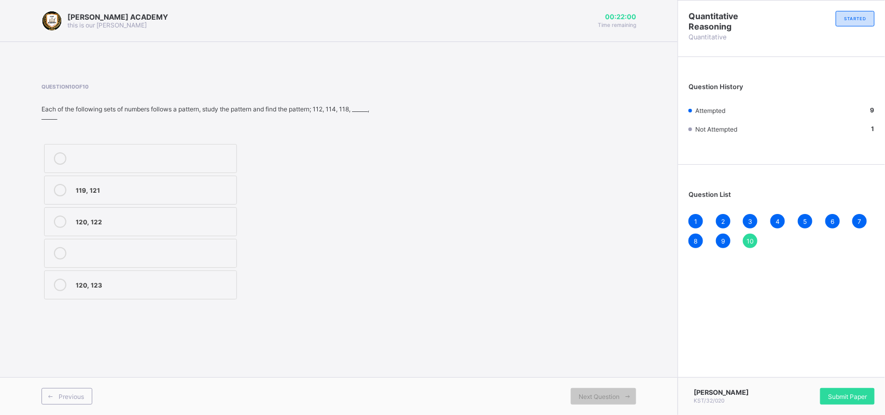
click at [150, 212] on label "120, 122" at bounding box center [140, 221] width 193 height 29
click at [786, 369] on div "Rabi Sani KST/32/020 Submit Paper" at bounding box center [781, 397] width 207 height 38
click at [786, 369] on div "Submit Paper" at bounding box center [847, 396] width 54 height 17
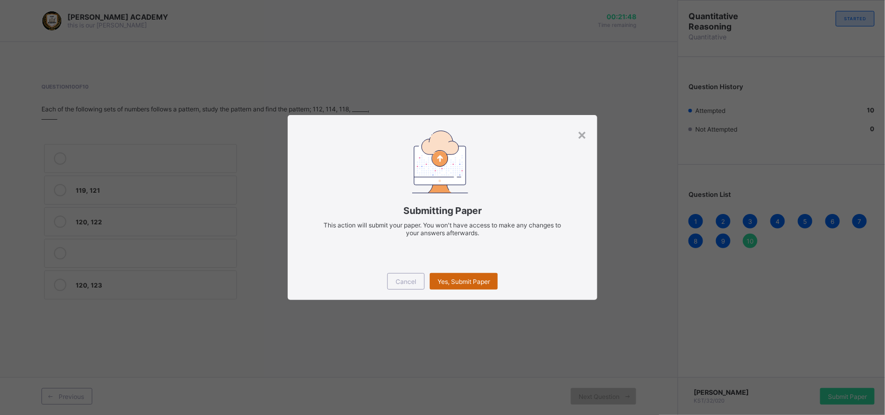
click at [461, 284] on div "Yes, Submit Paper" at bounding box center [464, 281] width 68 height 17
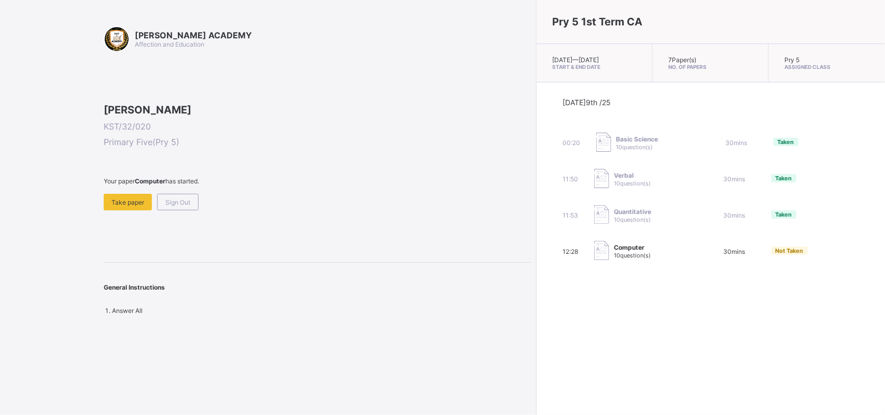
click at [776, 250] on span "Not Taken" at bounding box center [790, 250] width 28 height 7
click at [122, 206] on span "Take paper" at bounding box center [128, 203] width 33 height 8
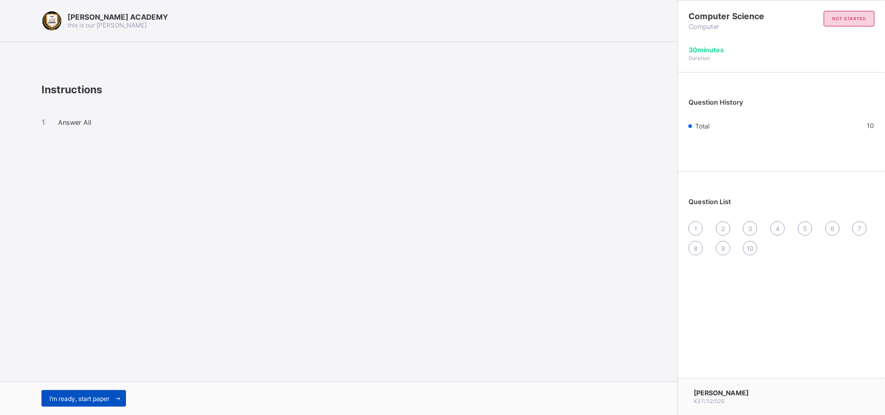
click at [55, 369] on span "I’m ready, start paper" at bounding box center [79, 399] width 60 height 8
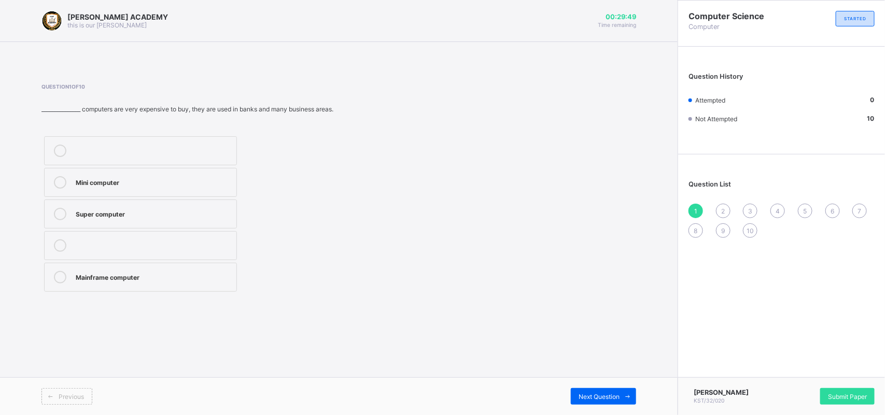
click at [138, 209] on div "Super computer" at bounding box center [154, 213] width 156 height 10
click at [587, 369] on div "Previous Next Question" at bounding box center [339, 397] width 678 height 38
click at [585, 369] on span "Next Question" at bounding box center [599, 397] width 41 height 8
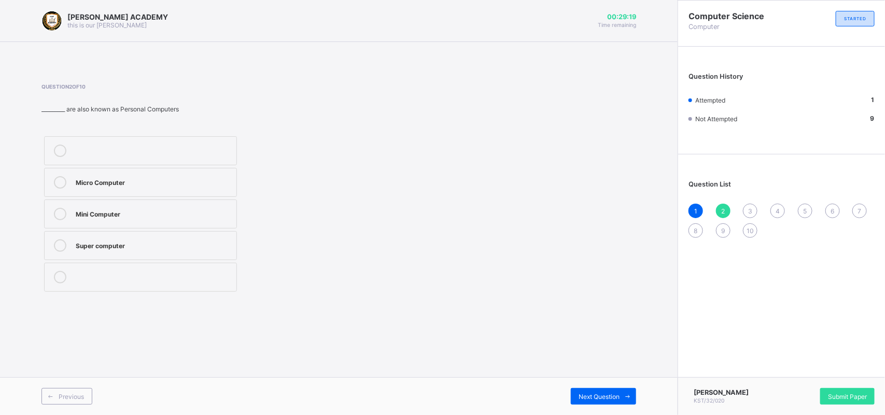
click at [150, 242] on div "Super computer" at bounding box center [154, 245] width 156 height 10
click at [615, 369] on span "Next Question" at bounding box center [599, 397] width 41 height 8
click at [131, 219] on div "note book" at bounding box center [154, 214] width 156 height 12
click at [107, 277] on div "Net book" at bounding box center [154, 276] width 156 height 10
click at [609, 369] on span "Next Question" at bounding box center [599, 397] width 41 height 8
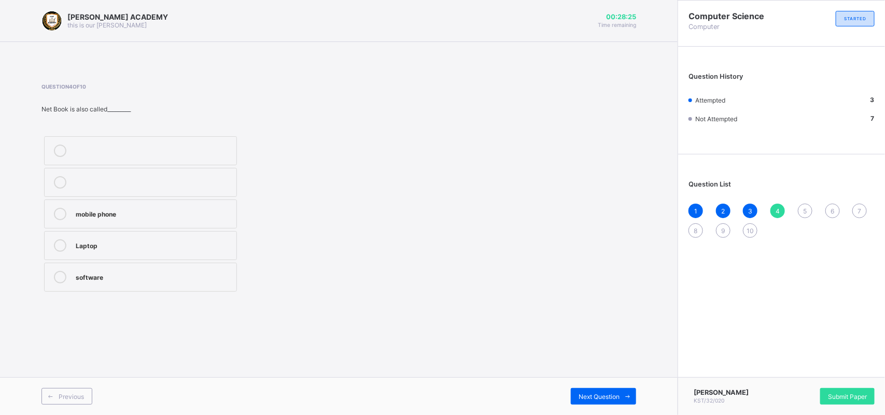
click at [84, 246] on div "Laptop" at bounding box center [154, 245] width 156 height 10
click at [622, 369] on span at bounding box center [628, 396] width 17 height 17
click at [182, 190] on label "Super Computer" at bounding box center [140, 182] width 193 height 29
click at [575, 369] on div "Previous Next Question" at bounding box center [339, 397] width 678 height 38
click at [575, 369] on div "Next Question" at bounding box center [603, 396] width 65 height 17
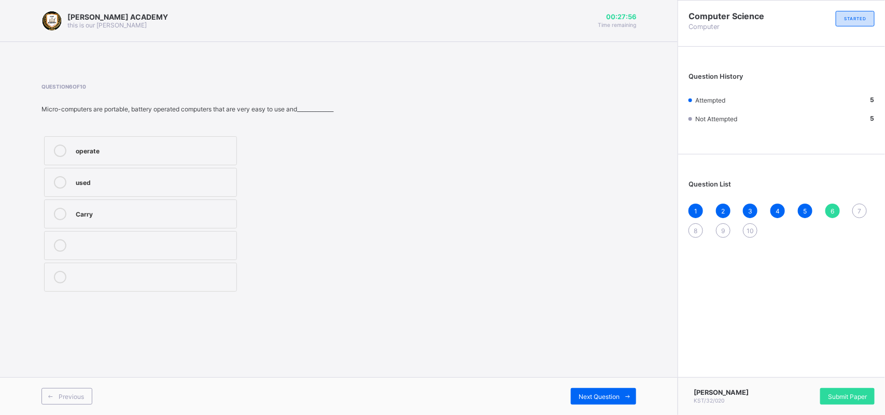
drag, startPoint x: 213, startPoint y: 197, endPoint x: 164, endPoint y: 151, distance: 67.5
click at [164, 151] on div "operate" at bounding box center [154, 150] width 156 height 10
click at [590, 369] on span "Next Question" at bounding box center [599, 397] width 41 height 8
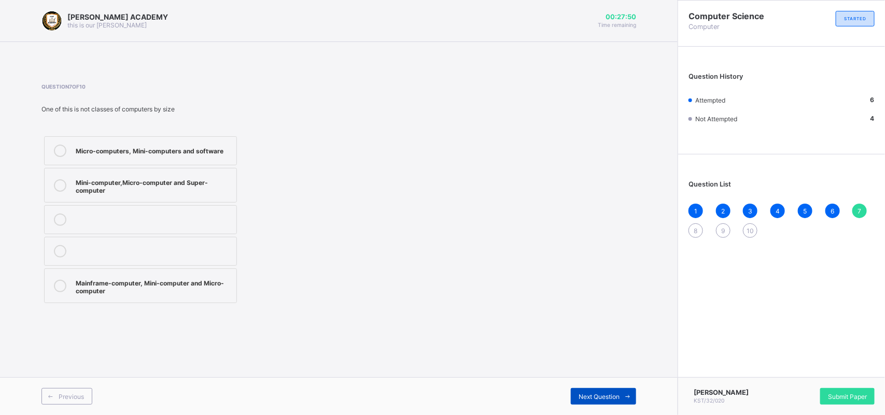
click at [590, 369] on span "Next Question" at bounding box center [599, 397] width 41 height 8
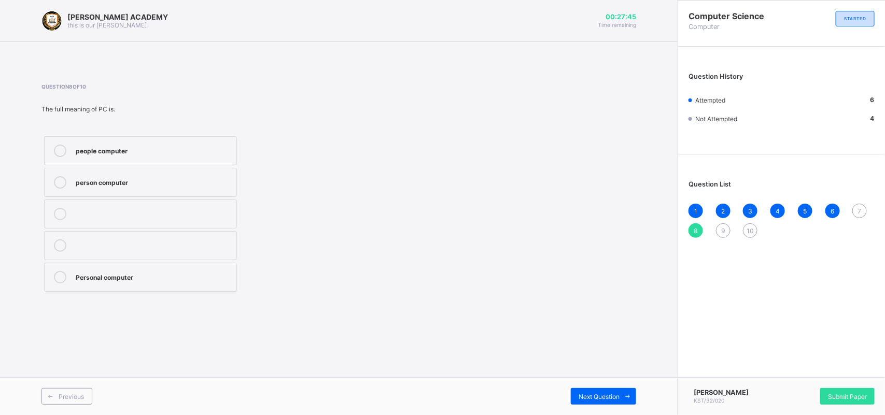
click at [786, 206] on div "7" at bounding box center [860, 211] width 15 height 15
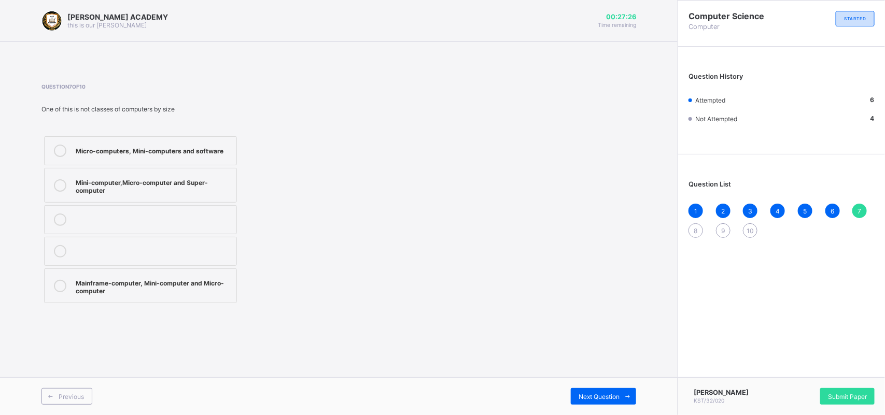
click at [183, 179] on div "Mini-computer,Micro-computer and Super-computer" at bounding box center [154, 185] width 156 height 18
click at [590, 369] on div "Next Question" at bounding box center [603, 396] width 65 height 17
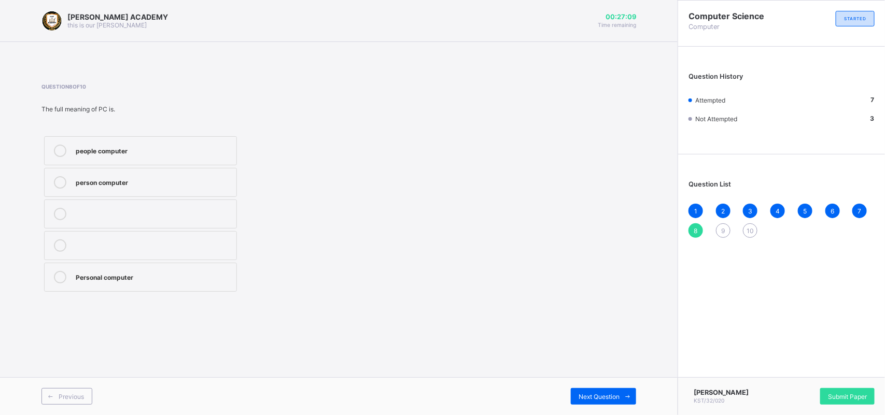
click at [179, 153] on div "people computer" at bounding box center [154, 150] width 156 height 10
click at [589, 369] on div "Next Question" at bounding box center [603, 396] width 65 height 17
click at [112, 214] on div "Super computer" at bounding box center [154, 213] width 156 height 10
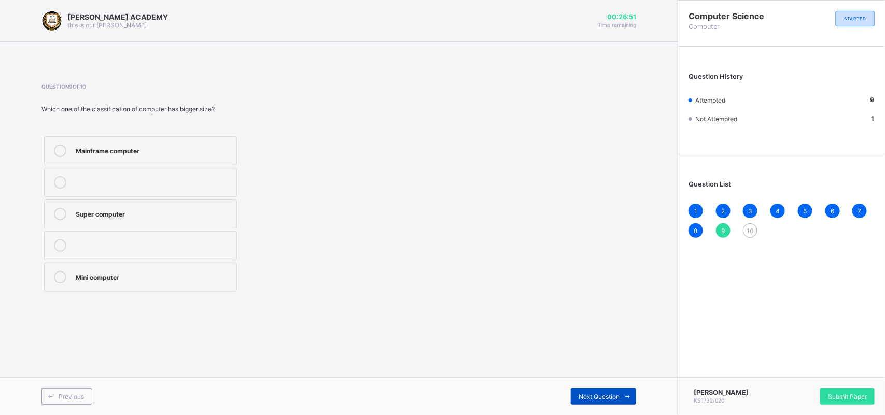
click at [595, 369] on span "Next Question" at bounding box center [599, 397] width 41 height 8
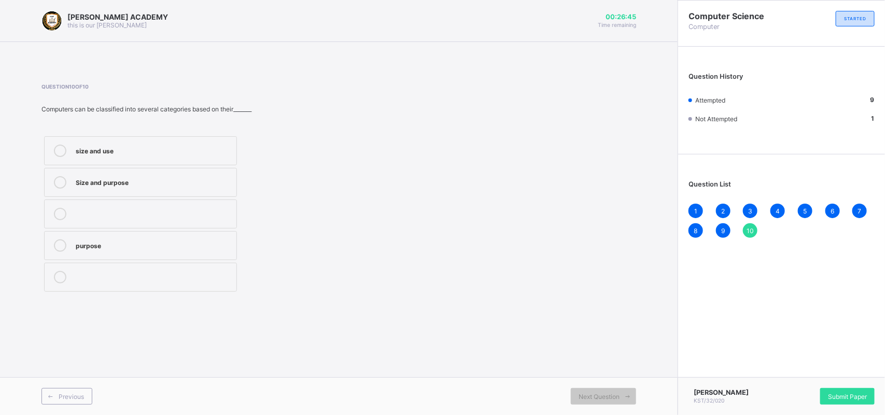
click at [214, 194] on label "Size and purpose" at bounding box center [140, 182] width 193 height 29
click at [786, 369] on div "Submit Paper" at bounding box center [847, 396] width 54 height 17
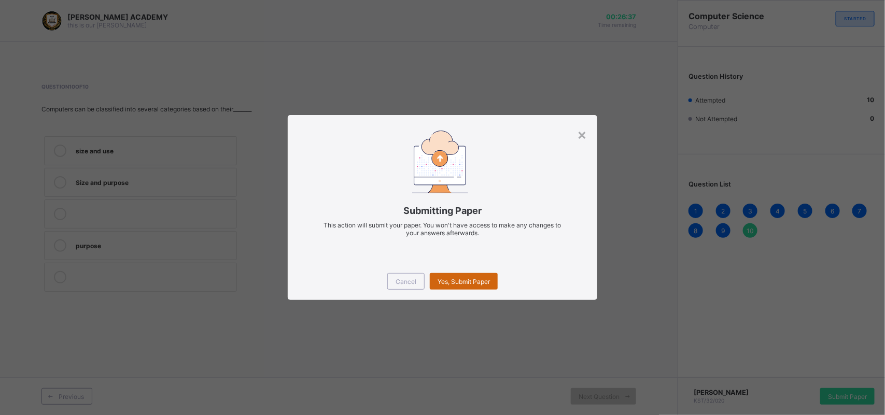
click at [465, 278] on span "Yes, Submit Paper" at bounding box center [464, 282] width 52 height 8
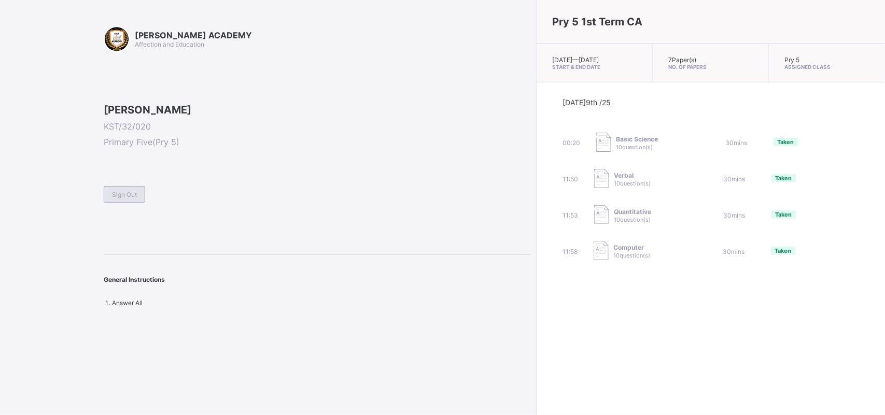
click at [126, 199] on span "Sign Out" at bounding box center [124, 195] width 25 height 8
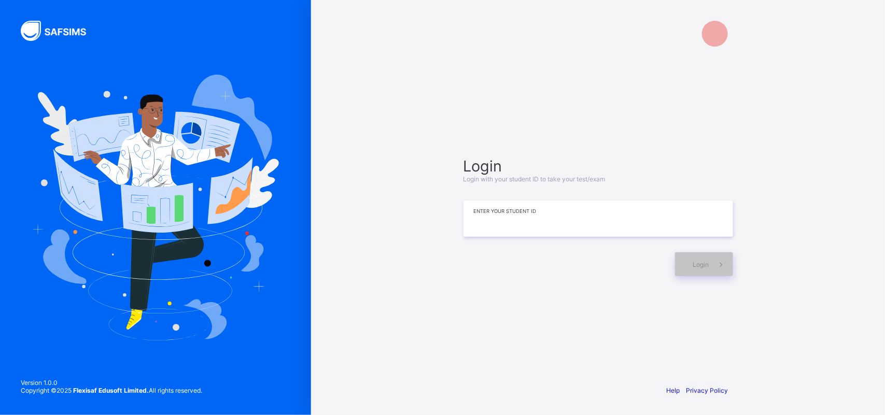
click at [510, 220] on input at bounding box center [599, 219] width 270 height 36
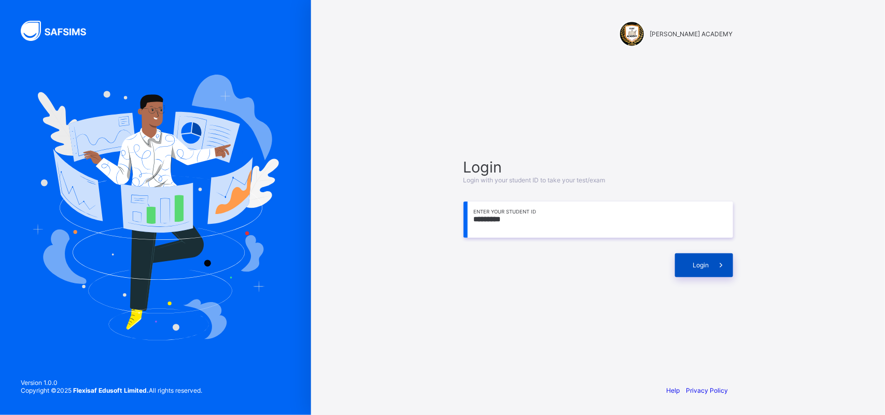
type input "*********"
click at [685, 256] on div "Login" at bounding box center [704, 266] width 58 height 24
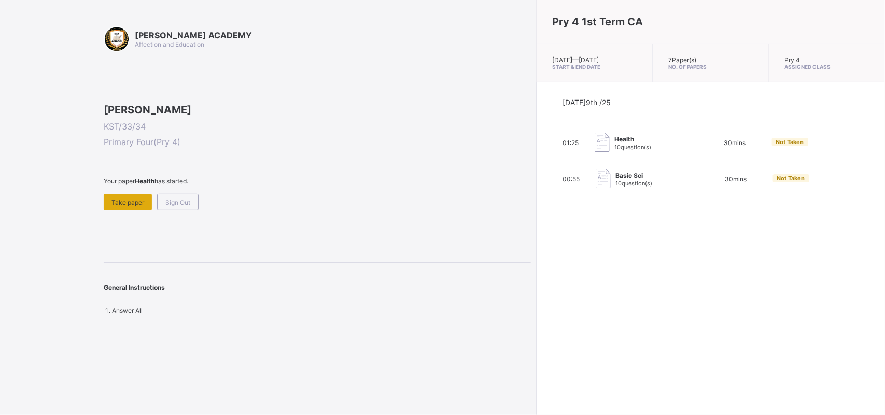
click at [123, 211] on div "Take paper" at bounding box center [128, 202] width 48 height 17
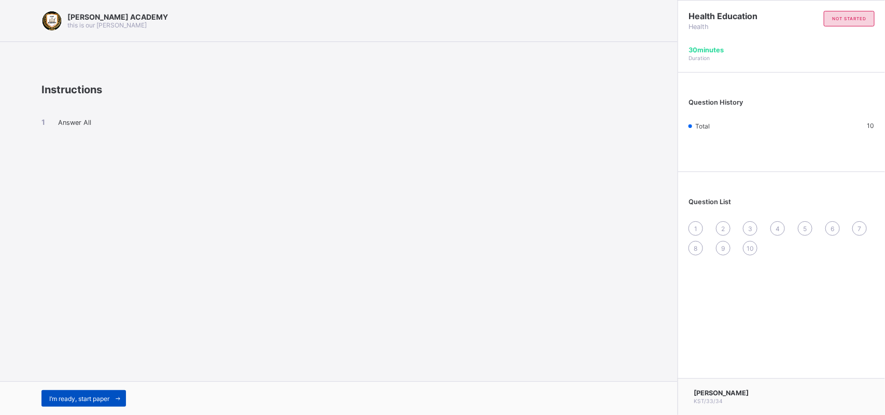
click at [77, 369] on span "I’m ready, start paper" at bounding box center [79, 399] width 60 height 8
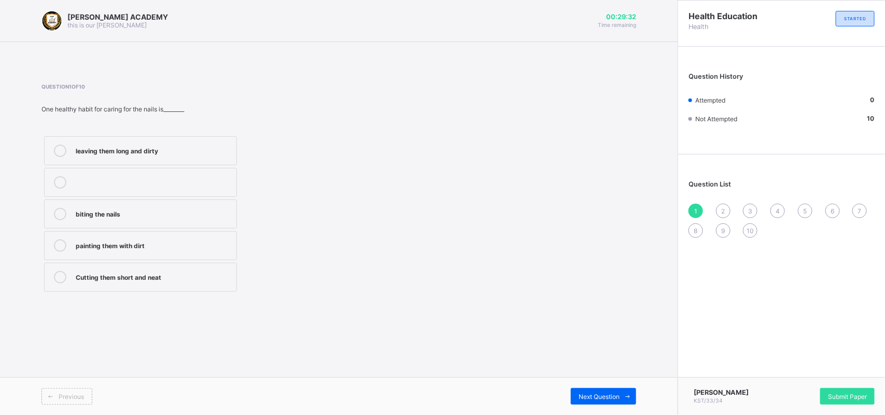
click at [134, 278] on div "Cutting them short and neat" at bounding box center [154, 276] width 156 height 10
click at [594, 369] on span "Next Question" at bounding box center [599, 397] width 41 height 8
click at [165, 244] on div "Washing and combing regularly" at bounding box center [154, 245] width 156 height 10
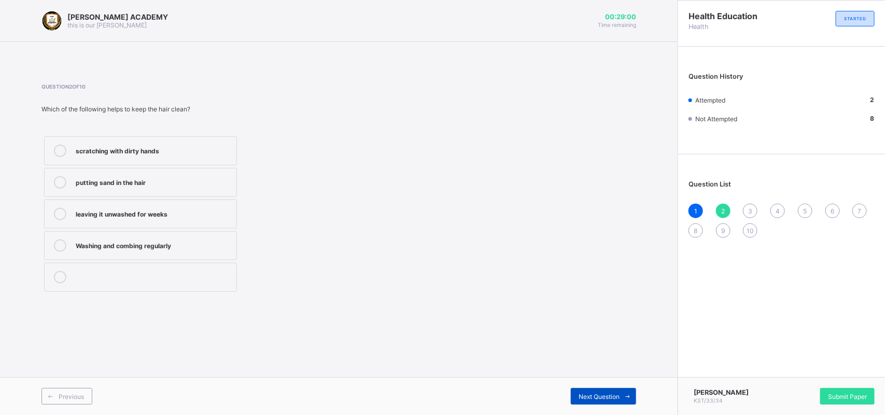
click at [619, 369] on span "Next Question" at bounding box center [599, 397] width 41 height 8
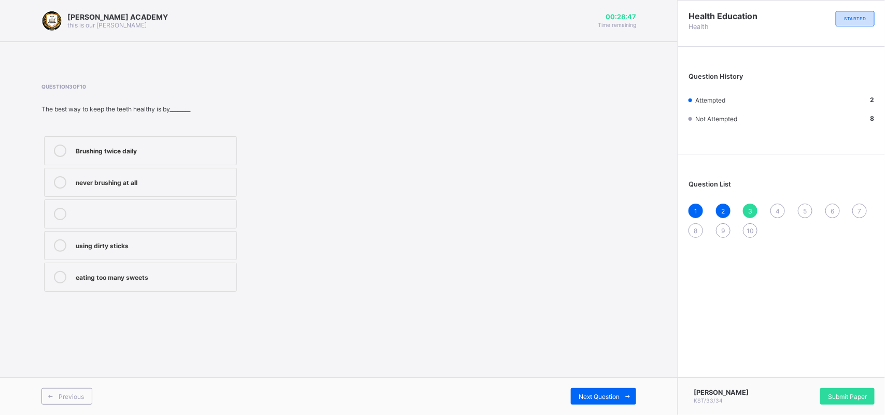
click at [131, 144] on label "Brushing twice daily" at bounding box center [140, 150] width 193 height 29
click at [590, 369] on span "Next Question" at bounding box center [599, 397] width 41 height 8
click at [157, 185] on div "How to take care for our body" at bounding box center [154, 181] width 156 height 10
click at [595, 369] on div "Next Question" at bounding box center [603, 396] width 65 height 17
click at [104, 152] on div "Keep fit and healthy" at bounding box center [154, 150] width 156 height 10
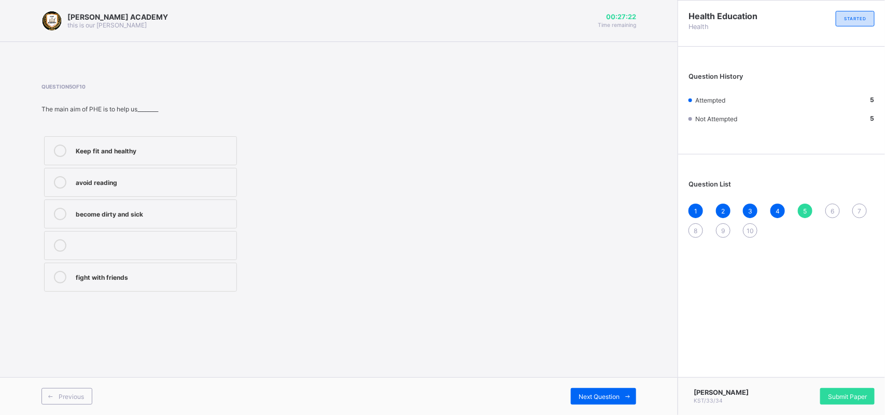
click at [597, 369] on div "Previous Next Question" at bounding box center [339, 397] width 678 height 38
click at [599, 369] on span "Next Question" at bounding box center [599, 397] width 41 height 8
click at [128, 218] on div "Skin" at bounding box center [154, 213] width 156 height 10
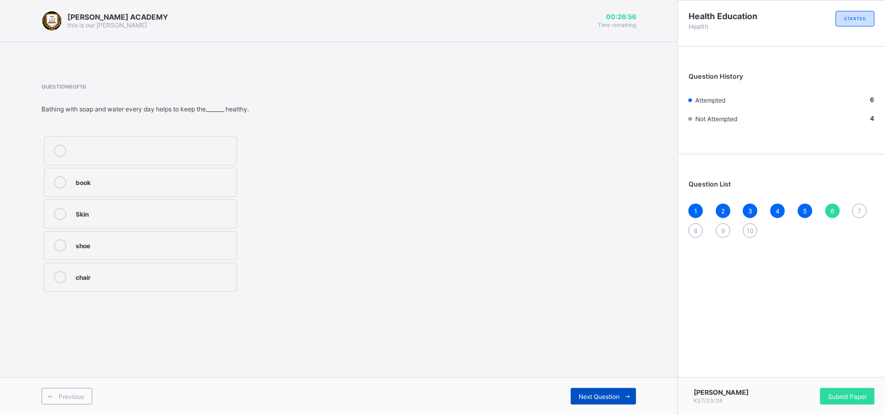
click at [599, 369] on span "Next Question" at bounding box center [599, 397] width 41 height 8
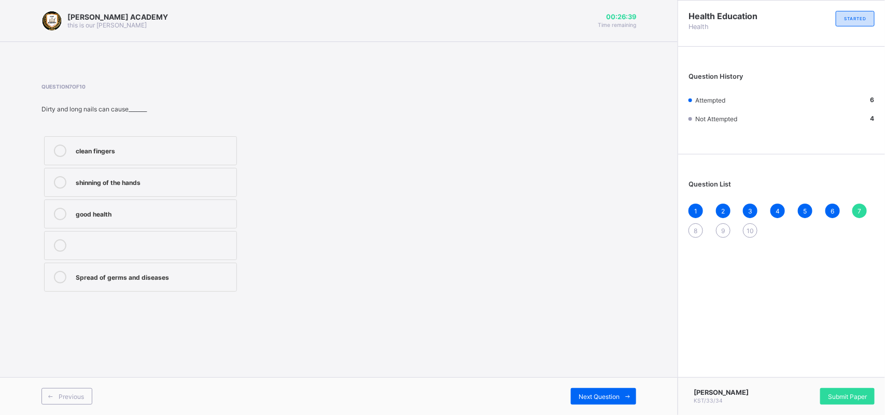
click at [130, 282] on div "Spread of germs and diseases" at bounding box center [154, 277] width 156 height 12
click at [607, 369] on div "Previous Next Question" at bounding box center [339, 397] width 678 height 38
click at [610, 369] on span "Next Question" at bounding box center [599, 397] width 41 height 8
click at [179, 246] on div "nutrition and hygiene" at bounding box center [154, 245] width 156 height 10
click at [617, 369] on div "Previous Next Question" at bounding box center [339, 397] width 678 height 38
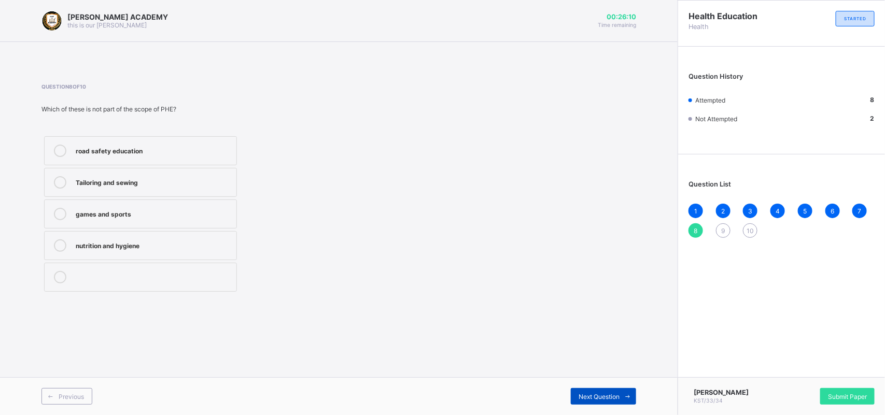
click at [616, 369] on span "Next Question" at bounding box center [599, 397] width 41 height 8
click at [128, 180] on div "Strong and healthy bodies" at bounding box center [154, 181] width 156 height 10
click at [585, 369] on div "Next Question" at bounding box center [603, 396] width 65 height 17
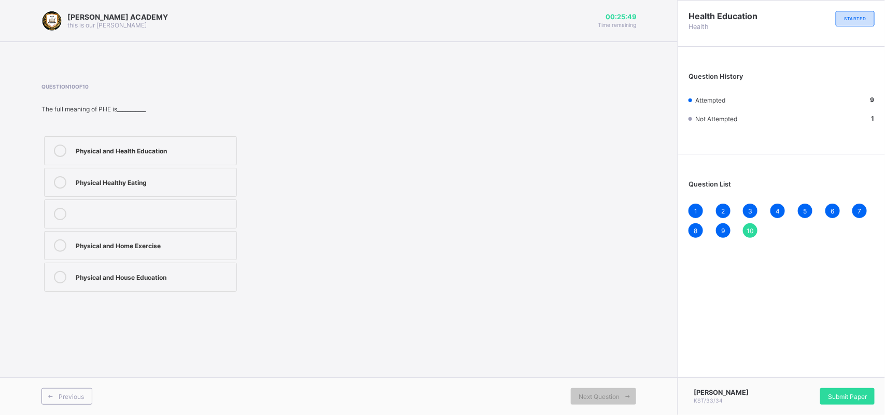
click at [133, 143] on label "Physical and Health Education" at bounding box center [140, 150] width 193 height 29
click at [786, 369] on div "Submit Paper" at bounding box center [847, 396] width 54 height 17
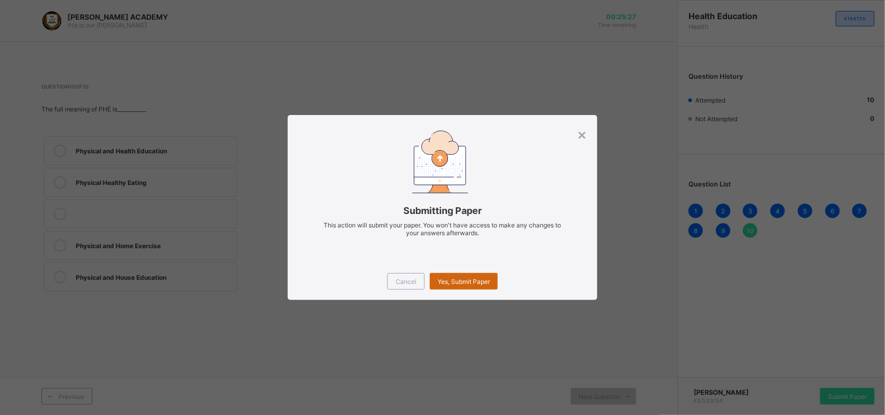
click at [452, 276] on div "Yes, Submit Paper" at bounding box center [464, 281] width 68 height 17
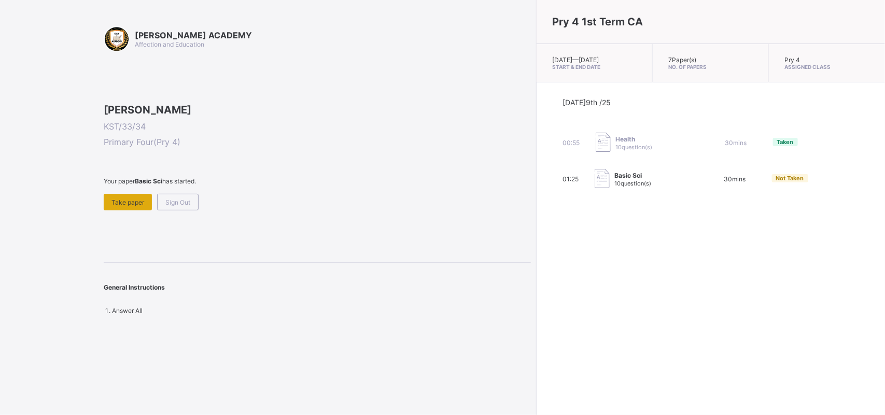
click at [124, 206] on span "Take paper" at bounding box center [128, 203] width 33 height 8
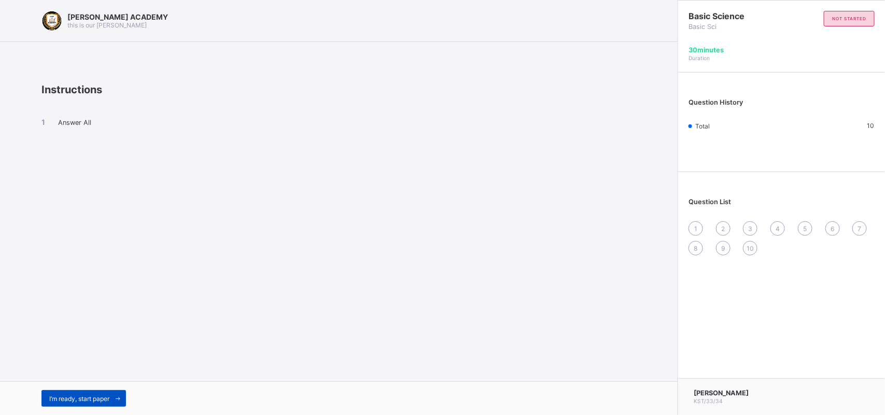
click at [82, 369] on span "I’m ready, start paper" at bounding box center [79, 399] width 60 height 8
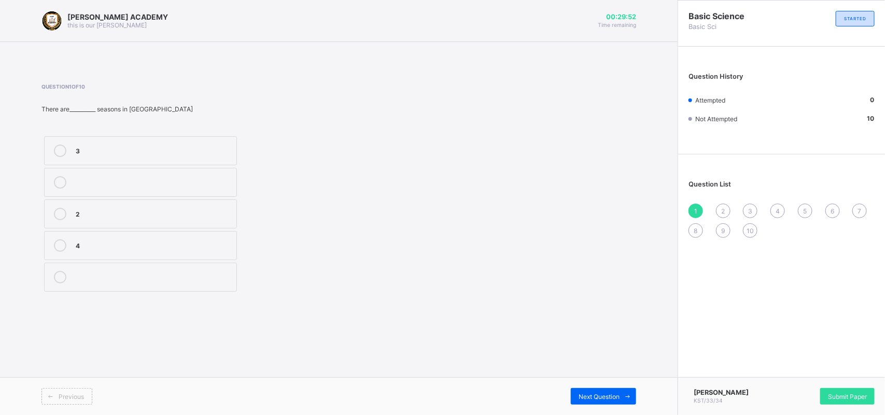
click at [93, 211] on div "2" at bounding box center [154, 213] width 156 height 10
click at [602, 369] on div "Next Question" at bounding box center [603, 396] width 65 height 17
click at [73, 282] on label "2" at bounding box center [140, 277] width 193 height 29
click at [602, 369] on div "Next Question" at bounding box center [603, 396] width 65 height 17
click at [112, 151] on div "irreversible" at bounding box center [154, 150] width 156 height 10
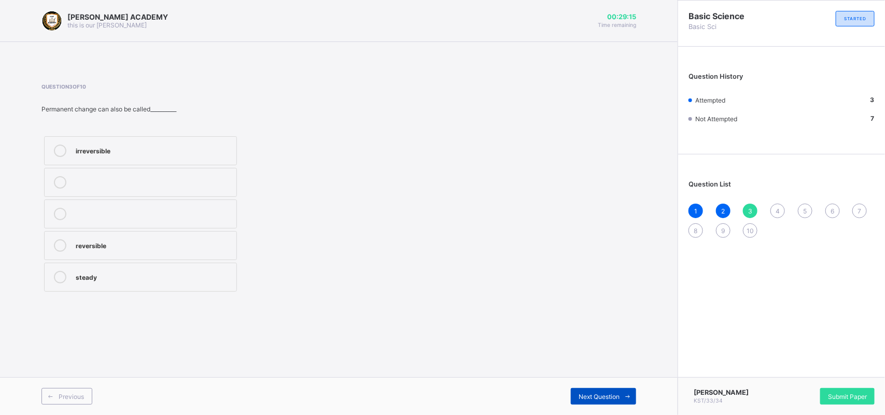
click at [602, 369] on span "Next Question" at bounding box center [599, 397] width 41 height 8
click at [120, 205] on label "temporary" at bounding box center [140, 214] width 193 height 29
click at [594, 369] on div "Next Question" at bounding box center [603, 396] width 65 height 17
click at [108, 211] on div "temporary" at bounding box center [154, 213] width 156 height 10
click at [592, 369] on div "Next Question" at bounding box center [603, 396] width 65 height 17
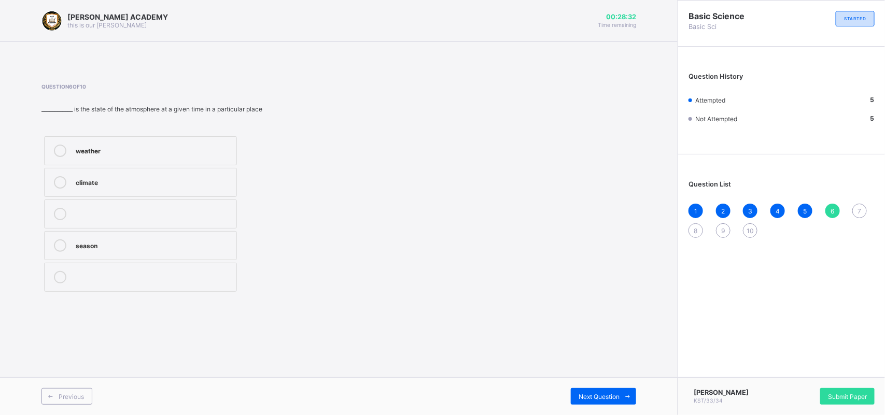
click at [105, 143] on label "weather" at bounding box center [140, 150] width 193 height 29
click at [613, 369] on span "Next Question" at bounding box center [599, 397] width 41 height 8
click at [104, 279] on div "meteorologist" at bounding box center [154, 276] width 156 height 10
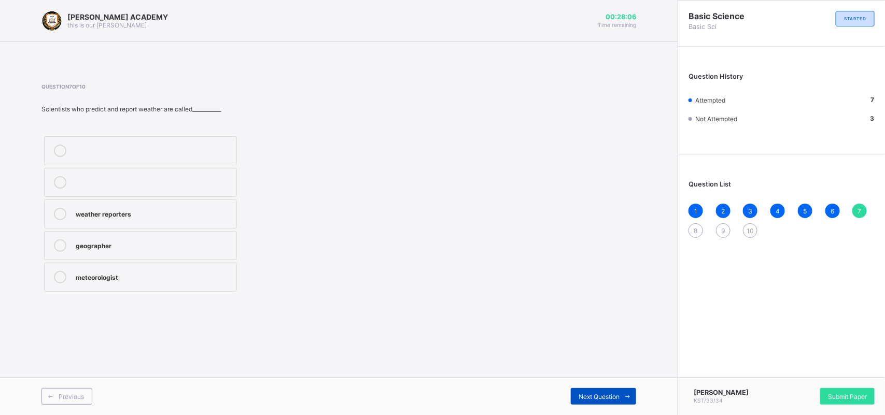
click at [589, 369] on span "Next Question" at bounding box center [599, 397] width 41 height 8
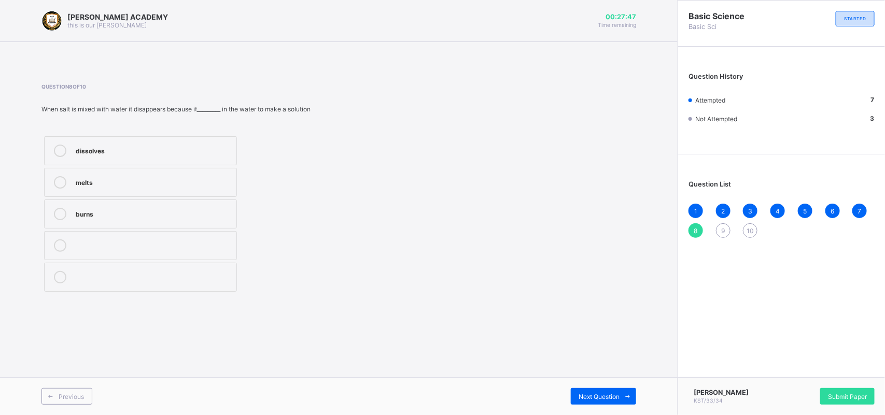
click at [151, 151] on div "dissolves" at bounding box center [154, 150] width 156 height 10
click at [590, 369] on div "Next Question" at bounding box center [603, 396] width 65 height 17
click at [96, 249] on div "growth" at bounding box center [154, 245] width 156 height 10
click at [605, 369] on div "Next Question" at bounding box center [603, 396] width 65 height 17
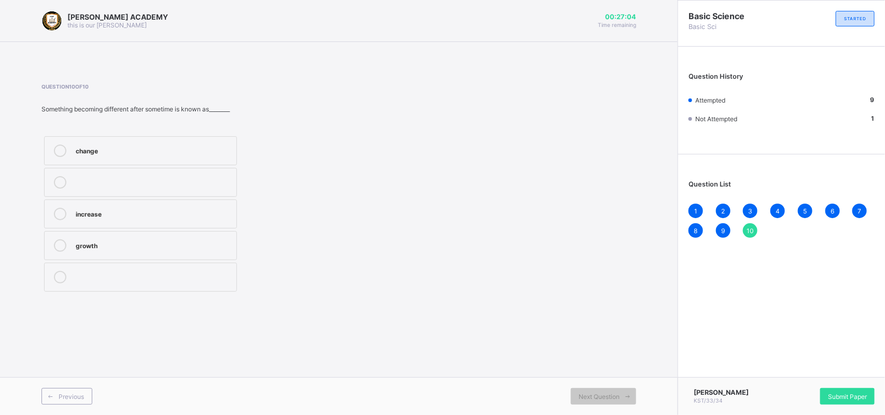
click at [126, 142] on label "change" at bounding box center [140, 150] width 193 height 29
click at [786, 369] on span "Submit Paper" at bounding box center [847, 397] width 39 height 8
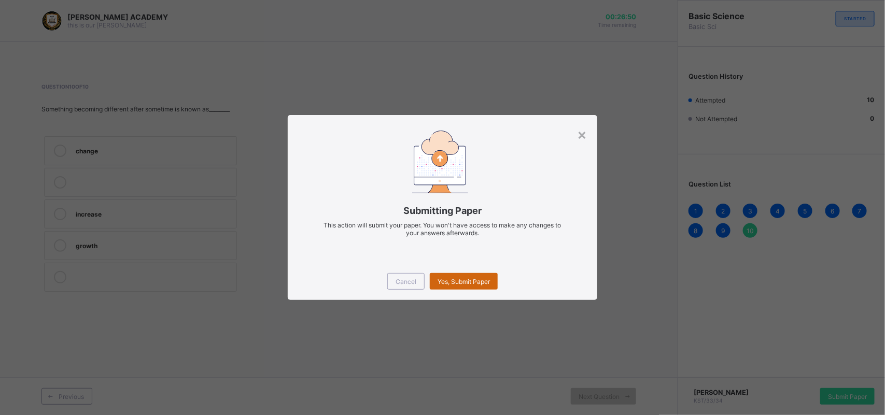
click at [467, 279] on span "Yes, Submit Paper" at bounding box center [464, 282] width 52 height 8
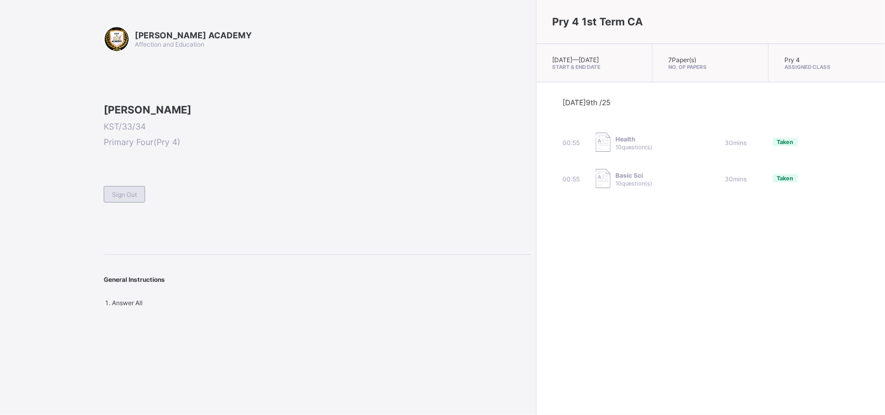
click at [132, 199] on span "Sign Out" at bounding box center [124, 195] width 25 height 8
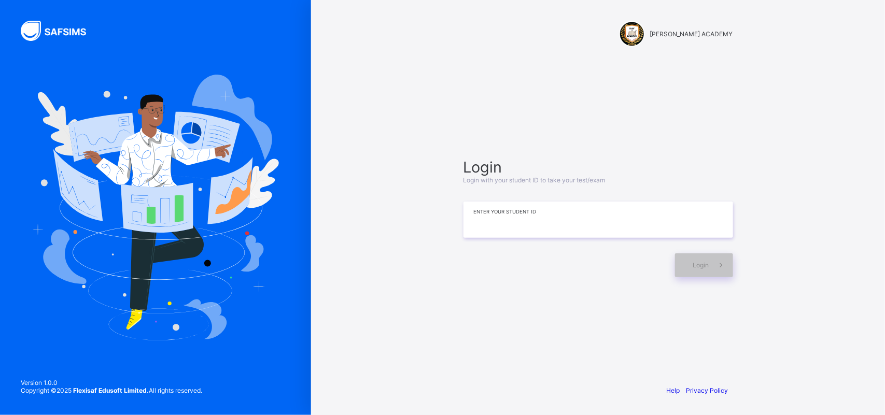
click at [512, 224] on input at bounding box center [599, 220] width 270 height 36
type input "*********"
click at [679, 256] on div "Login" at bounding box center [704, 266] width 58 height 24
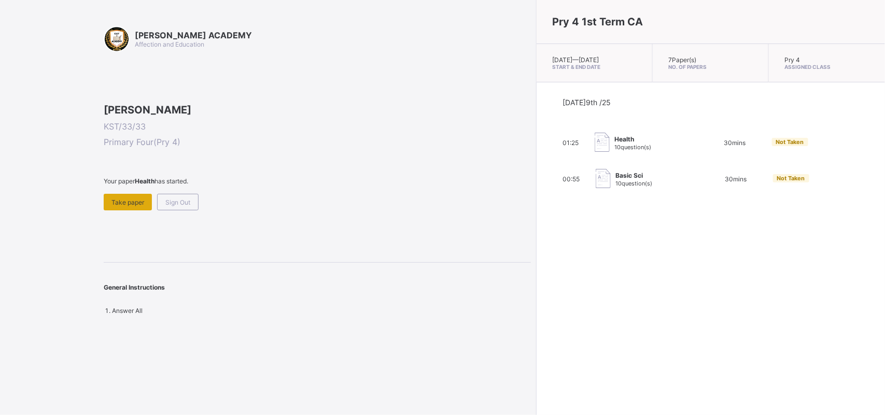
click at [128, 206] on span "Take paper" at bounding box center [128, 203] width 33 height 8
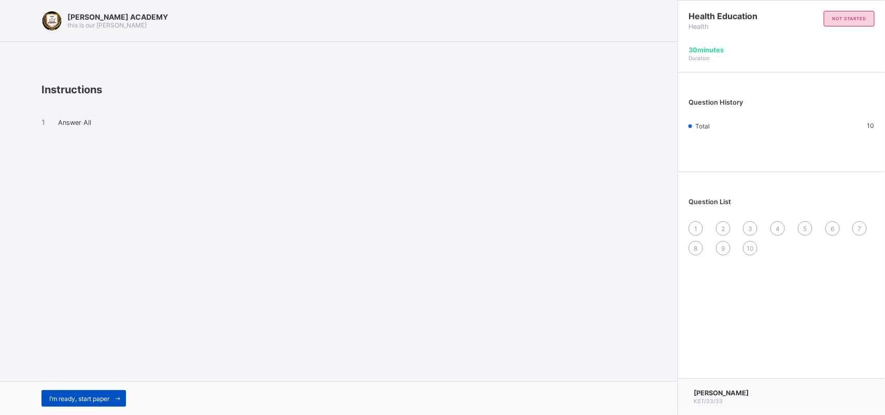
click at [88, 369] on div "I’m ready, start paper" at bounding box center [83, 399] width 85 height 17
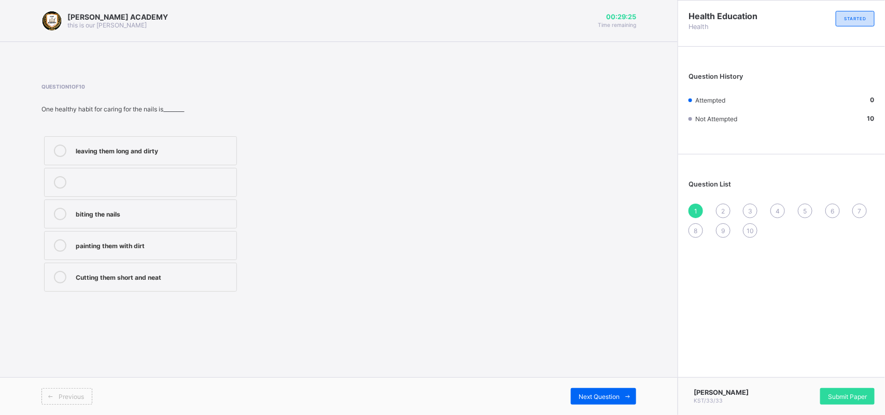
click at [128, 150] on div "leaving them long and dirty" at bounding box center [154, 150] width 156 height 10
click at [582, 369] on span "Next Question" at bounding box center [599, 397] width 41 height 8
click at [245, 292] on div "scratching with dirty hands putting sand in the hair leaving it unwashed for we…" at bounding box center [206, 214] width 330 height 161
click at [210, 220] on div "leaving it unwashed for weeks" at bounding box center [154, 214] width 156 height 12
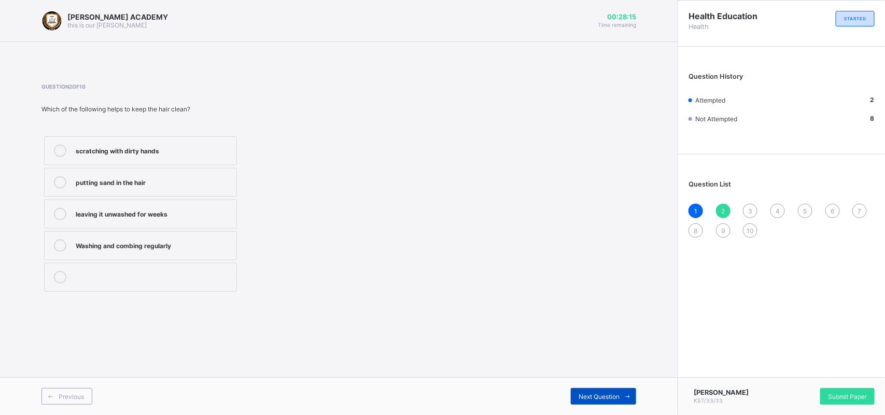
click at [600, 369] on div "Next Question" at bounding box center [603, 396] width 65 height 17
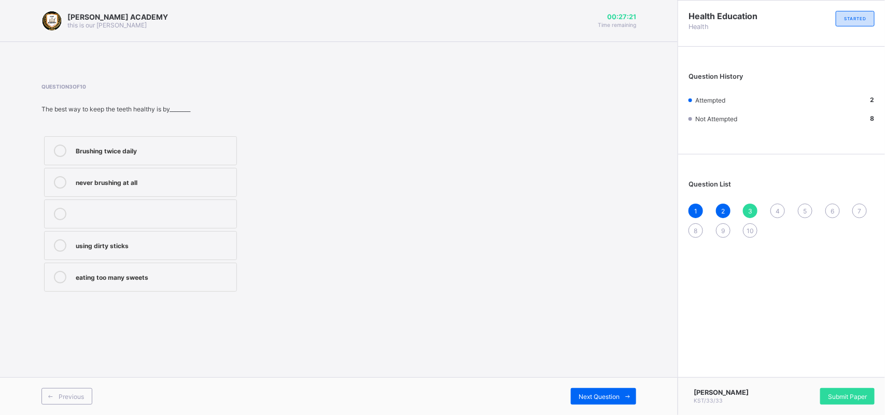
click at [210, 169] on label "never brushing at all" at bounding box center [140, 182] width 193 height 29
click at [603, 369] on span "Next Question" at bounding box center [599, 397] width 41 height 8
click at [205, 187] on div "How to take care for our body" at bounding box center [154, 182] width 156 height 12
click at [600, 369] on span "Next Question" at bounding box center [599, 397] width 41 height 8
click at [231, 216] on label "become dirty and sick" at bounding box center [140, 214] width 193 height 29
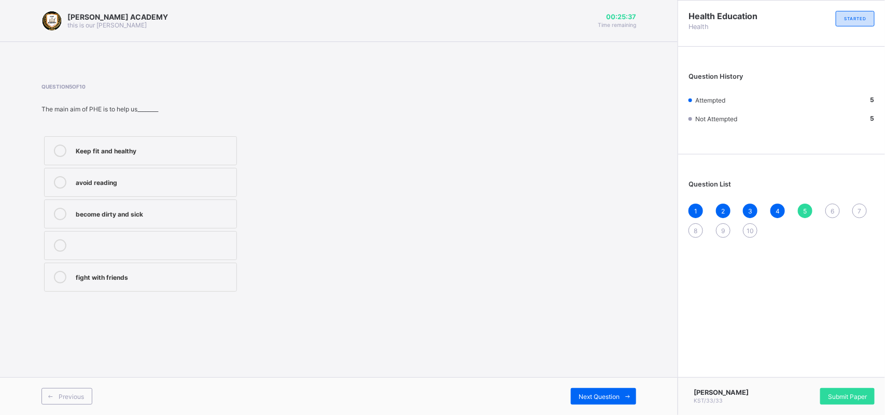
click at [117, 289] on label "fight with friends" at bounding box center [140, 277] width 193 height 29
click at [586, 369] on div "Next Question" at bounding box center [603, 396] width 65 height 17
click at [227, 185] on div "book" at bounding box center [154, 181] width 156 height 10
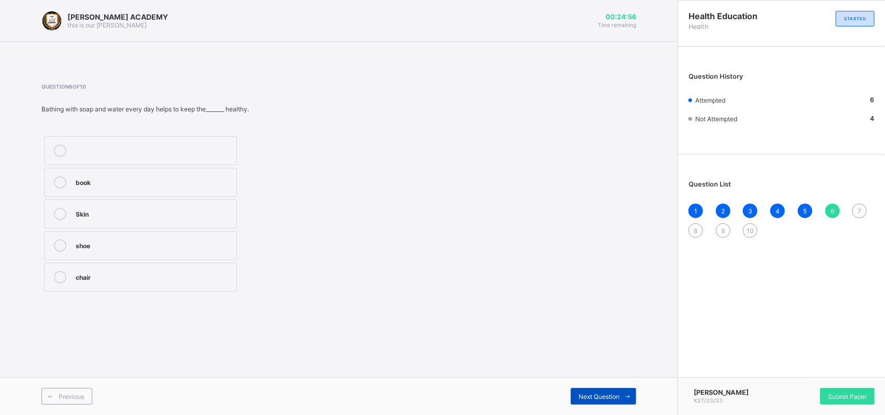
click at [621, 369] on span at bounding box center [628, 396] width 17 height 17
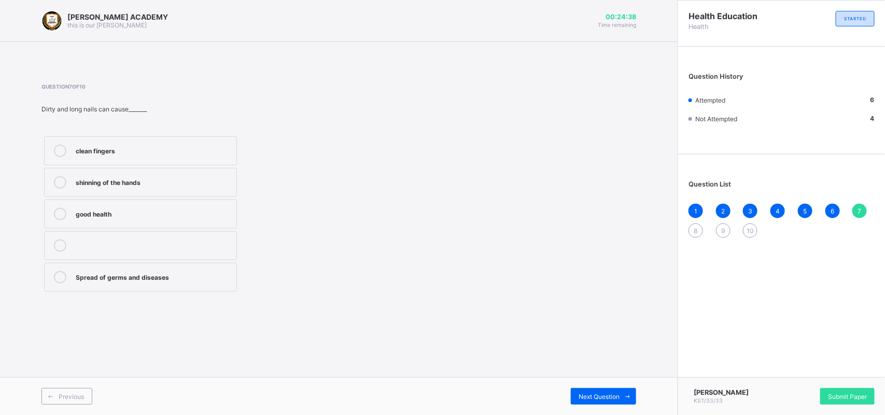
click at [214, 177] on div "shinning of the hands" at bounding box center [154, 181] width 156 height 10
click at [585, 369] on span "Next Question" at bounding box center [599, 397] width 41 height 8
click at [205, 217] on div "games and sports" at bounding box center [154, 213] width 156 height 10
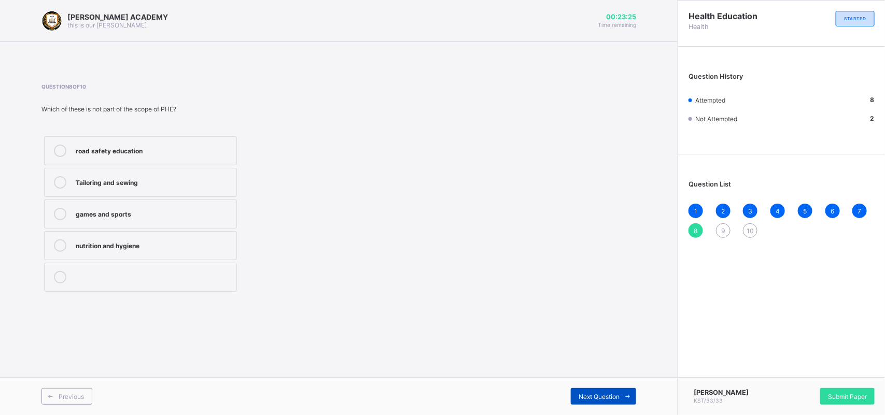
click at [607, 369] on span "Next Question" at bounding box center [599, 397] width 41 height 8
click at [198, 188] on div "Strong and healthy bodies" at bounding box center [154, 182] width 156 height 12
click at [593, 369] on div "Next Question" at bounding box center [603, 396] width 65 height 17
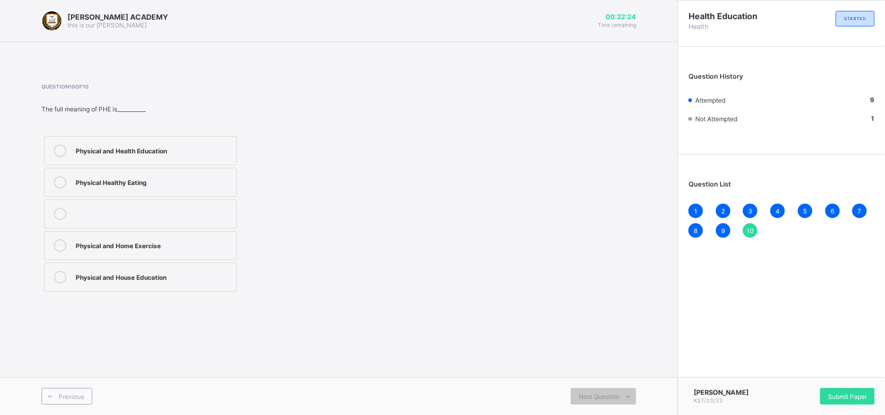
click at [196, 177] on div "Physical Healthy Eating" at bounding box center [154, 181] width 156 height 10
click at [597, 369] on div "Next Question" at bounding box center [603, 396] width 65 height 17
click at [786, 369] on span "Submit Paper" at bounding box center [847, 397] width 39 height 8
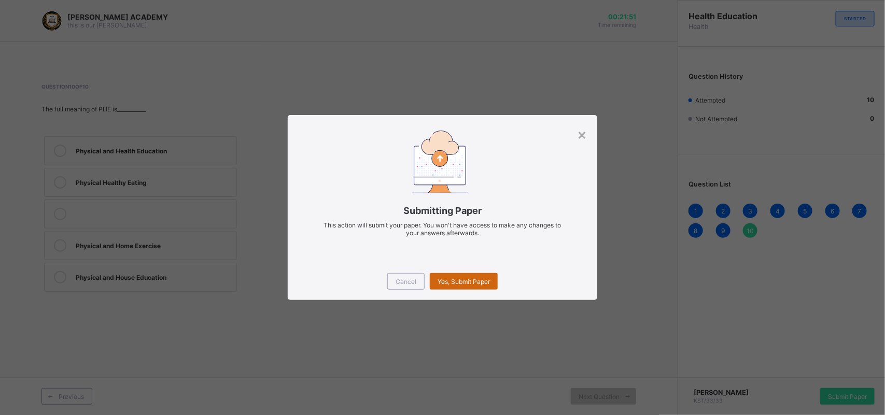
click at [470, 275] on div "Yes, Submit Paper" at bounding box center [464, 281] width 68 height 17
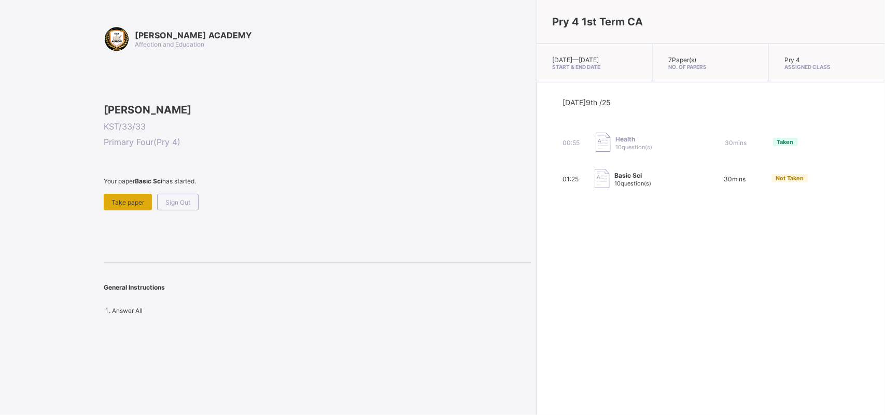
click at [142, 206] on span "Take paper" at bounding box center [128, 203] width 33 height 8
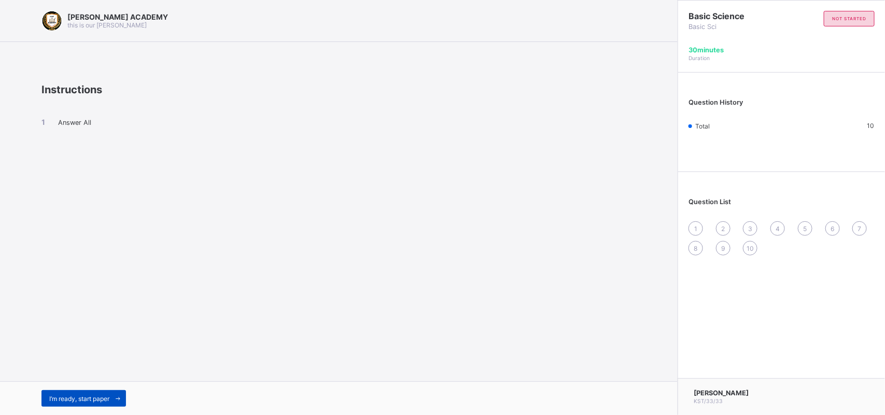
click at [109, 369] on span "I’m ready, start paper" at bounding box center [79, 399] width 60 height 8
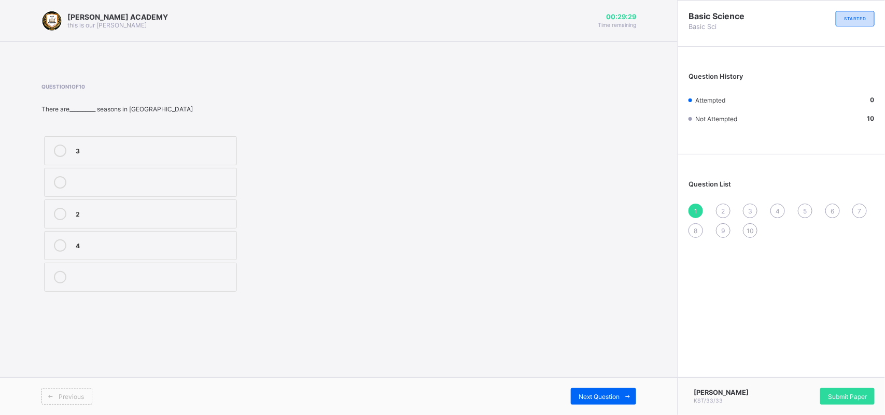
click at [112, 291] on label at bounding box center [140, 277] width 193 height 29
click at [118, 217] on div "2" at bounding box center [154, 213] width 156 height 10
click at [623, 369] on span at bounding box center [628, 396] width 17 height 17
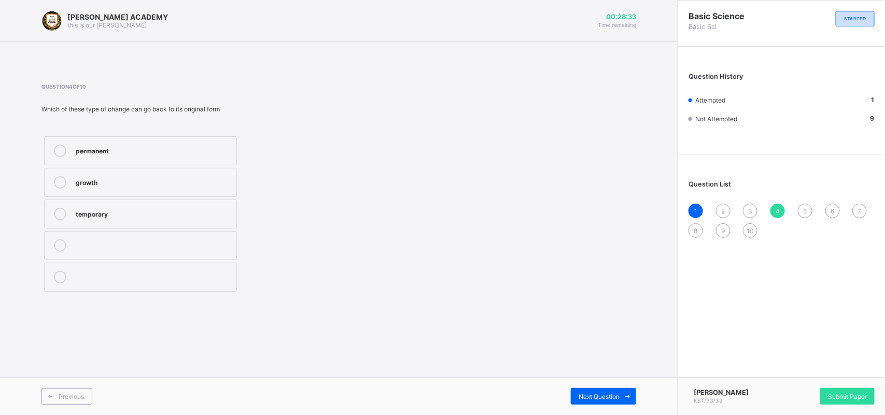
click at [721, 232] on span "9" at bounding box center [723, 231] width 4 height 8
click at [726, 205] on div "2" at bounding box center [723, 211] width 15 height 15
click at [92, 201] on label "3" at bounding box center [140, 214] width 193 height 29
click at [615, 369] on div "Next Question" at bounding box center [603, 396] width 65 height 17
click at [126, 148] on div "irreversible" at bounding box center [154, 150] width 156 height 10
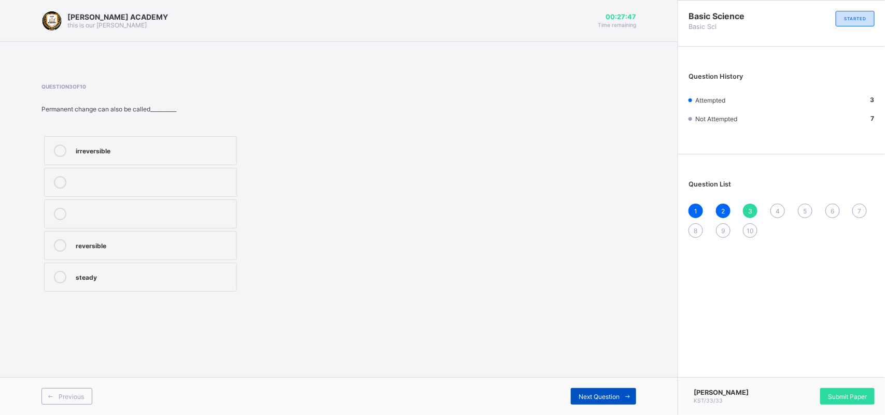
click at [608, 369] on span "Next Question" at bounding box center [599, 397] width 41 height 8
click at [154, 280] on div at bounding box center [154, 277] width 156 height 12
click at [115, 174] on label "growth" at bounding box center [140, 182] width 193 height 29
click at [618, 369] on div "Next Question" at bounding box center [603, 396] width 65 height 17
click at [144, 279] on div "quick" at bounding box center [154, 276] width 156 height 10
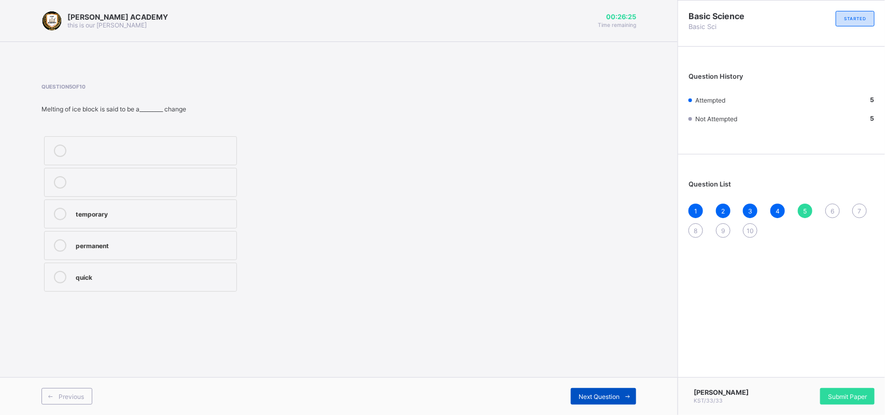
click at [620, 369] on span at bounding box center [628, 396] width 17 height 17
click at [195, 143] on label "weather" at bounding box center [140, 150] width 193 height 29
click at [610, 369] on span "Next Question" at bounding box center [599, 397] width 41 height 8
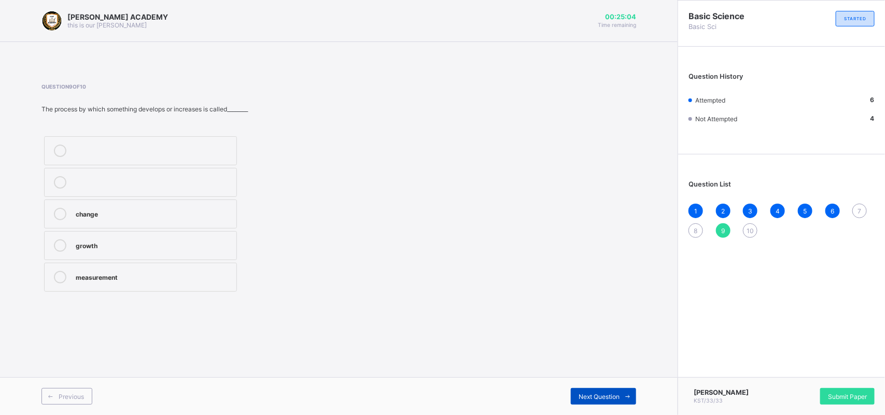
click at [610, 369] on span "Next Question" at bounding box center [599, 397] width 41 height 8
click at [729, 230] on div "9" at bounding box center [723, 231] width 15 height 15
click at [695, 232] on span "8" at bounding box center [696, 231] width 4 height 8
click at [786, 207] on span "7" at bounding box center [860, 211] width 4 height 8
click at [93, 215] on div "weather reporters" at bounding box center [154, 213] width 156 height 10
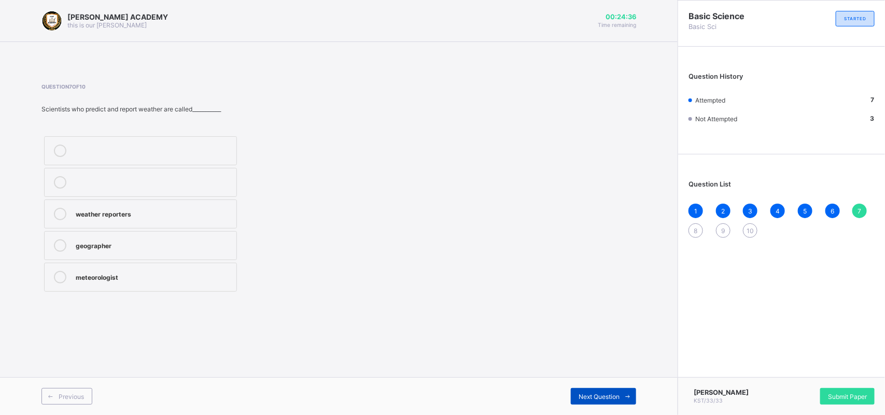
click at [576, 369] on div "Next Question" at bounding box center [603, 396] width 65 height 17
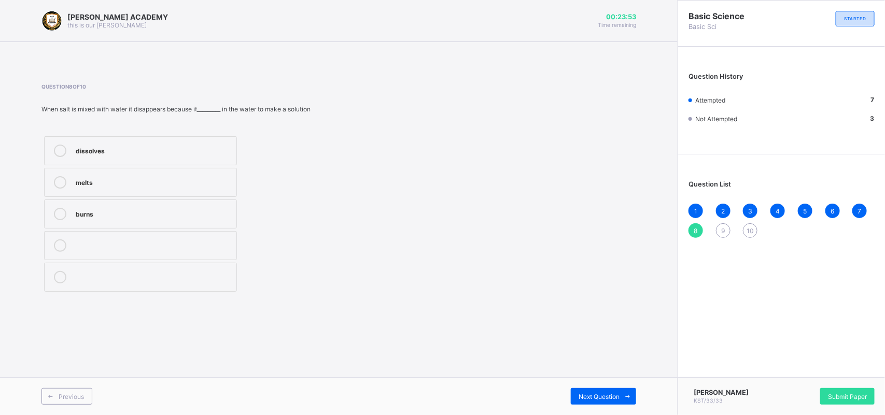
click at [87, 178] on div "melts" at bounding box center [154, 181] width 156 height 10
click at [611, 369] on span "Next Question" at bounding box center [599, 397] width 41 height 8
click at [374, 265] on div "Question 9 of 10 The process by which something develops or increases is called…" at bounding box center [338, 188] width 595 height 211
click at [595, 259] on div "Question 9 of 10 The process by which something develops or increases is called…" at bounding box center [338, 188] width 595 height 211
click at [76, 221] on label "change" at bounding box center [140, 214] width 193 height 29
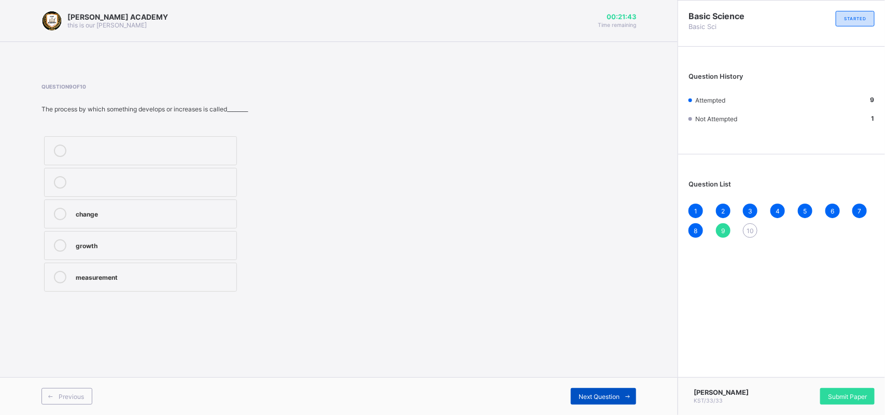
click at [610, 369] on div "Next Question" at bounding box center [603, 396] width 65 height 17
click at [169, 225] on label "increase" at bounding box center [140, 214] width 193 height 29
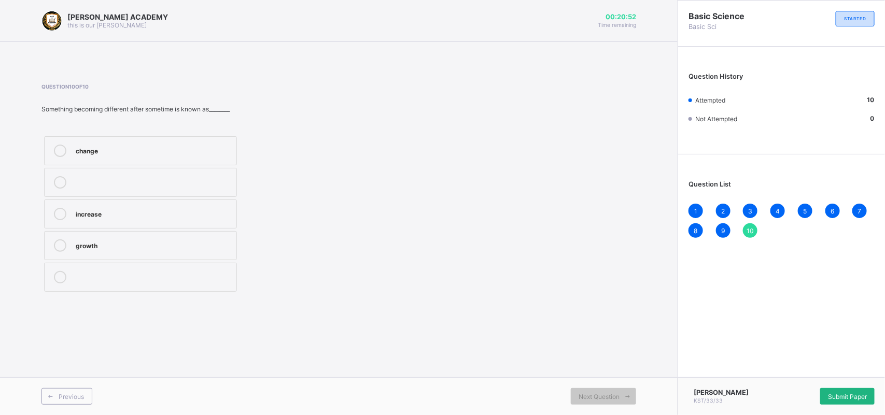
click at [786, 369] on div "Submit Paper" at bounding box center [847, 396] width 54 height 17
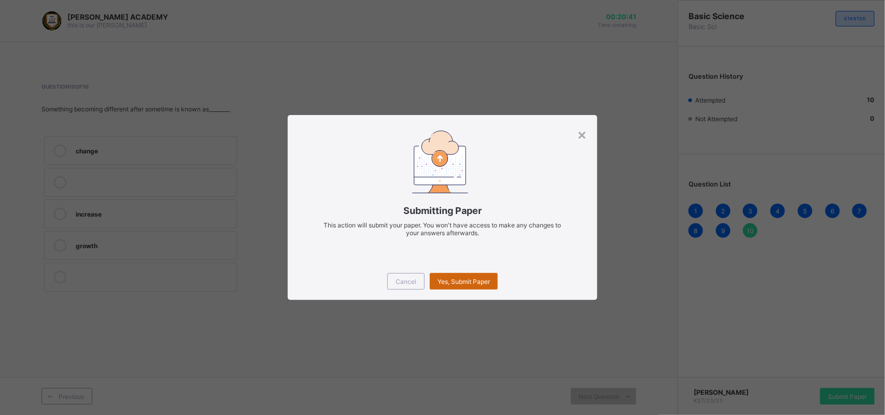
click at [458, 279] on span "Yes, Submit Paper" at bounding box center [464, 282] width 52 height 8
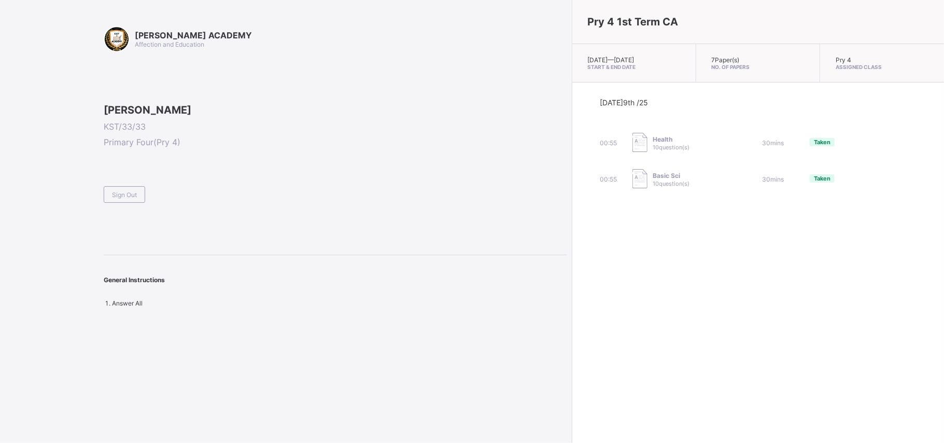
click at [440, 302] on div "KAY ACADEMY Affection and Education Fatima Shuaibu KST/33/33 Primary Four ( Pry…" at bounding box center [335, 166] width 463 height 281
click at [112, 186] on span at bounding box center [335, 181] width 463 height 9
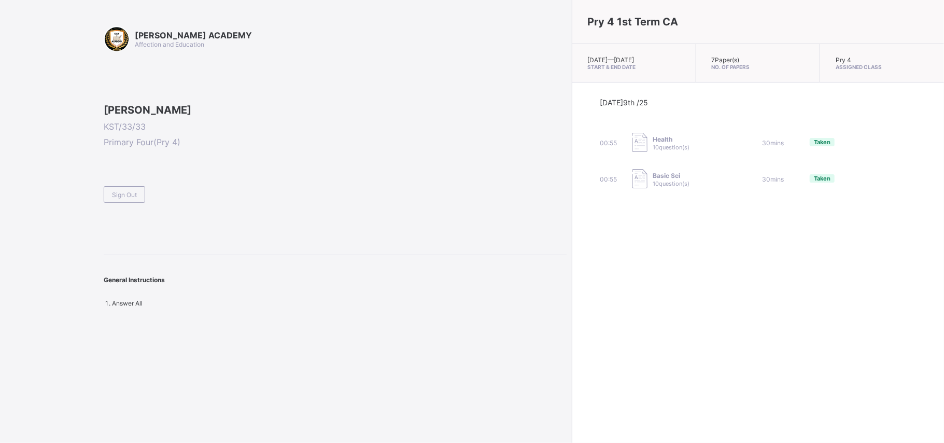
click at [112, 186] on span at bounding box center [335, 181] width 463 height 9
drag, startPoint x: 112, startPoint y: 253, endPoint x: 119, endPoint y: 256, distance: 7.7
click at [119, 203] on div "Sign Out" at bounding box center [335, 189] width 463 height 25
click at [119, 203] on div "Sign Out" at bounding box center [124, 194] width 41 height 17
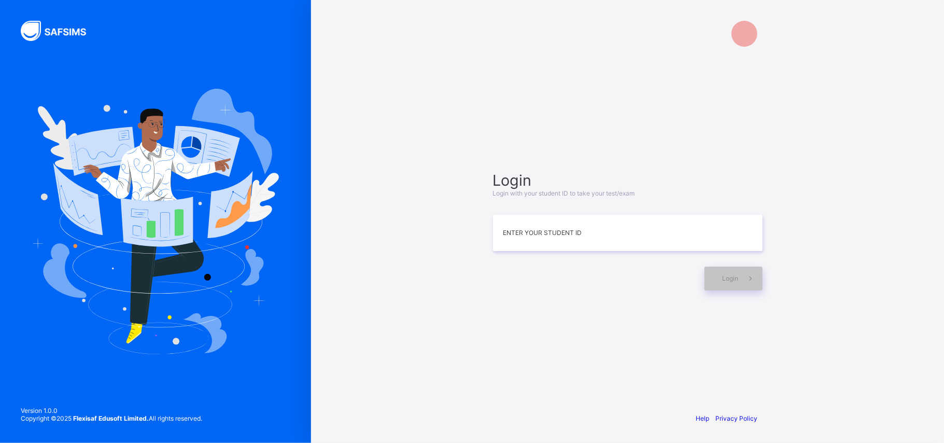
click at [119, 256] on img at bounding box center [155, 222] width 247 height 266
click at [415, 270] on div "KAY ACADEMY Login Login with your student ID to take your test/exam Enter your …" at bounding box center [627, 221] width 633 height 443
